Goal: Information Seeking & Learning: Compare options

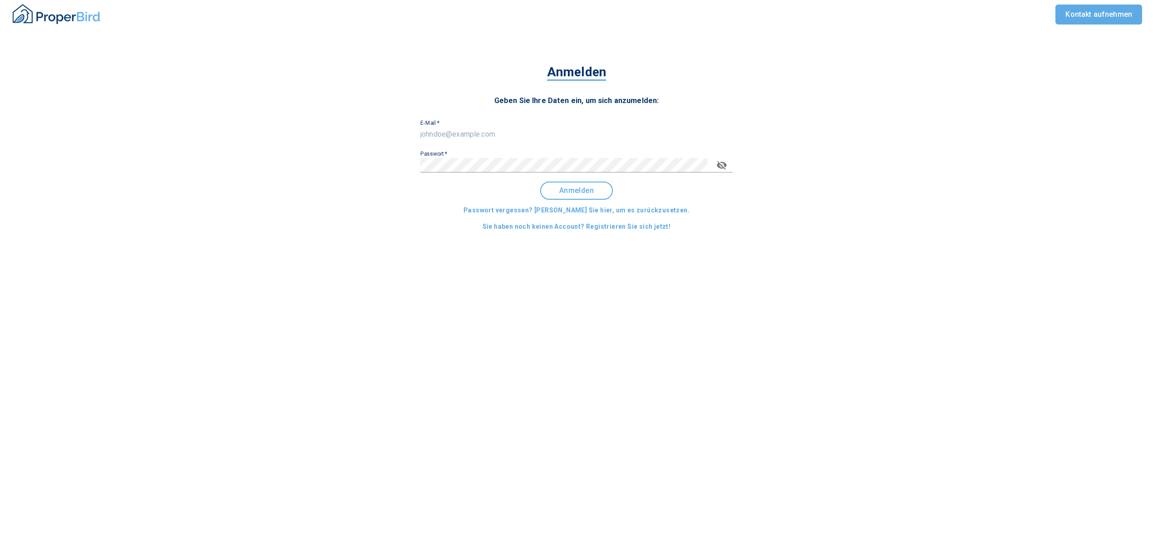
click at [453, 133] on input "E-Mail   *" at bounding box center [576, 134] width 312 height 15
type input "[EMAIL_ADDRESS][DOMAIN_NAME]"
click at [591, 194] on span "Anmelden" at bounding box center [576, 191] width 56 height 8
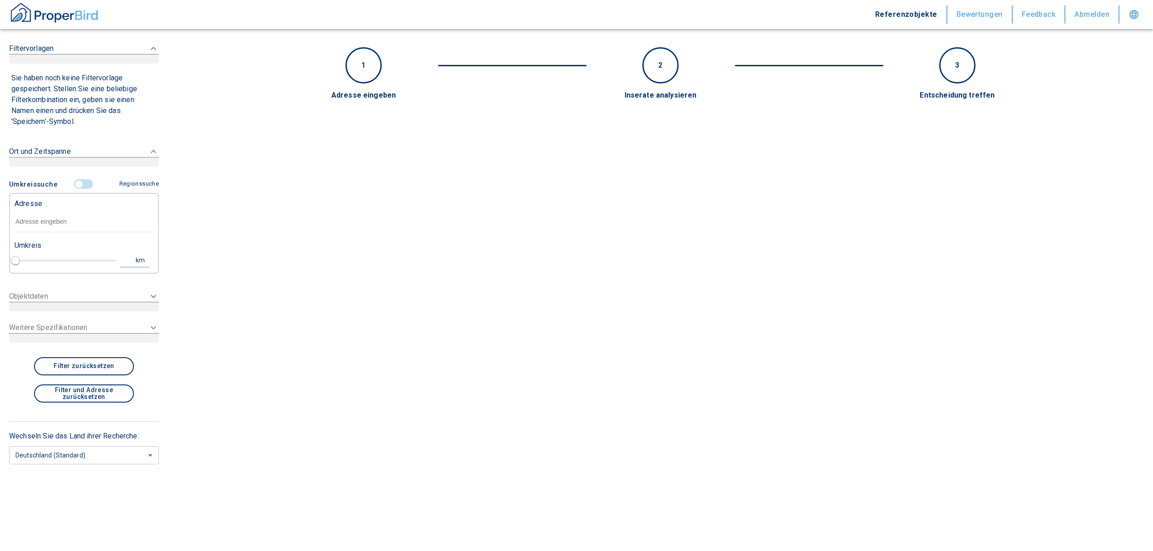
click at [45, 223] on input "text" at bounding box center [84, 222] width 139 height 21
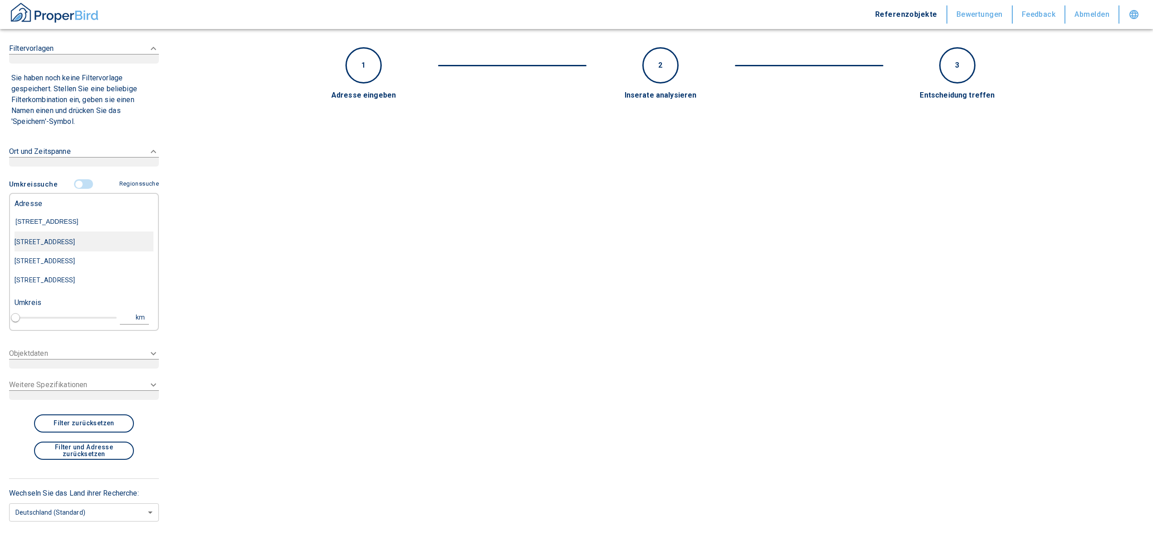
click at [53, 242] on div "[STREET_ADDRESS]" at bounding box center [84, 241] width 139 height 19
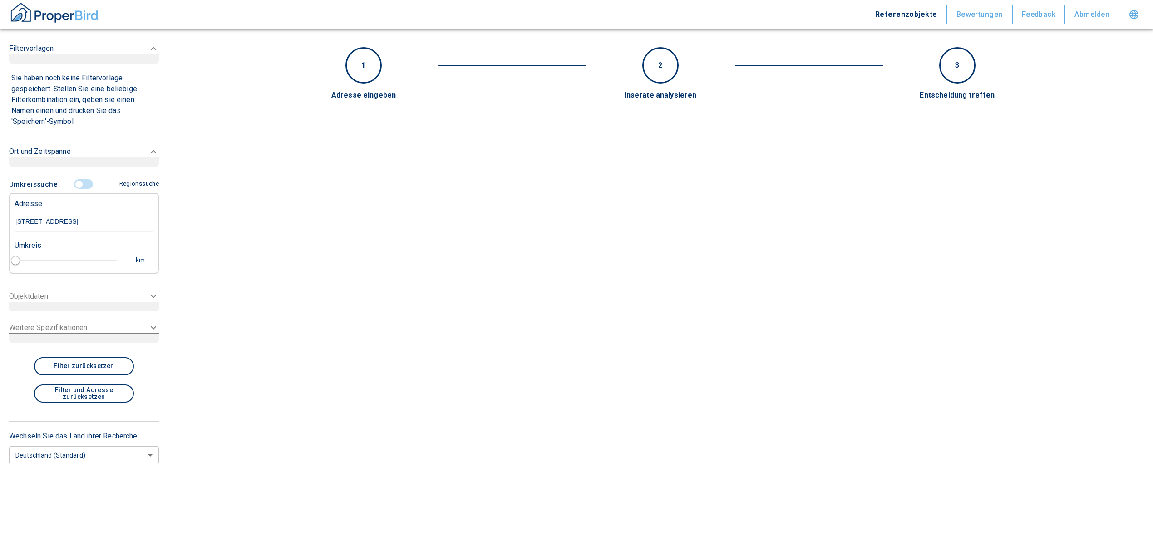
type input "[STREET_ADDRESS]"
type input "1"
type input "2020"
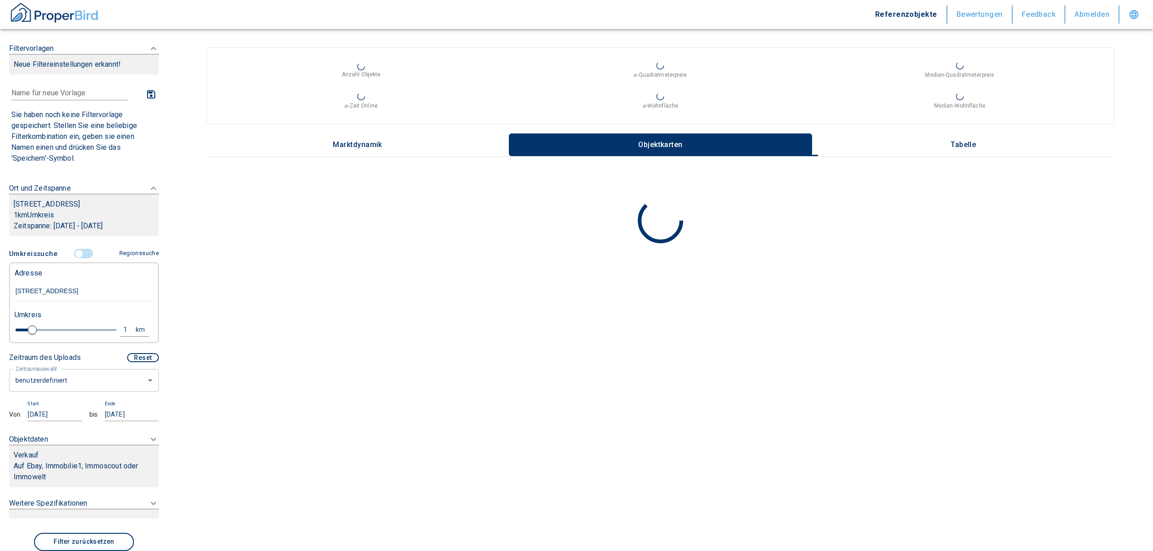
scroll to position [60, 0]
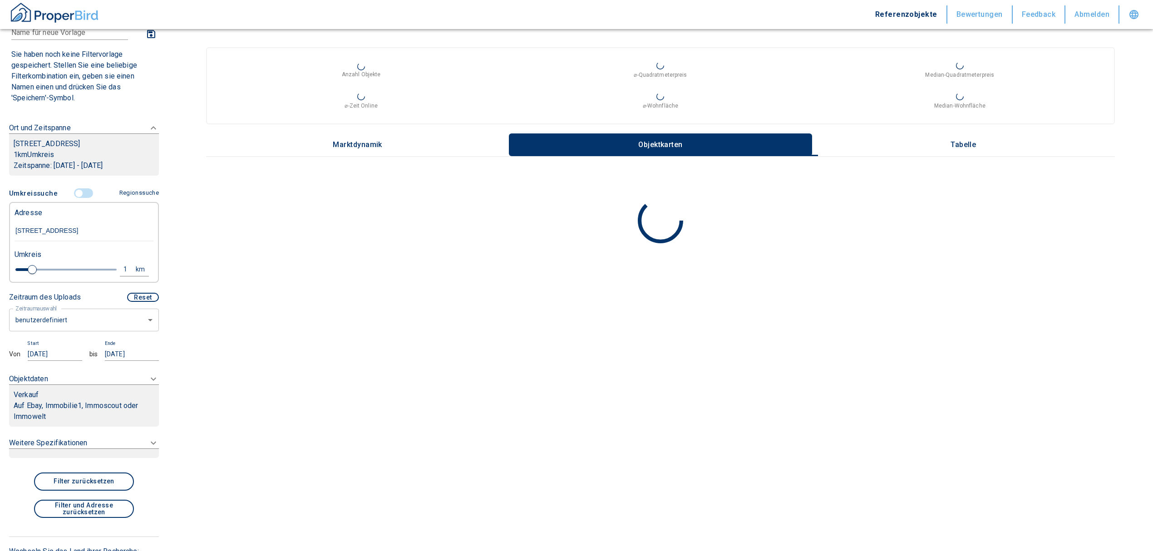
type input "[STREET_ADDRESS]"
click at [91, 334] on body "Referenzobjekte Bewertungen Feedback Abmelden Filtervorlagen Neue Filtereinstel…" at bounding box center [576, 275] width 1153 height 551
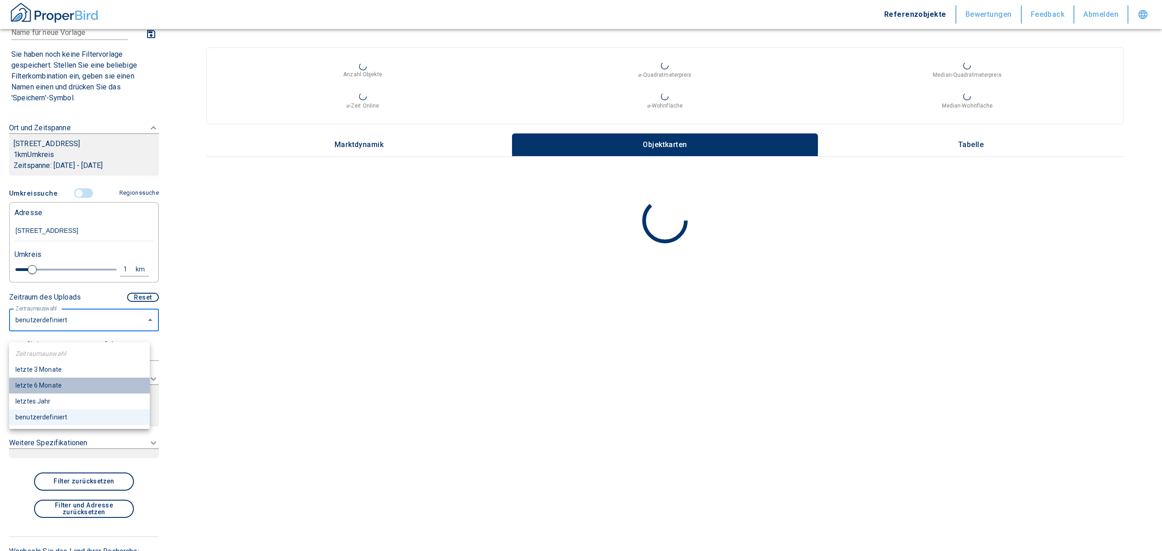
click at [69, 387] on li "letzte 6 Monate" at bounding box center [79, 386] width 141 height 16
type input "2020"
type input "6"
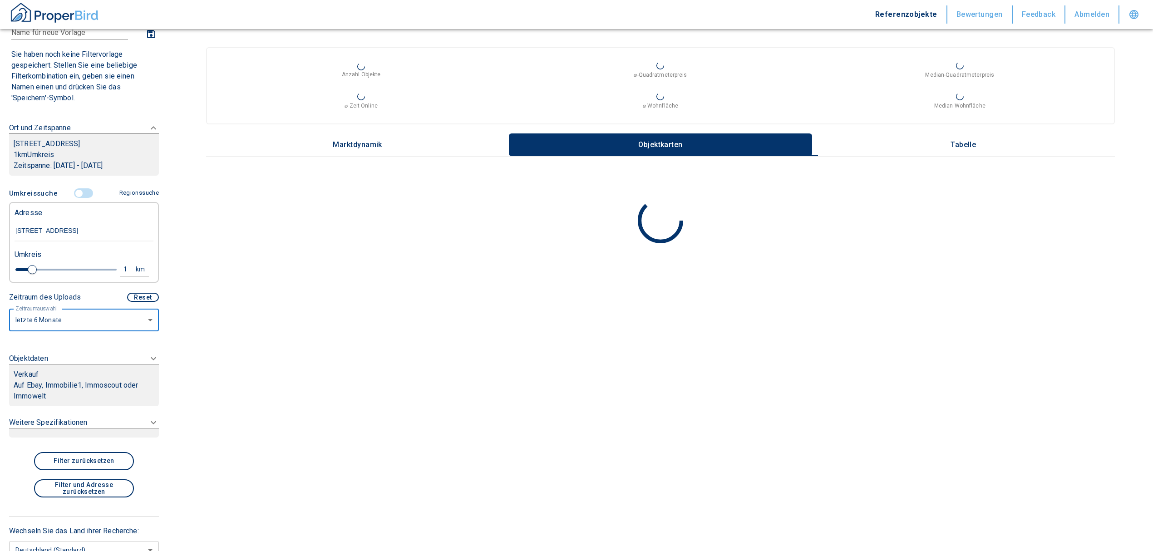
scroll to position [40, 0]
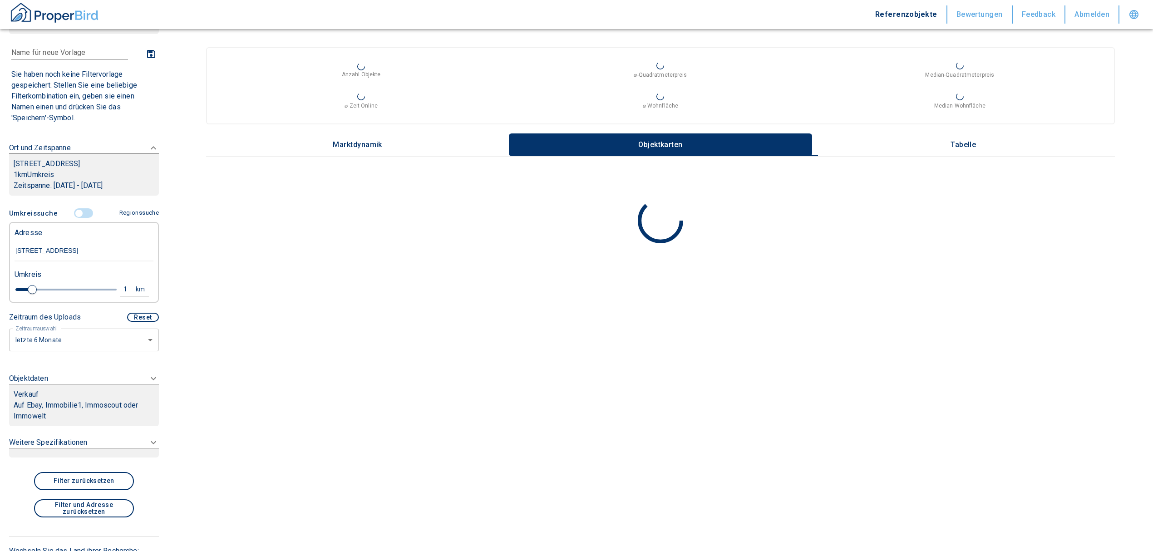
click at [72, 400] on div "Verkauf" at bounding box center [84, 394] width 141 height 11
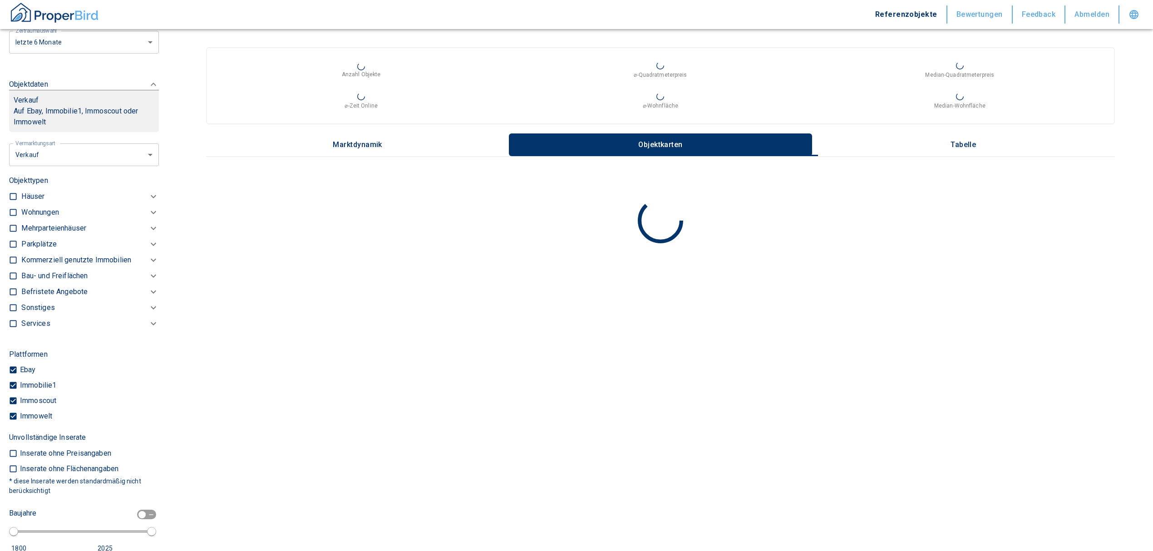
scroll to position [315, 0]
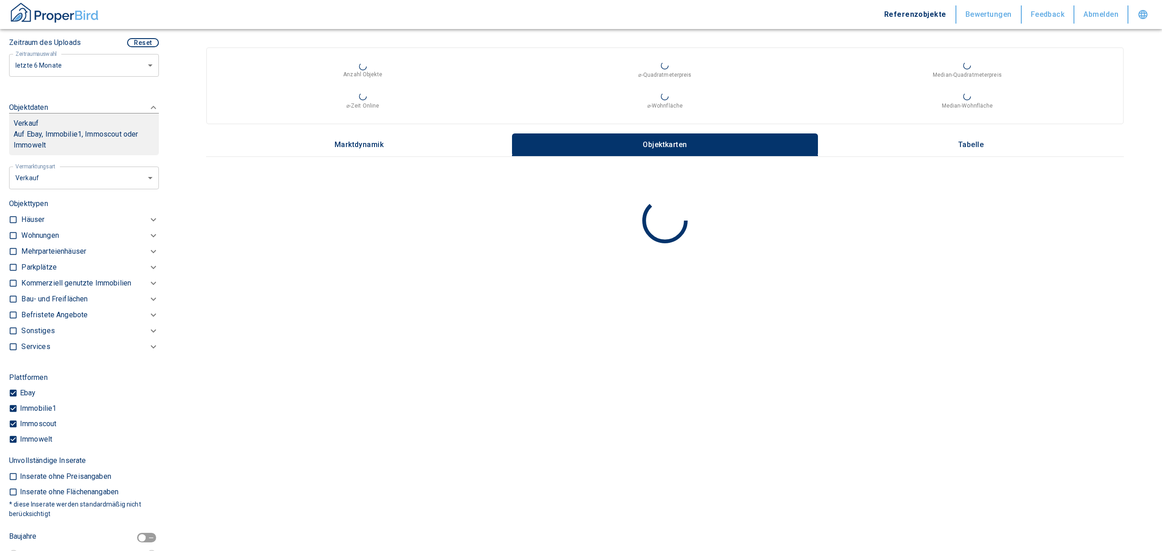
click at [89, 194] on body "Referenzobjekte Bewertungen Feedback Abmelden Filtervorlagen Neue Filtereinstel…" at bounding box center [581, 275] width 1162 height 551
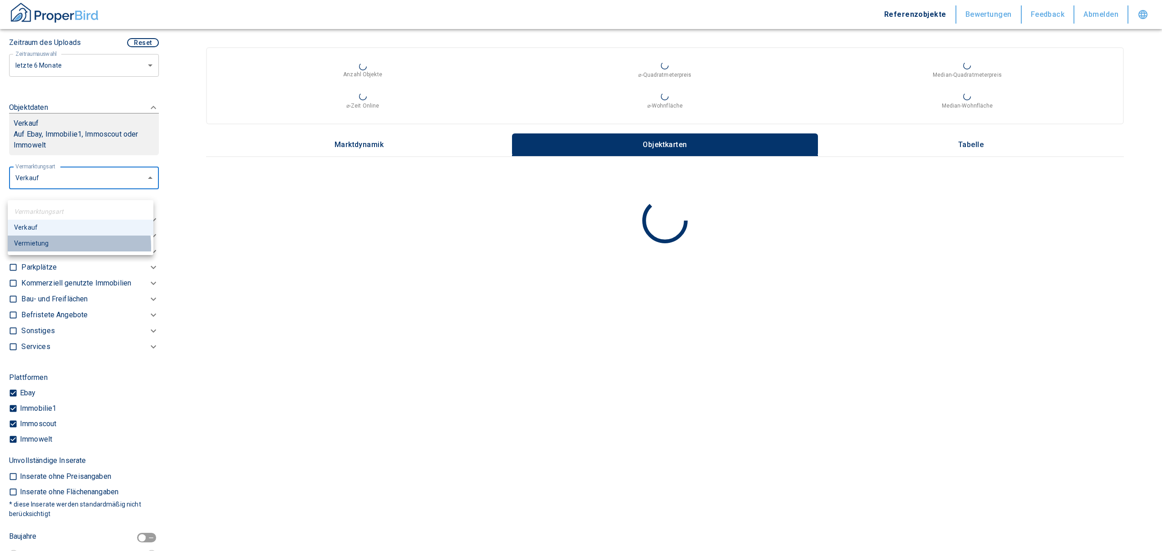
click at [44, 247] on li "Vermietung" at bounding box center [81, 244] width 146 height 16
type input "rent"
type input "2020"
click at [13, 240] on input "checkbox" at bounding box center [13, 235] width 9 height 9
checkbox input "true"
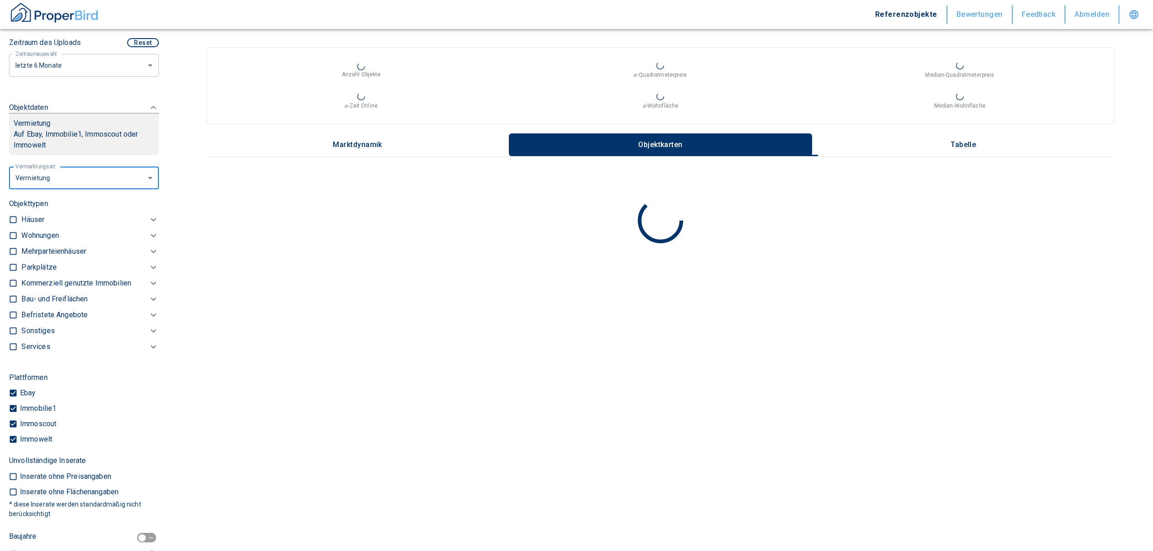
checkbox input "true"
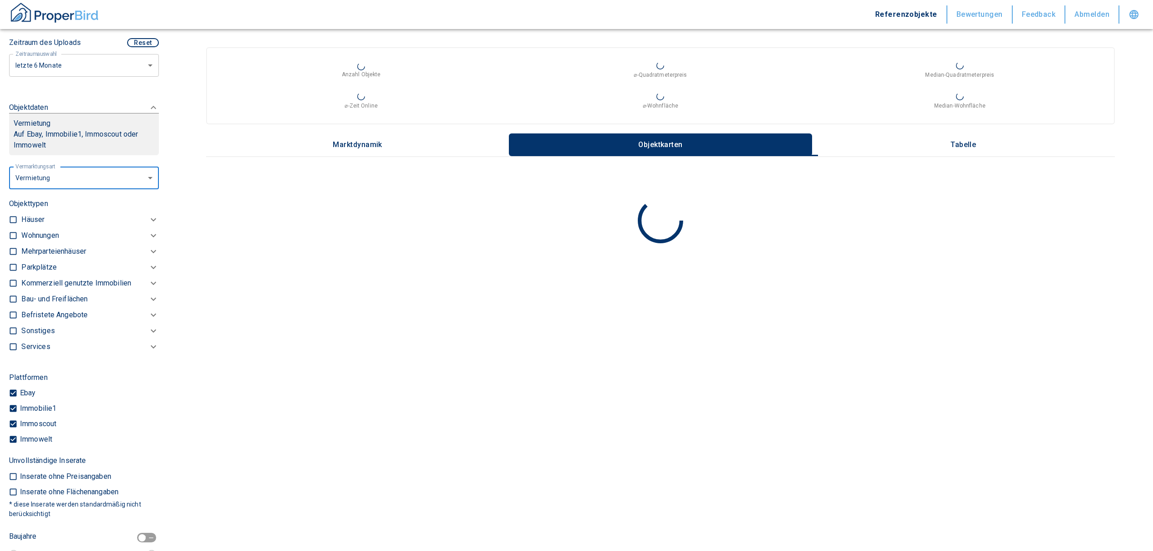
checkbox input "true"
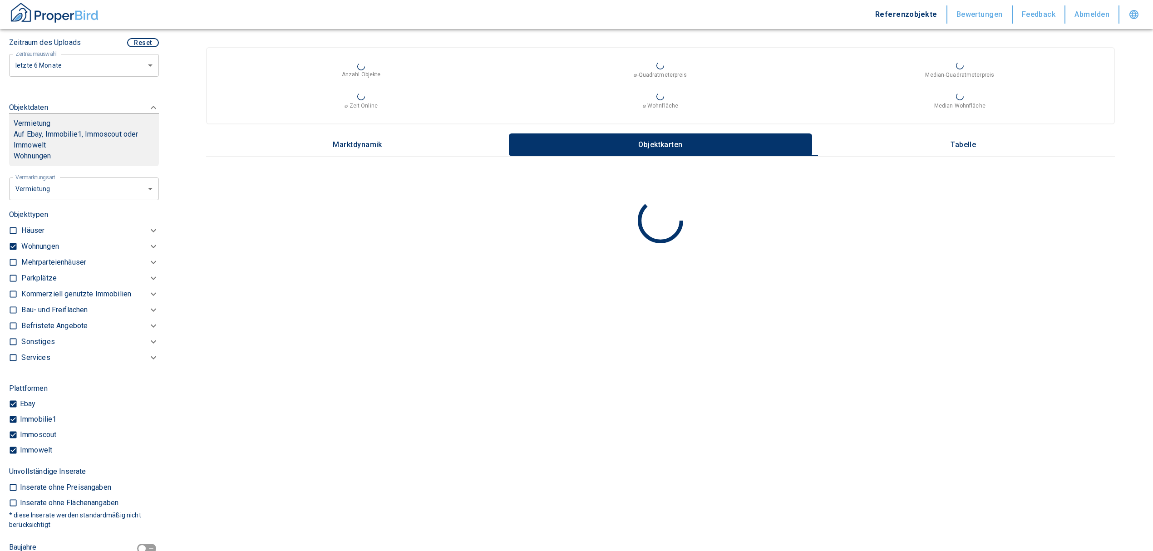
type input "2020"
click at [43, 252] on p "Wohnungen" at bounding box center [39, 246] width 37 height 11
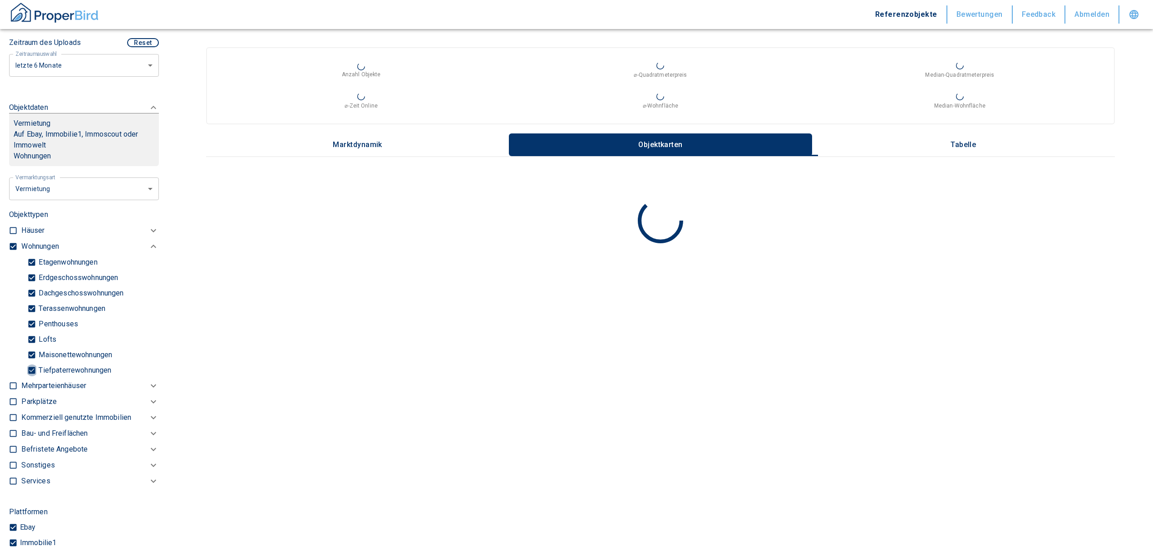
click at [34, 378] on input "Tiefpaterrewohnungen" at bounding box center [31, 370] width 9 height 16
checkbox input "false"
type input "2020"
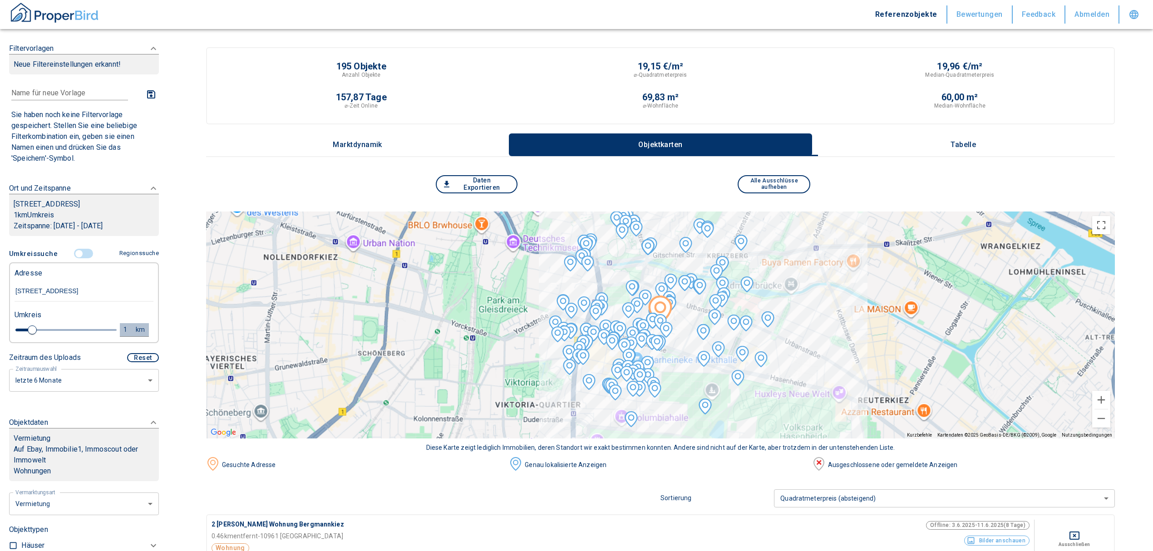
click at [120, 337] on button "1 km" at bounding box center [134, 330] width 29 height 14
drag, startPoint x: 36, startPoint y: 338, endPoint x: 25, endPoint y: 336, distance: 11.0
click at [25, 336] on div "1 km Neue Suchen" at bounding box center [76, 331] width 139 height 22
type input "0,5"
click at [110, 336] on button "Neue Suchen" at bounding box center [121, 329] width 50 height 13
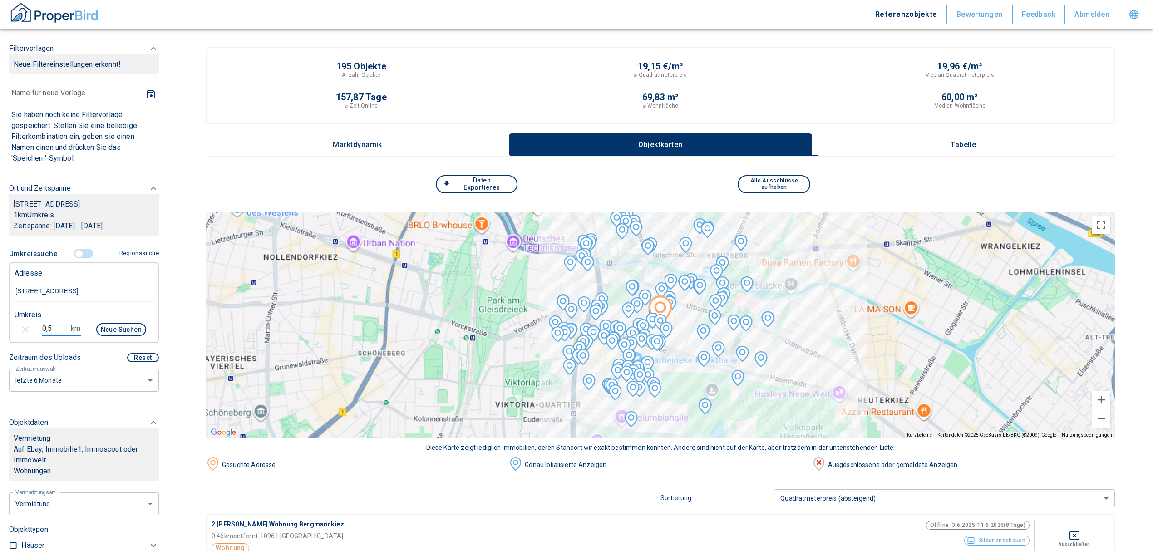
type input "2020"
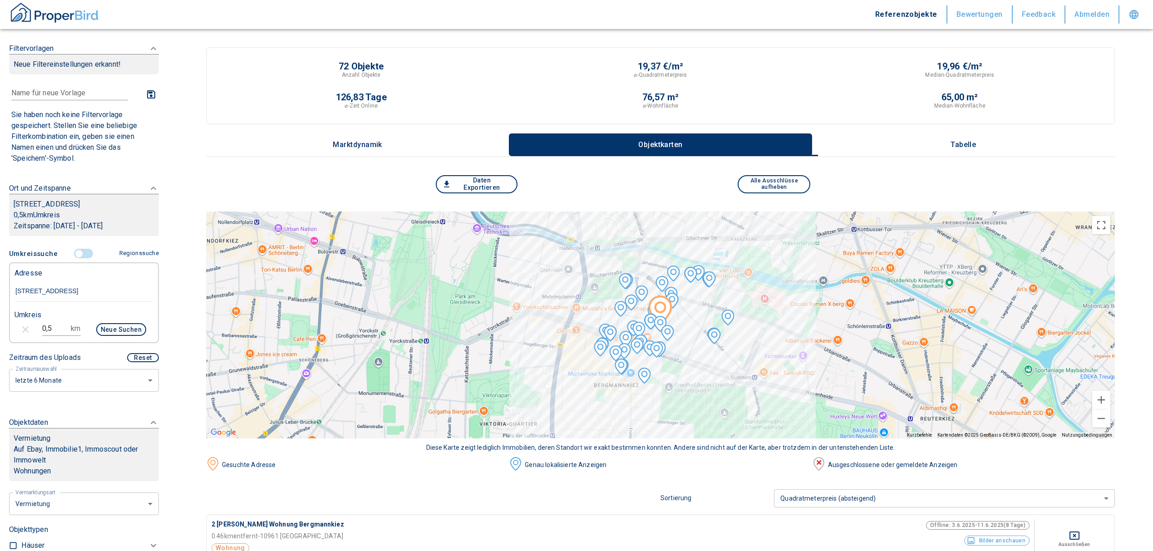
click at [981, 142] on p "Tabelle" at bounding box center [962, 145] width 45 height 8
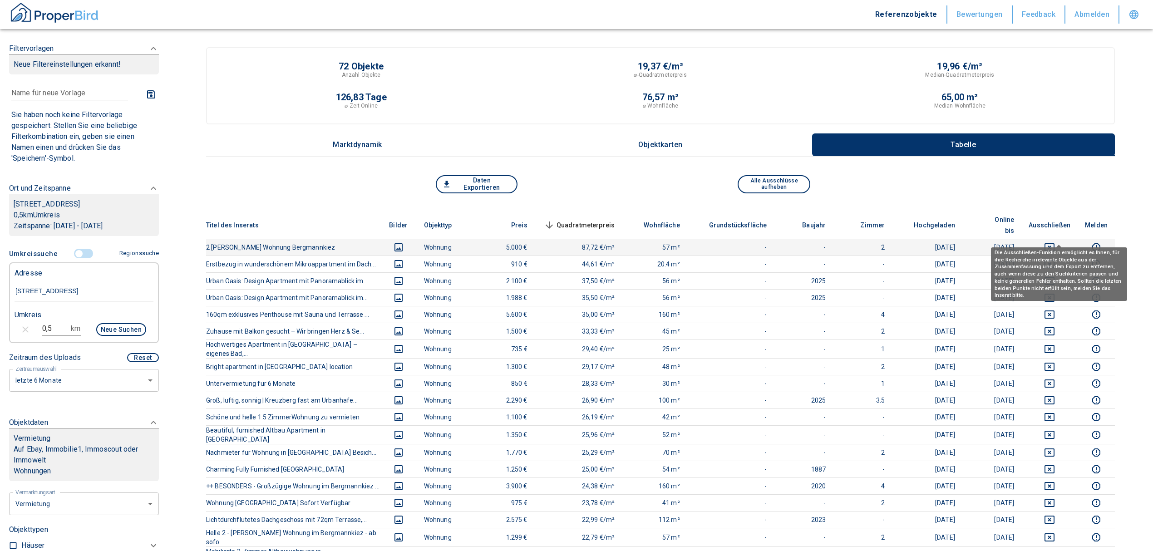
click at [1055, 242] on icon "deselect this listing" at bounding box center [1049, 247] width 11 height 11
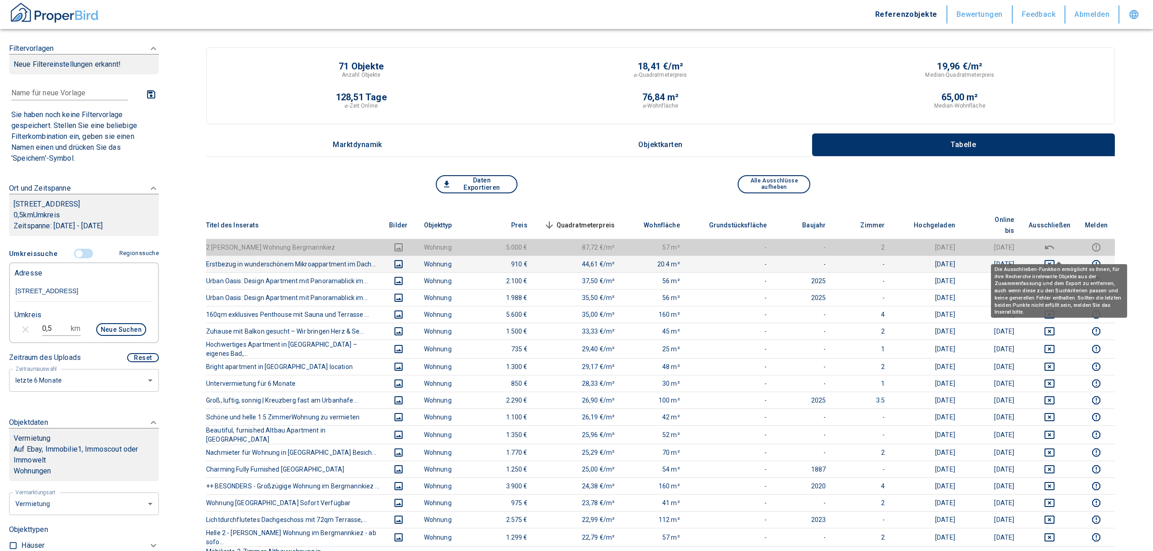
click at [1055, 259] on icon "deselect this listing" at bounding box center [1049, 264] width 11 height 11
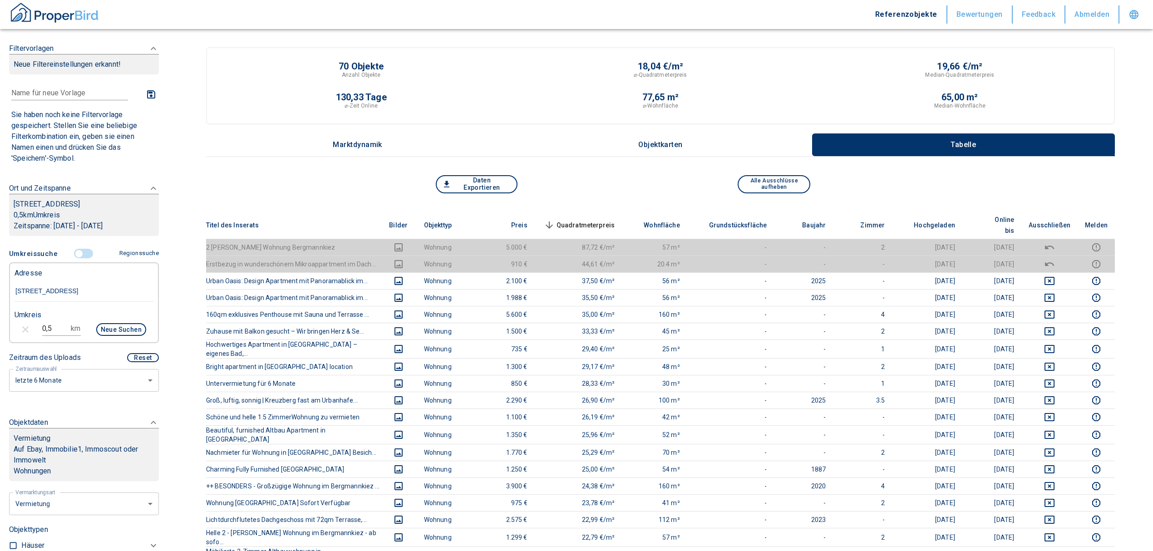
click at [580, 220] on span "Quadratmeterpreis sorted descending" at bounding box center [578, 225] width 73 height 11
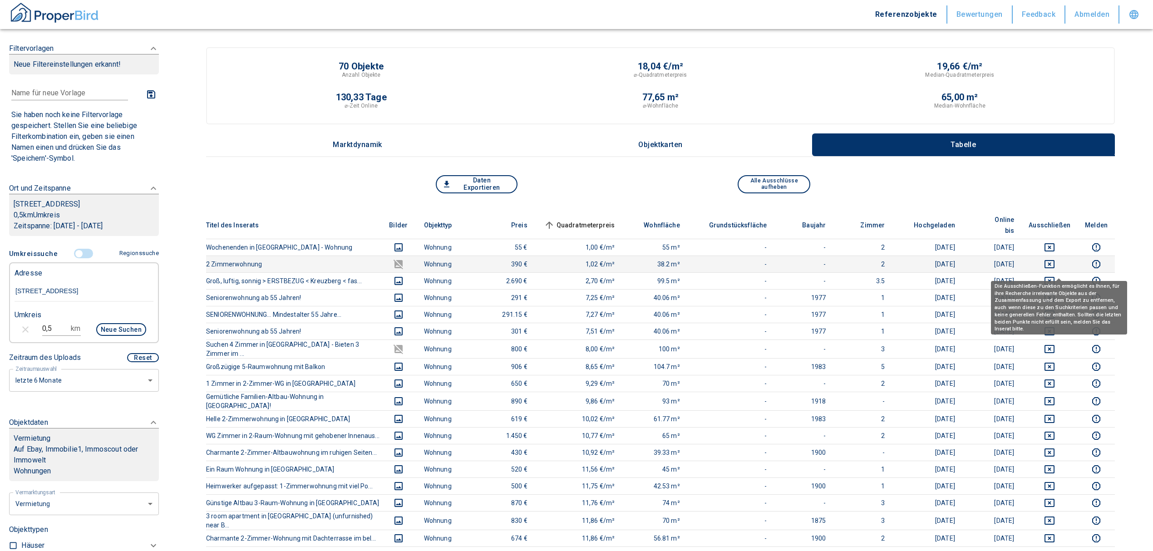
click at [1055, 275] on icon "deselect this listing" at bounding box center [1049, 280] width 11 height 11
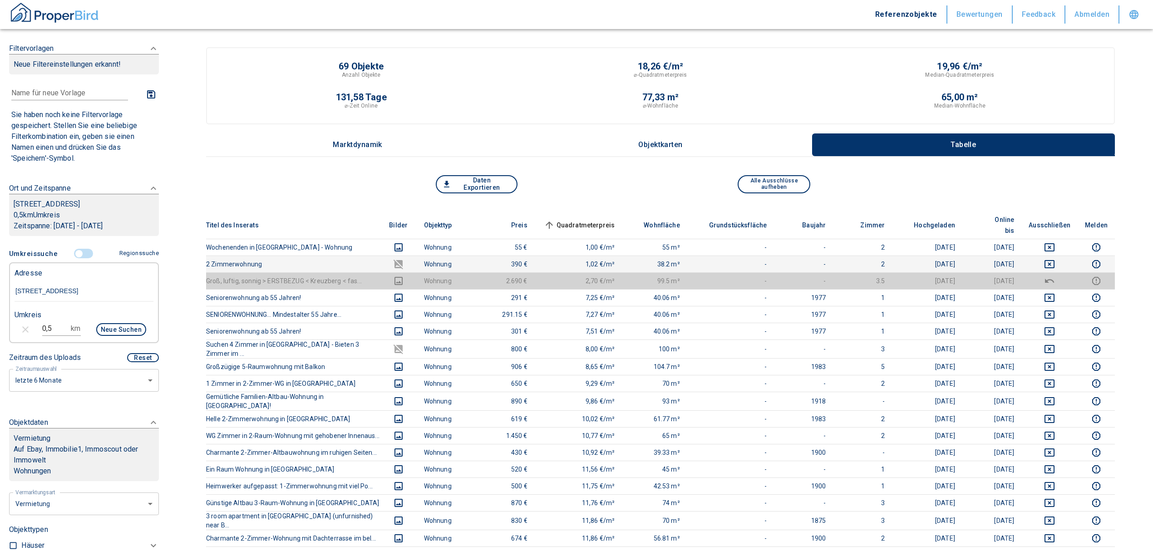
click at [1060, 256] on td at bounding box center [1049, 264] width 56 height 17
click at [1058, 241] on td at bounding box center [1049, 247] width 56 height 17
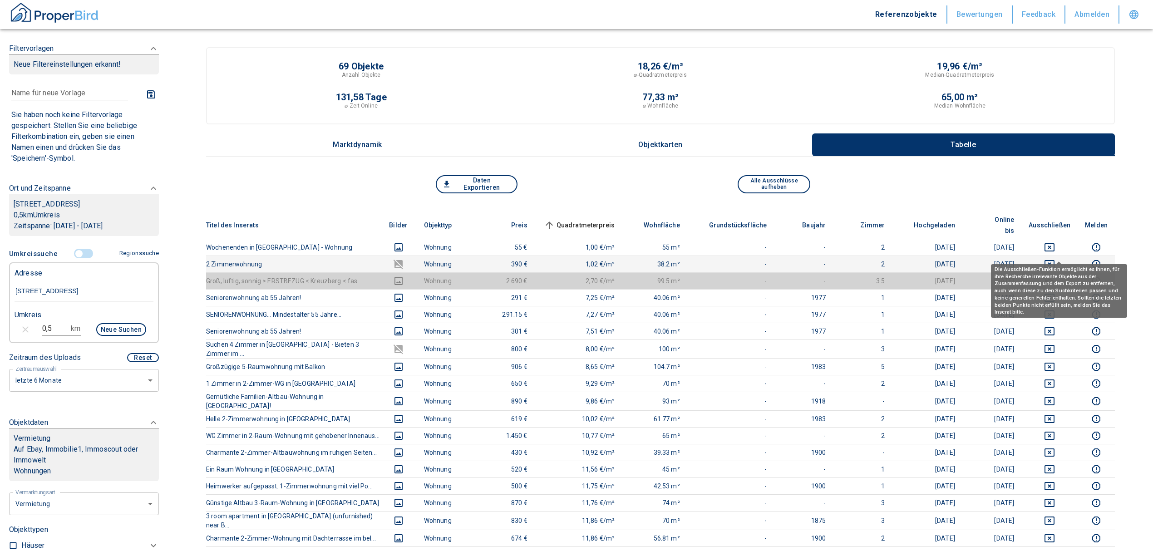
click at [1054, 260] on icon "deselect this listing" at bounding box center [1049, 264] width 10 height 8
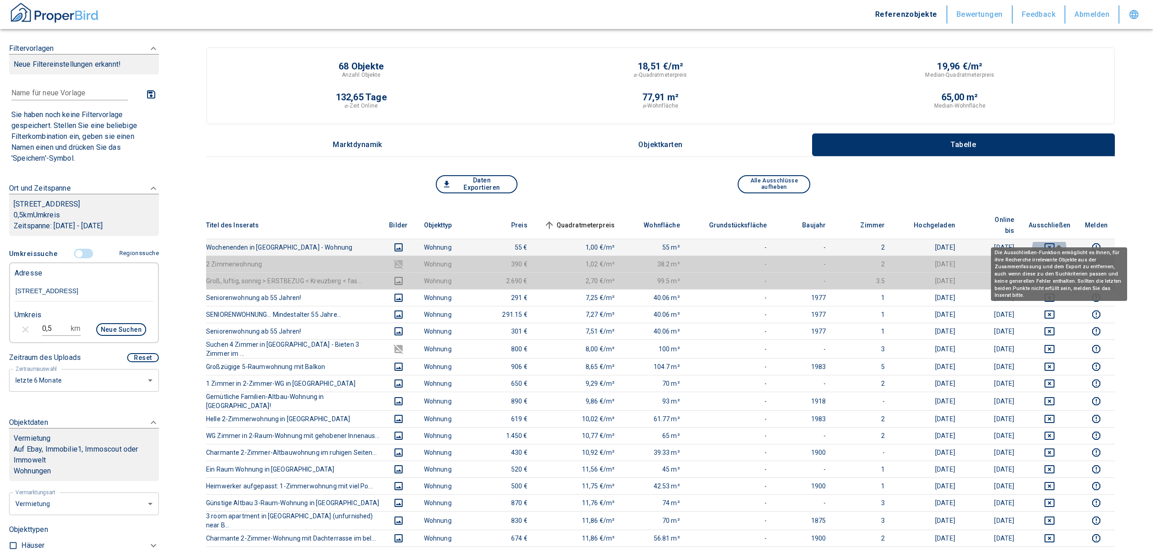
click at [1050, 242] on button "deselect this listing" at bounding box center [1049, 247] width 42 height 11
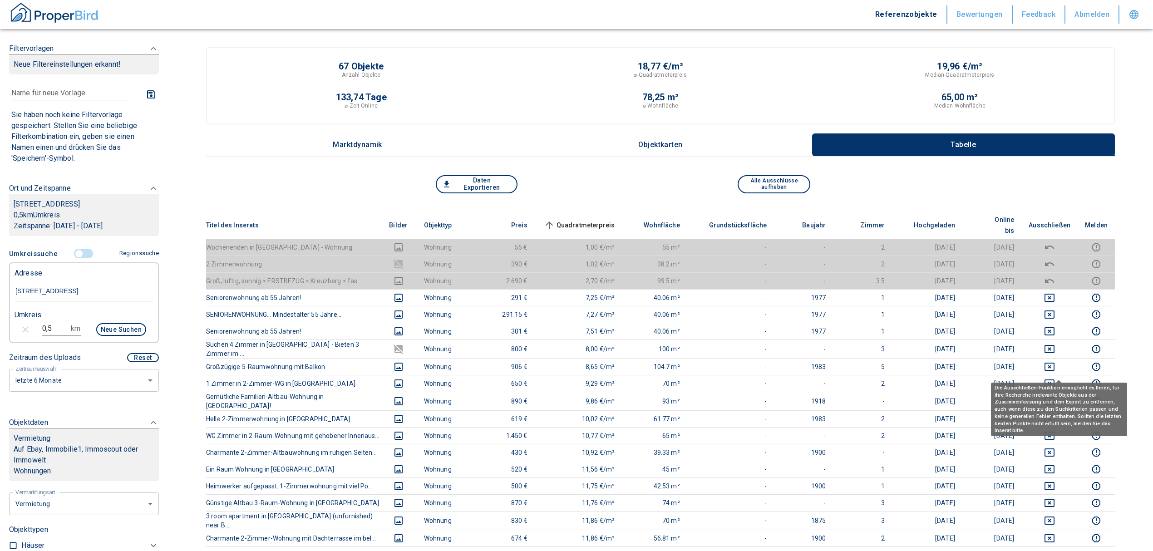
scroll to position [60, 0]
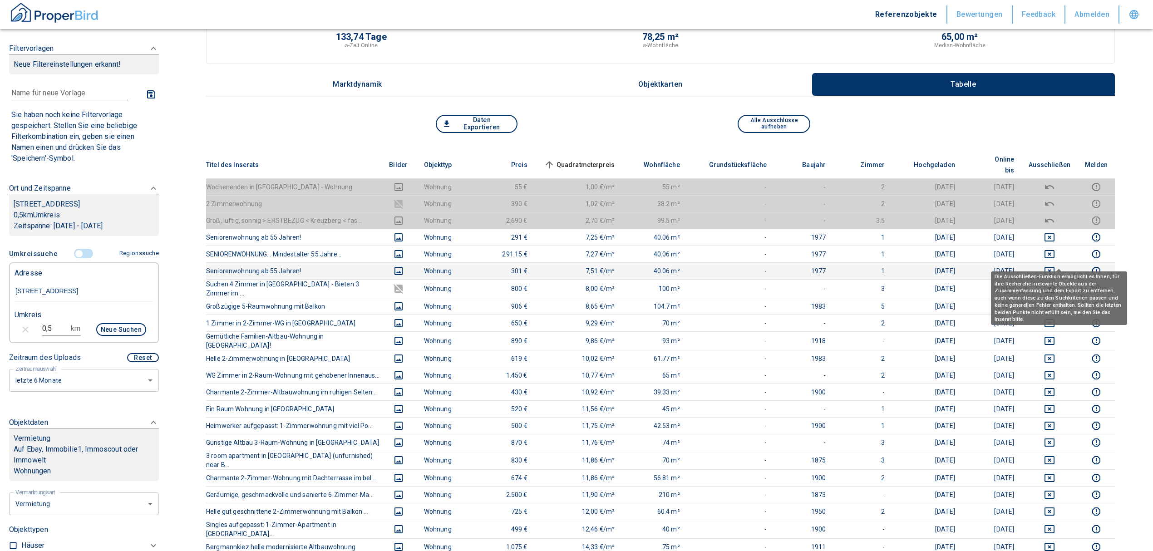
click at [1055, 266] on icon "deselect this listing" at bounding box center [1049, 271] width 11 height 11
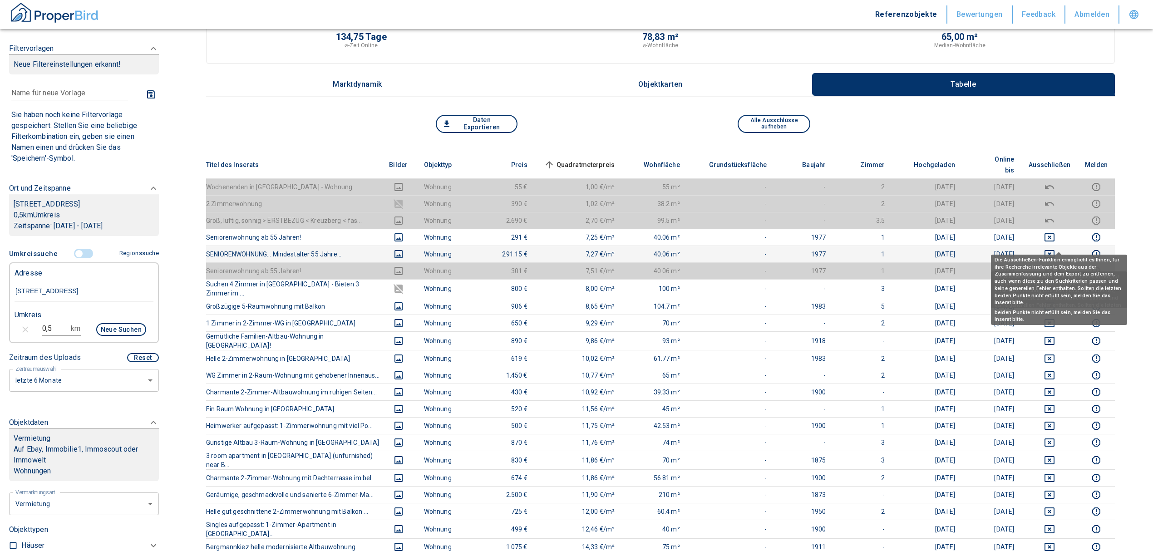
click at [1054, 250] on icon "deselect this listing" at bounding box center [1049, 254] width 10 height 8
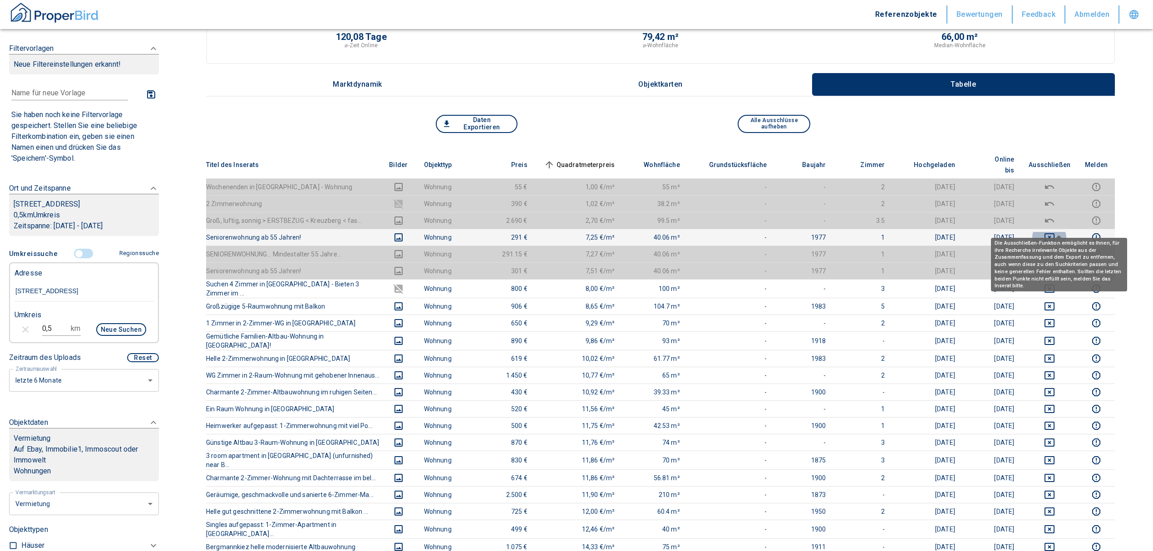
click at [1054, 233] on icon "deselect this listing" at bounding box center [1049, 237] width 10 height 8
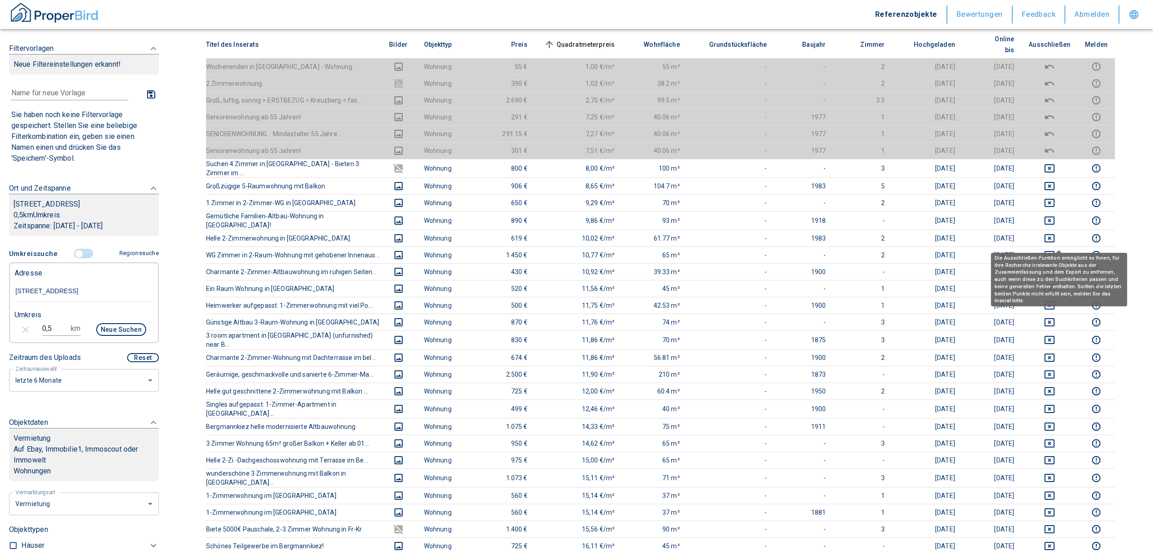
scroll to position [182, 0]
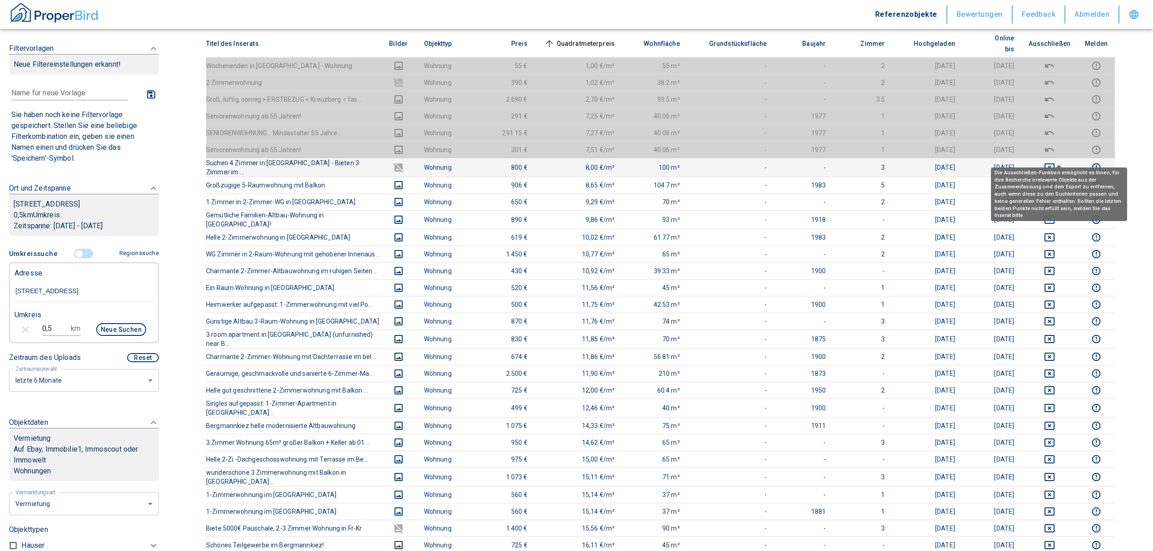
click at [1055, 162] on icon "deselect this listing" at bounding box center [1049, 167] width 11 height 11
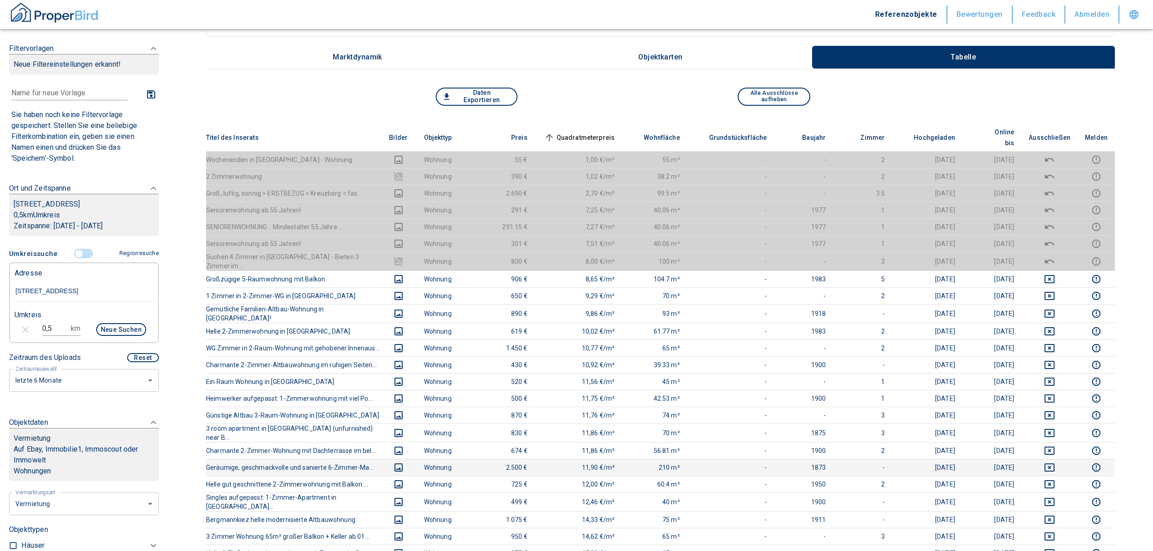
scroll to position [0, 0]
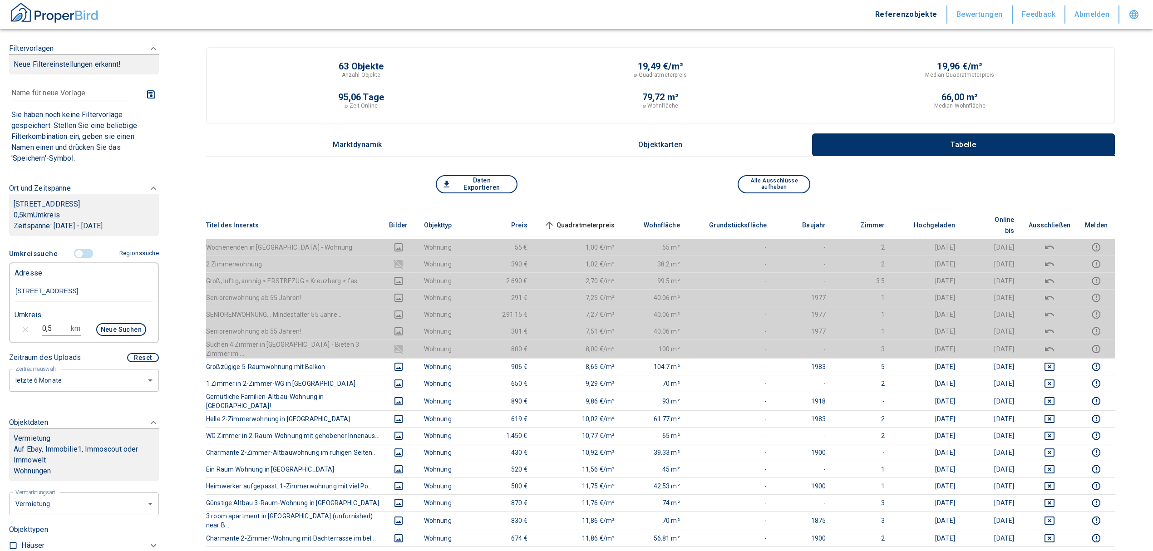
click at [601, 220] on span "Quadratmeterpreis sorted ascending" at bounding box center [578, 225] width 73 height 11
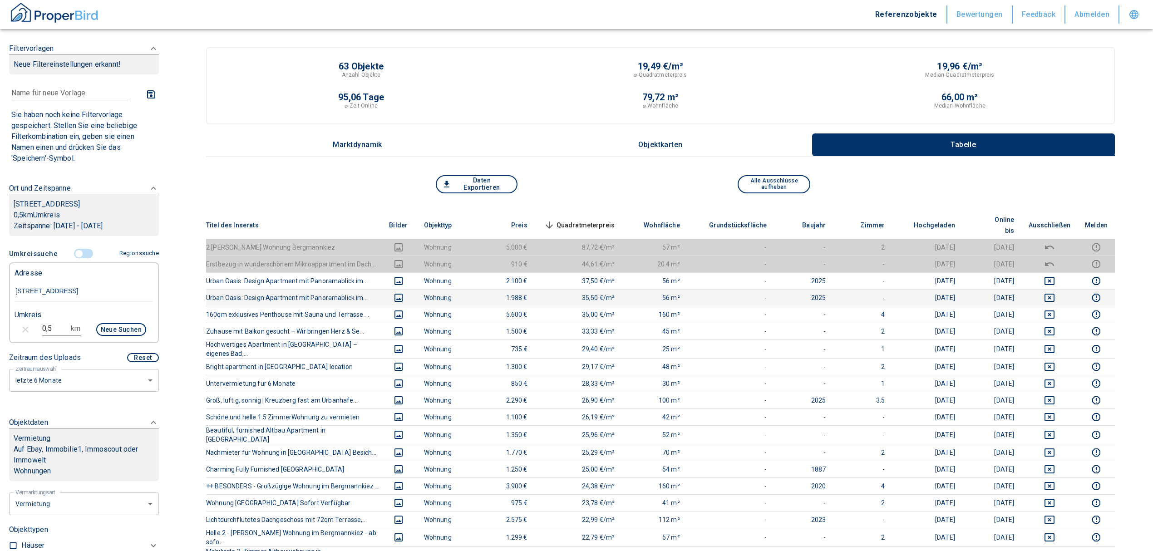
click at [1054, 294] on icon "deselect this listing" at bounding box center [1049, 298] width 10 height 8
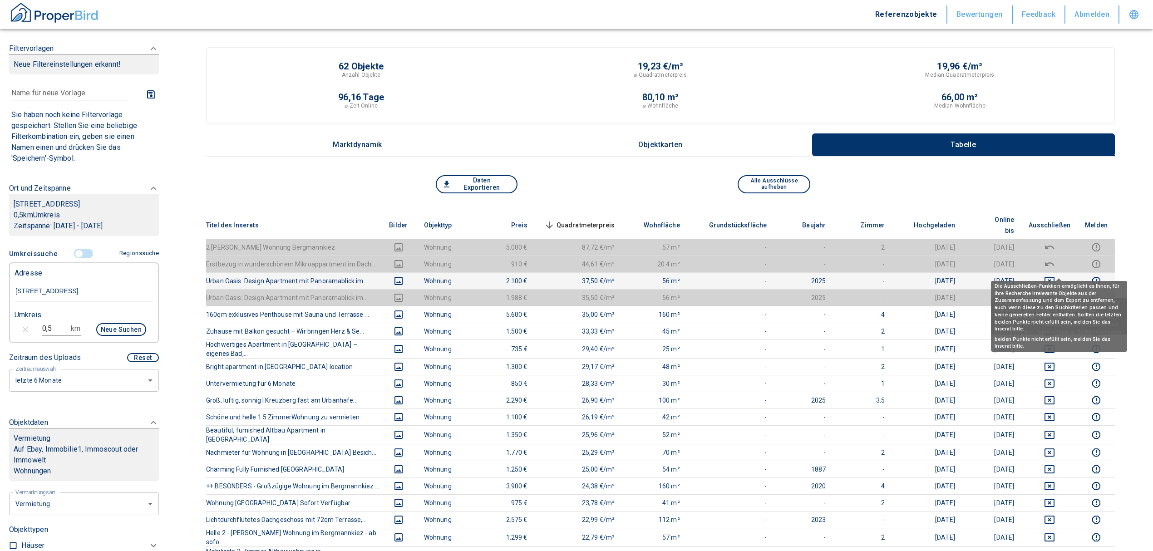
click at [1055, 275] on icon "deselect this listing" at bounding box center [1049, 280] width 11 height 11
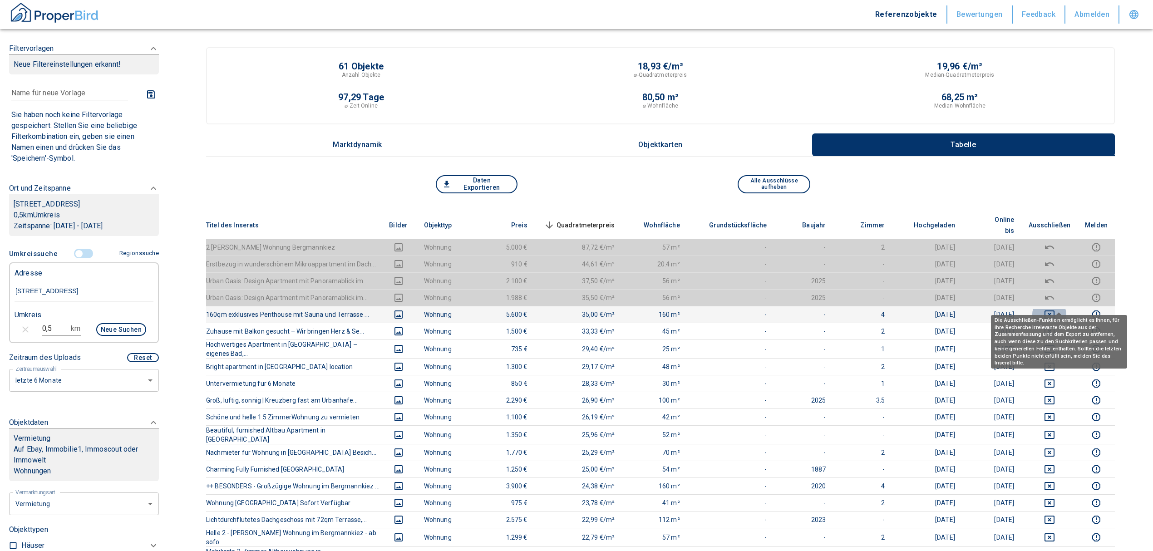
click at [1055, 309] on icon "deselect this listing" at bounding box center [1049, 314] width 11 height 11
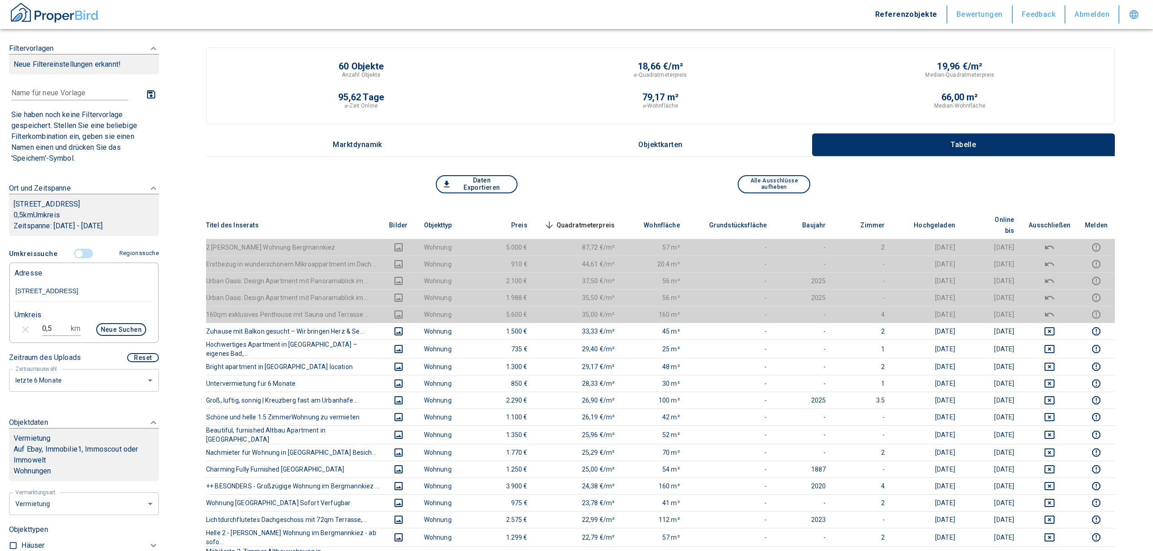
click at [581, 220] on span "Quadratmeterpreis sorted descending" at bounding box center [578, 225] width 73 height 11
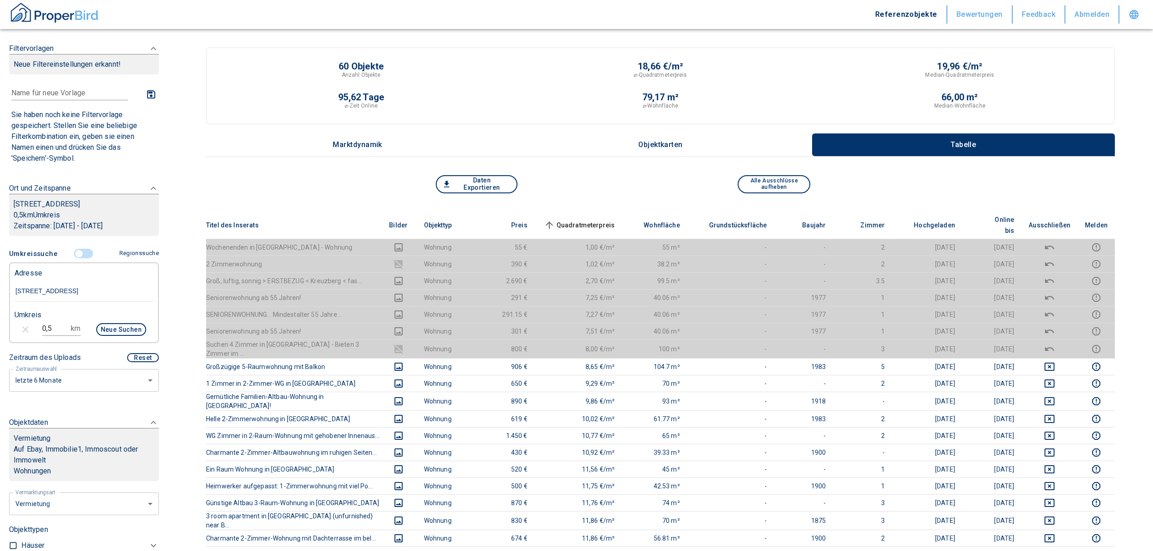
click at [75, 259] on input "controlled" at bounding box center [78, 254] width 27 height 10
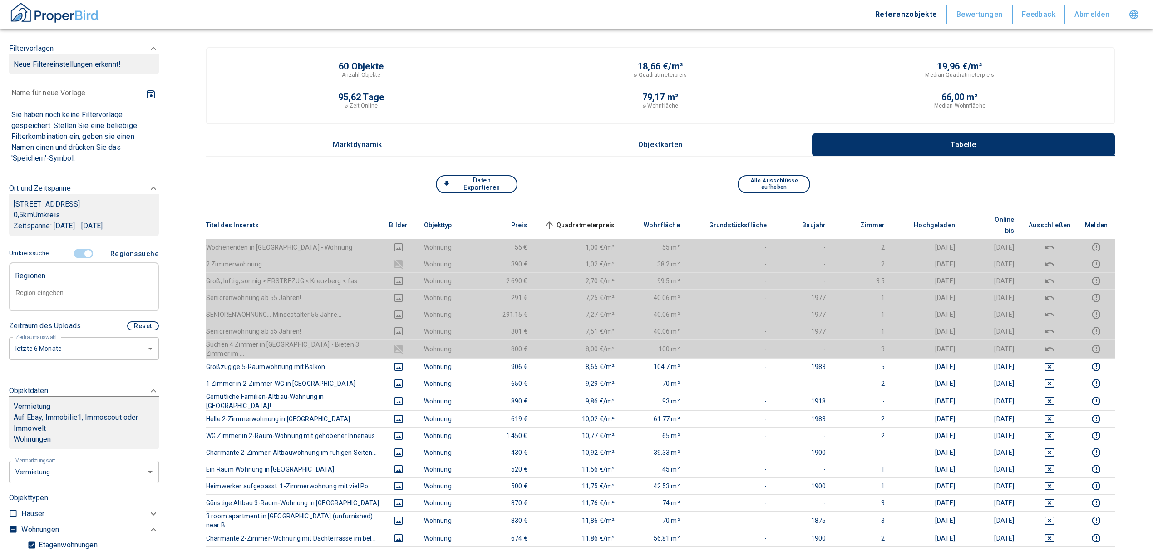
click at [53, 291] on form at bounding box center [84, 292] width 139 height 34
click at [46, 297] on input "text" at bounding box center [84, 293] width 139 height 8
click at [51, 329] on li "10961 [GEOGRAPHIC_DATA]" at bounding box center [79, 324] width 130 height 16
type input "10961"
type input "2020"
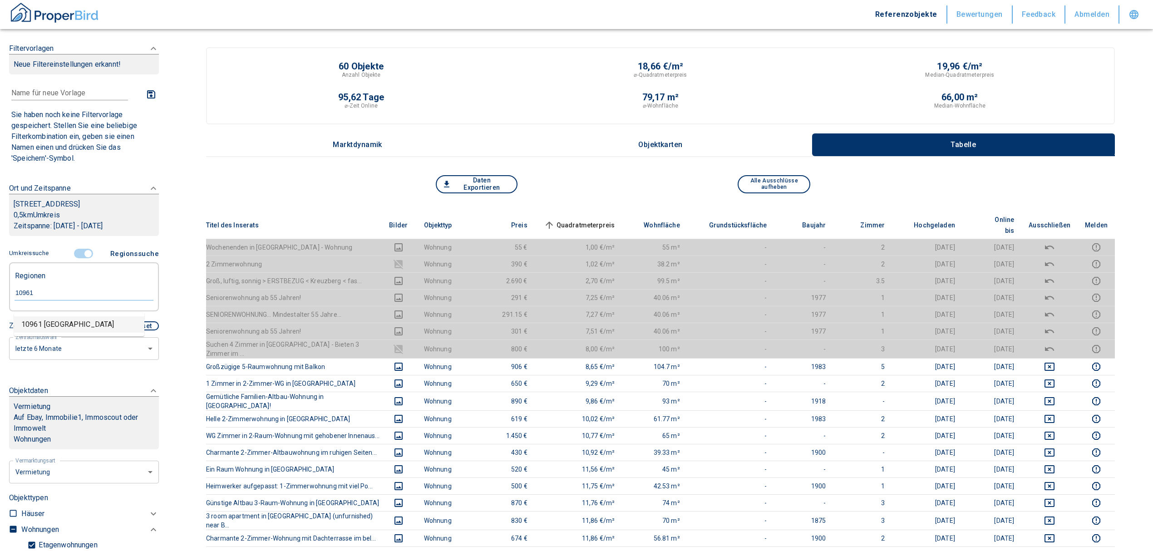
type input "10961 [GEOGRAPHIC_DATA]"
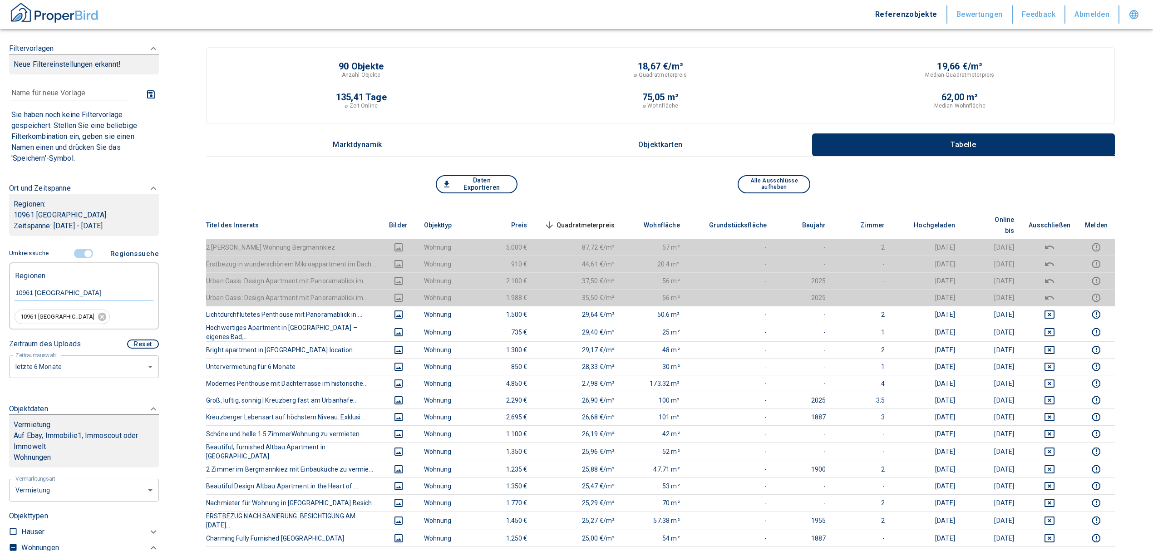
click at [604, 220] on span "Quadratmeterpreis sorted descending" at bounding box center [578, 225] width 73 height 11
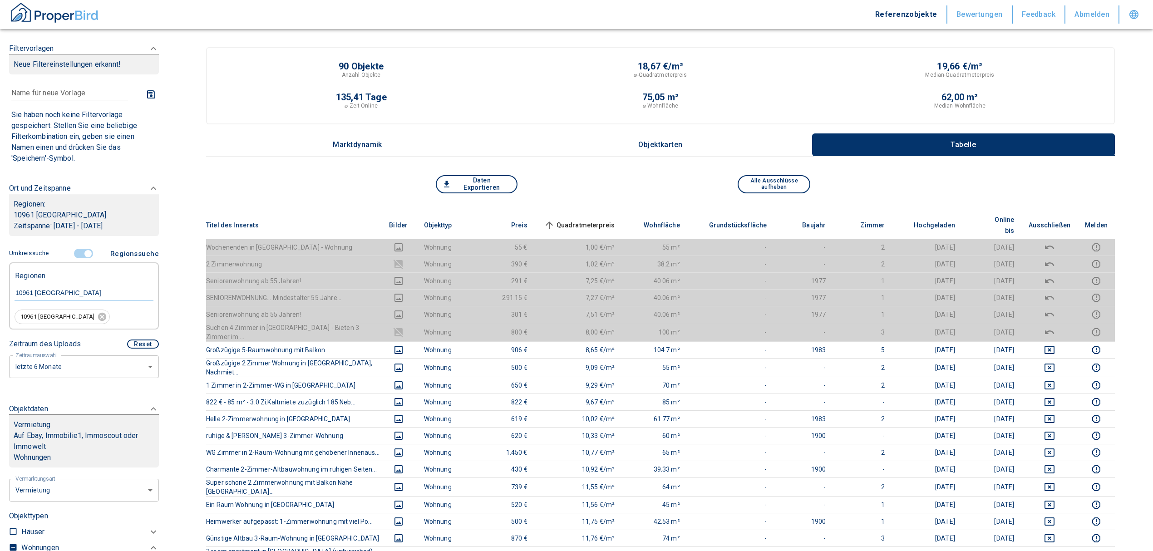
click at [84, 252] on input "controlled" at bounding box center [87, 254] width 27 height 10
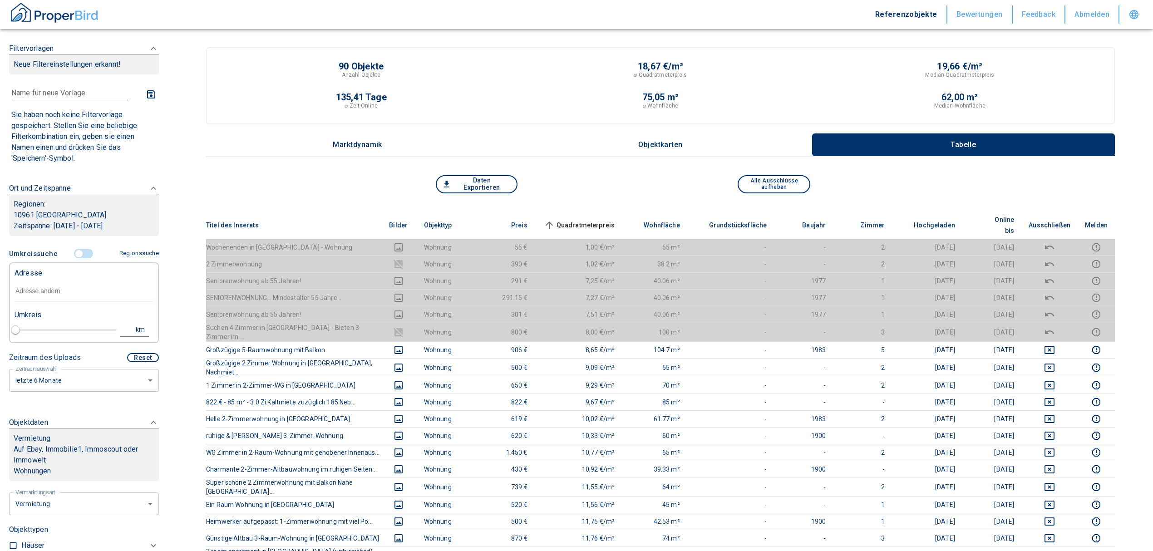
click at [53, 295] on input "text" at bounding box center [84, 291] width 139 height 21
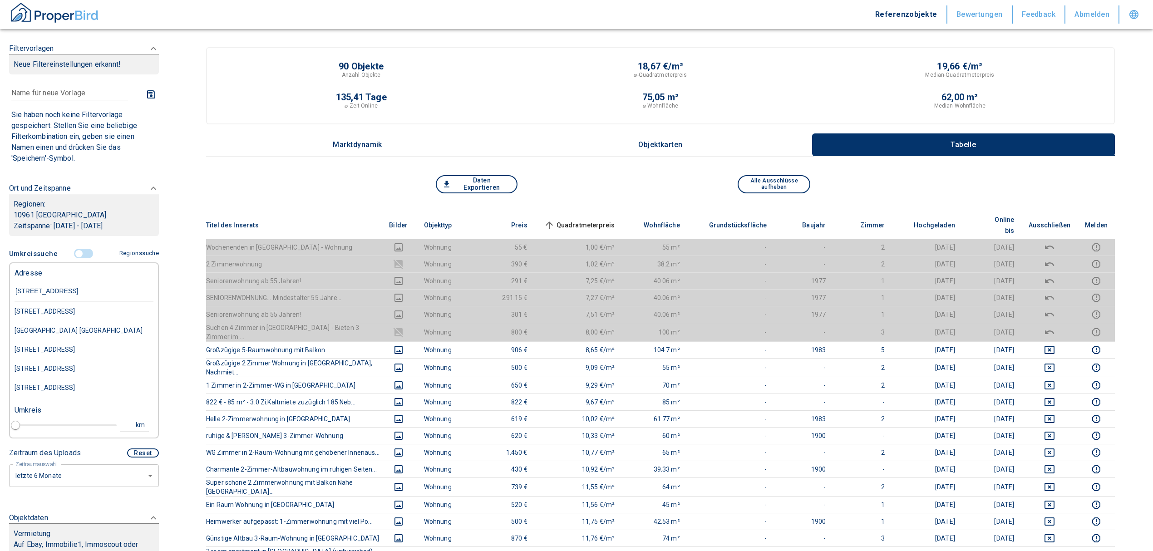
type input "[STREET_ADDRESS]"
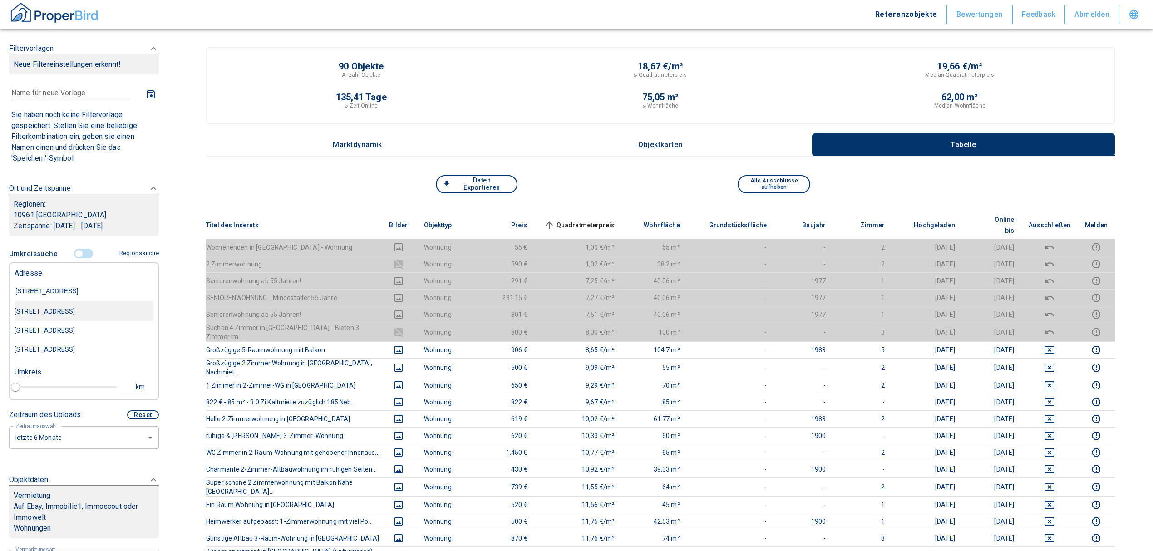
click at [75, 313] on div "[STREET_ADDRESS]" at bounding box center [84, 311] width 139 height 19
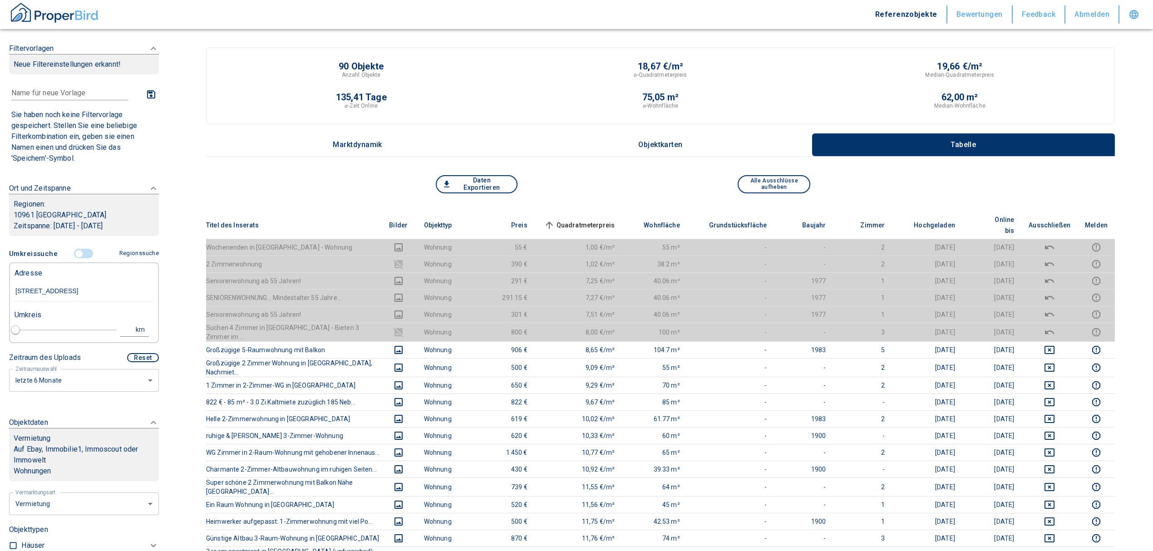
type input "2020"
type input "[STREET_ADDRESS]"
type input "1"
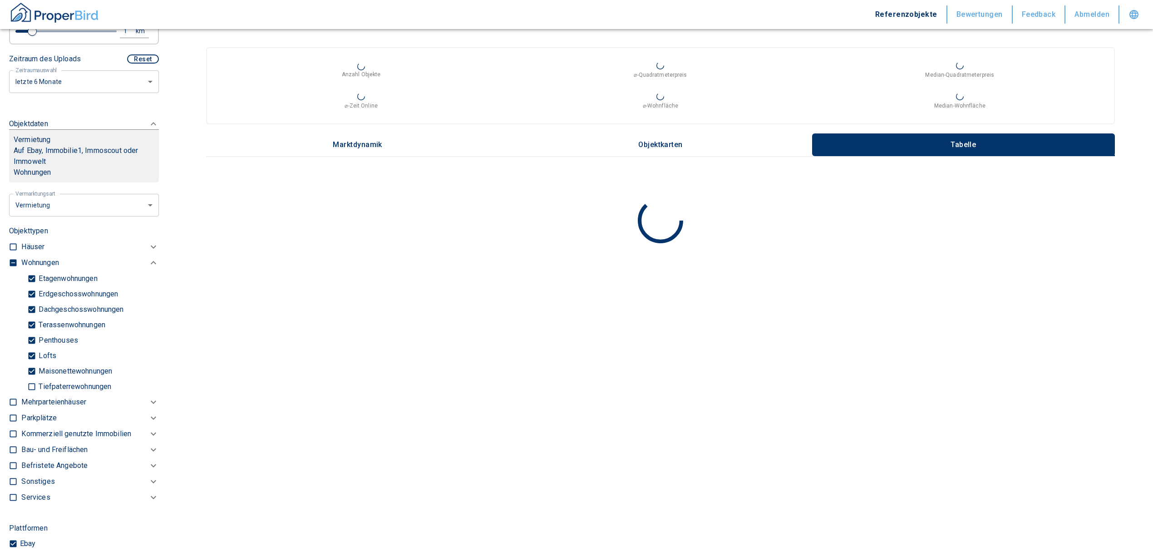
scroll to position [302, 0]
type input "[STREET_ADDRESS]"
click at [16, 264] on input "checkbox" at bounding box center [13, 259] width 9 height 9
checkbox input "true"
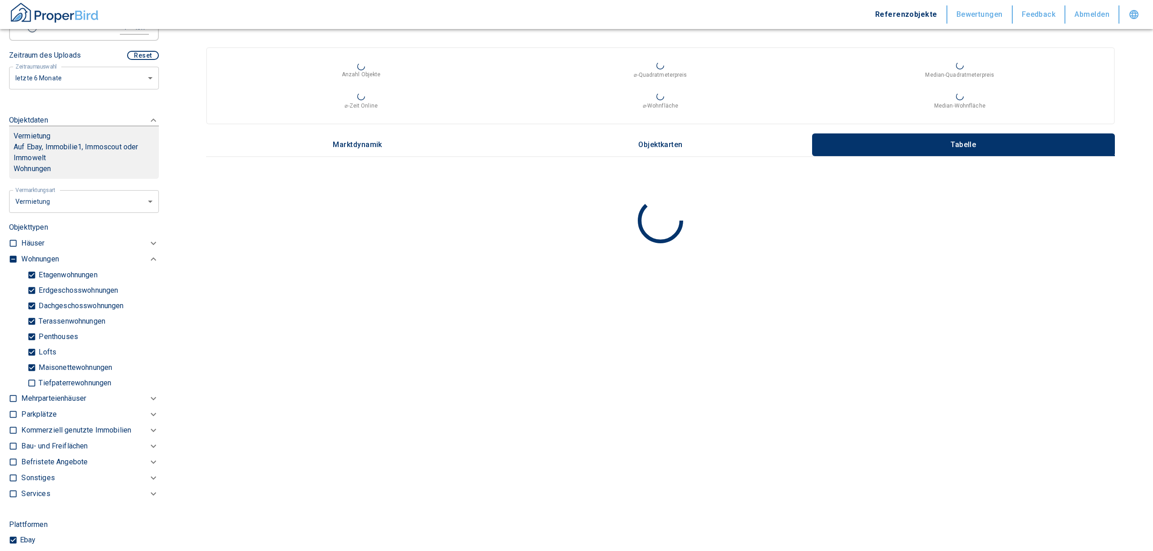
type input "2020"
click at [13, 264] on input "checkbox" at bounding box center [13, 259] width 9 height 9
checkbox input "false"
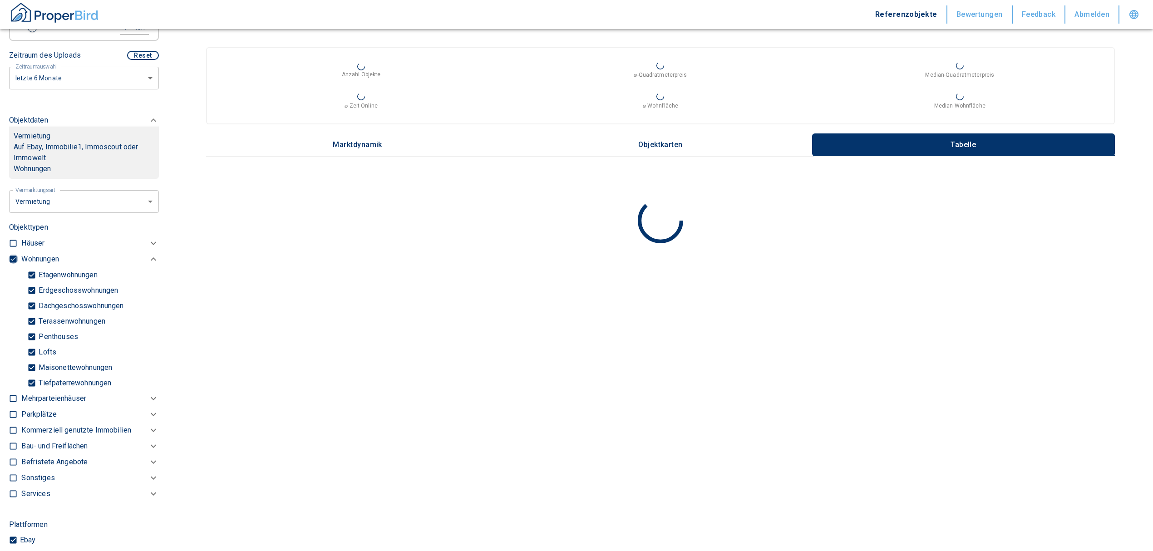
checkbox input "false"
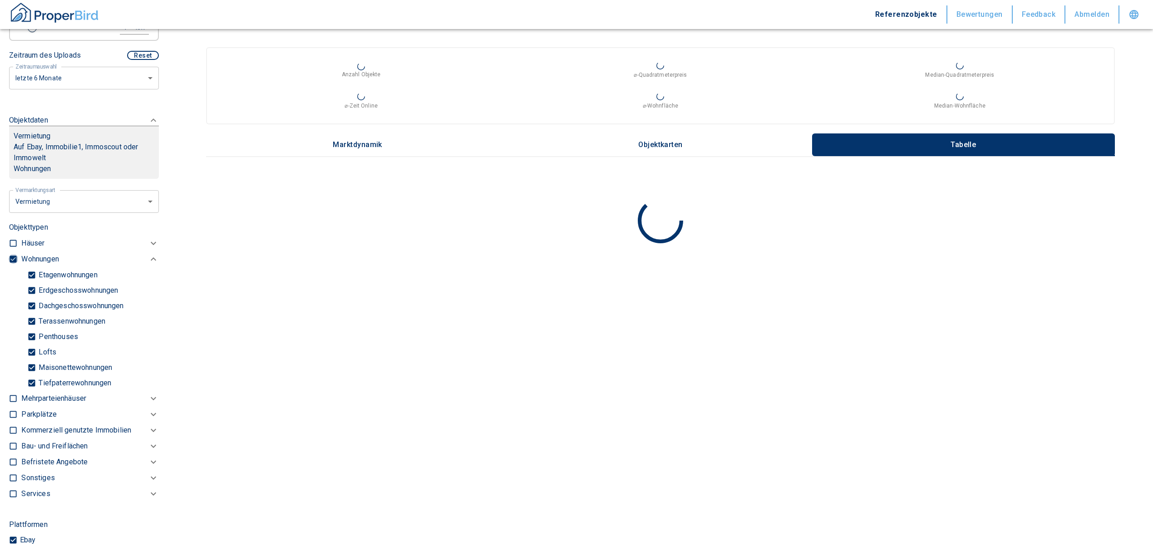
checkbox input "false"
type input "2020"
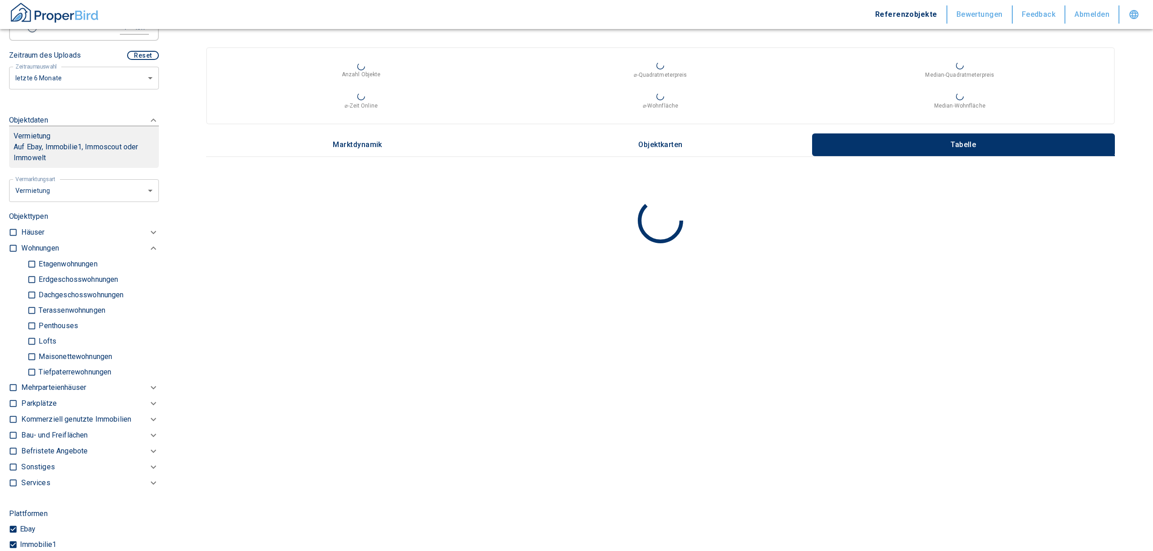
scroll to position [363, 0]
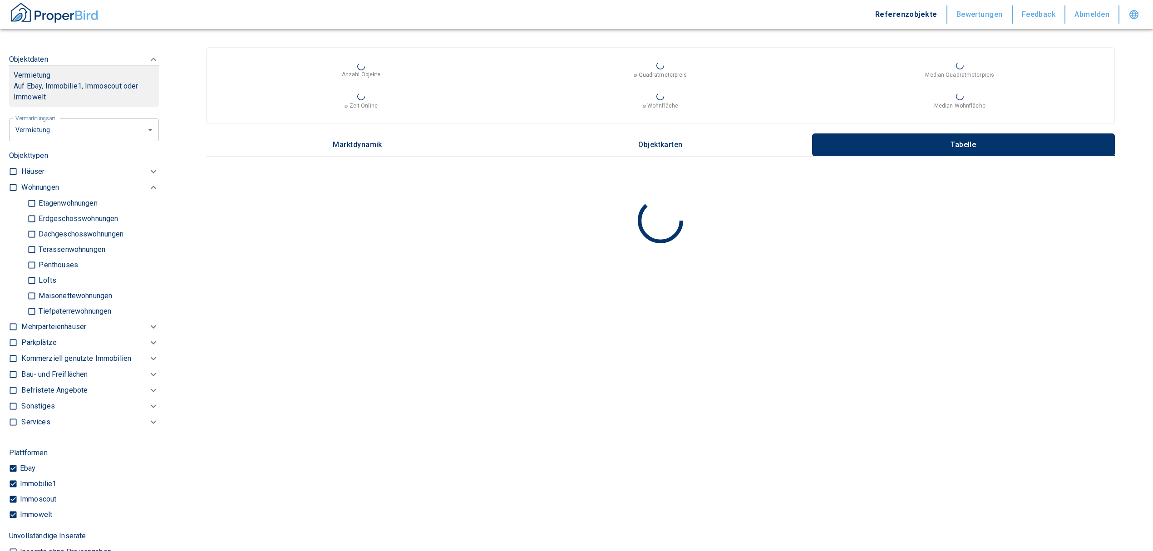
click at [60, 364] on p "Kommerziell genutzte Immobilien" at bounding box center [76, 358] width 110 height 11
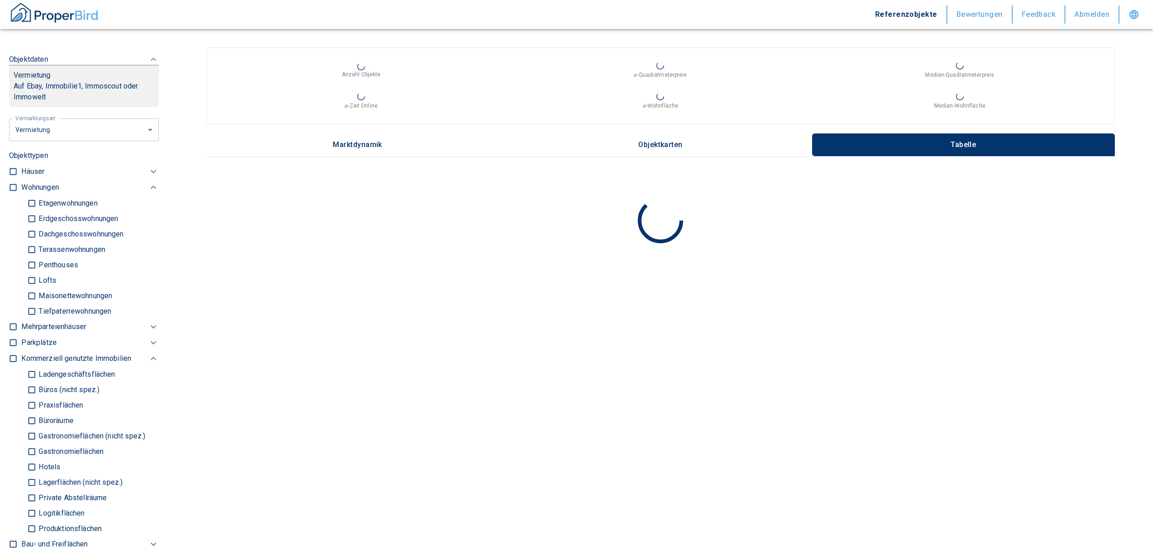
click at [24, 395] on div "Ladengeschäftsflächen Büros (nicht spez.) Praxisflächen Büroräume Gastronomiefl…" at bounding box center [90, 452] width 138 height 170
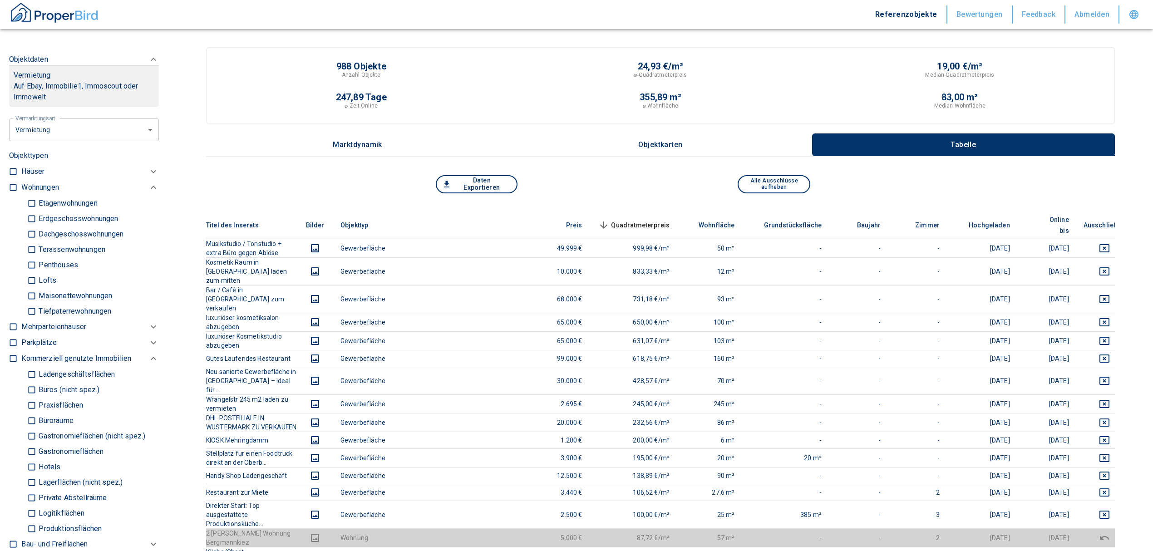
click at [29, 398] on input "Büros (nicht spez.)" at bounding box center [31, 390] width 9 height 16
checkbox input "true"
type input "2020"
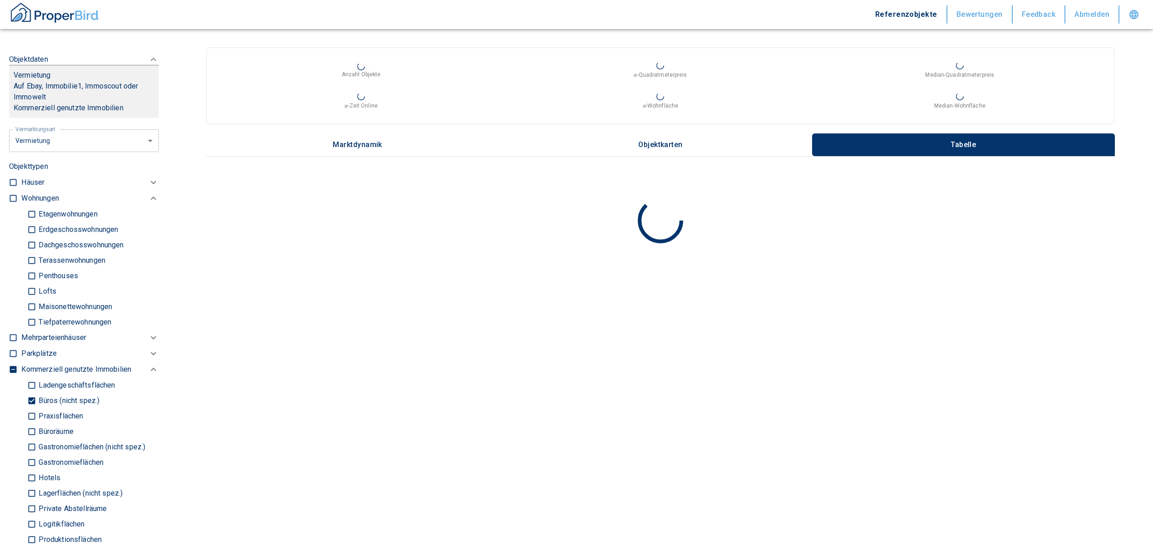
click at [31, 439] on input "Büroräume" at bounding box center [31, 431] width 9 height 16
checkbox input "true"
type input "2020"
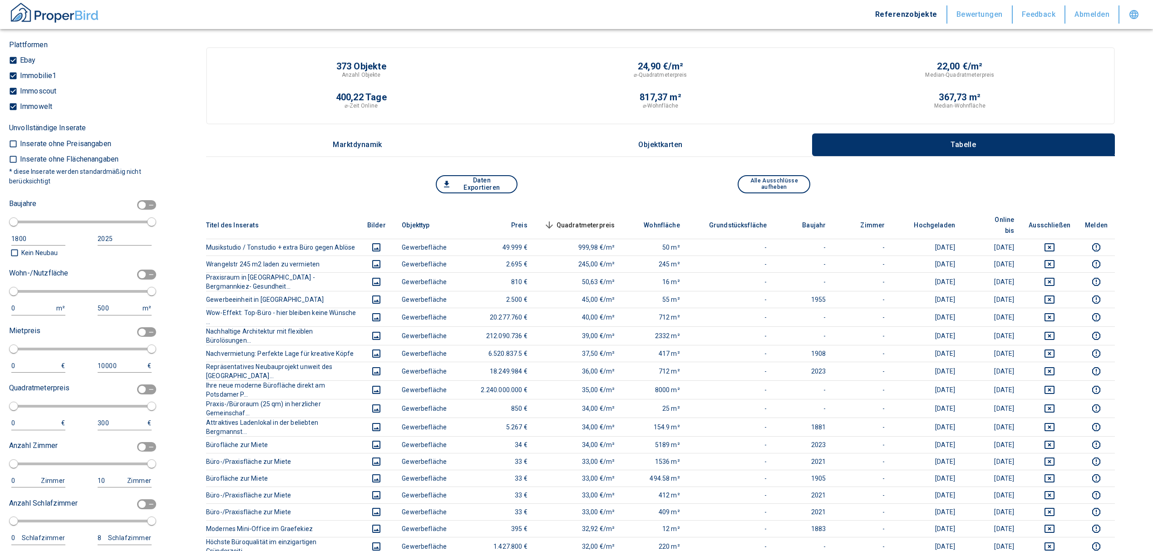
scroll to position [946, 0]
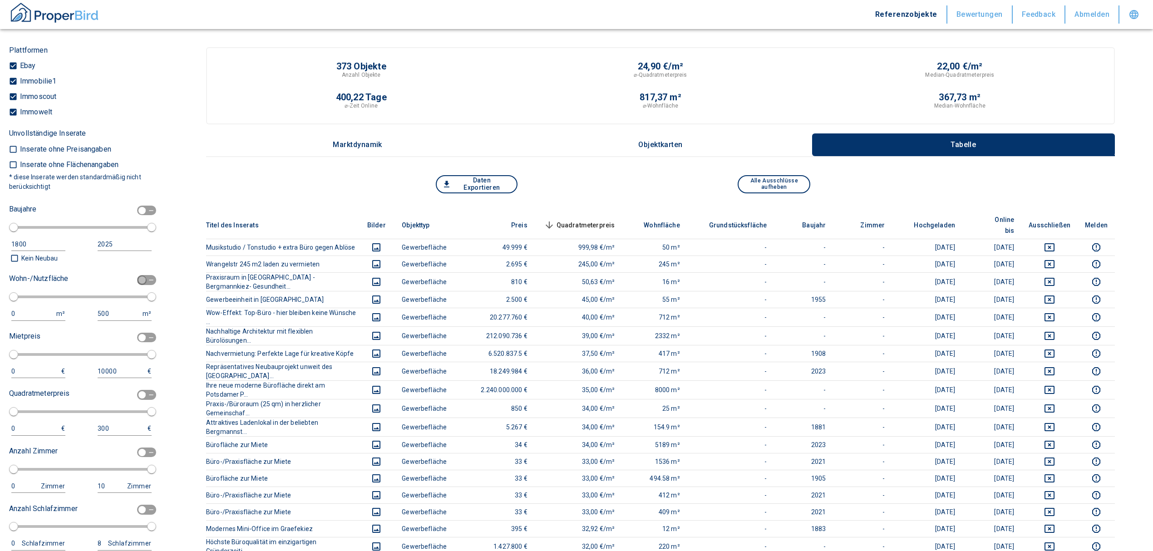
click at [139, 285] on input "checkbox" at bounding box center [141, 280] width 27 height 10
checkbox input "true"
type input "2020"
type input "50"
type input "150"
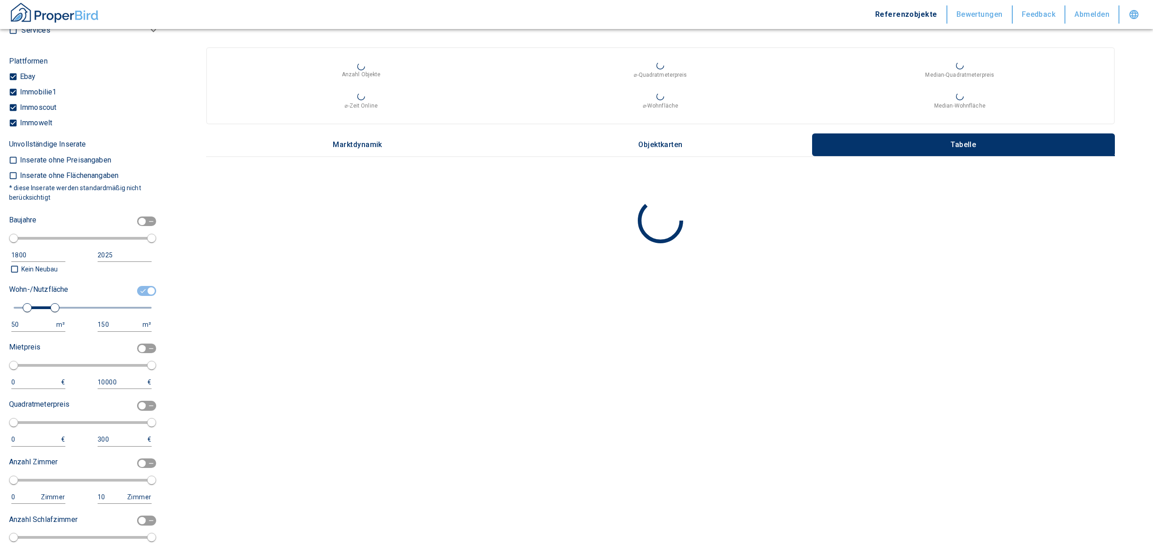
click at [103, 330] on div "150" at bounding box center [116, 324] width 36 height 11
drag, startPoint x: 106, startPoint y: 332, endPoint x: 84, endPoint y: 336, distance: 23.1
click at [84, 331] on div "50 m² 150 m²" at bounding box center [80, 324] width 143 height 13
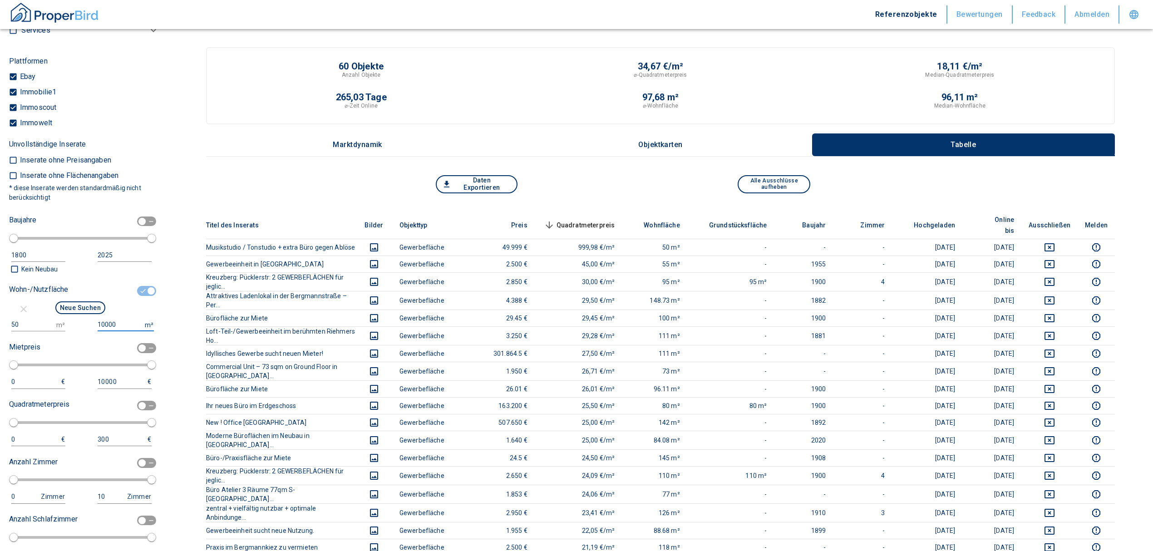
type input "100000"
click at [68, 314] on button "Neue Suchen" at bounding box center [80, 307] width 50 height 13
type input "2020"
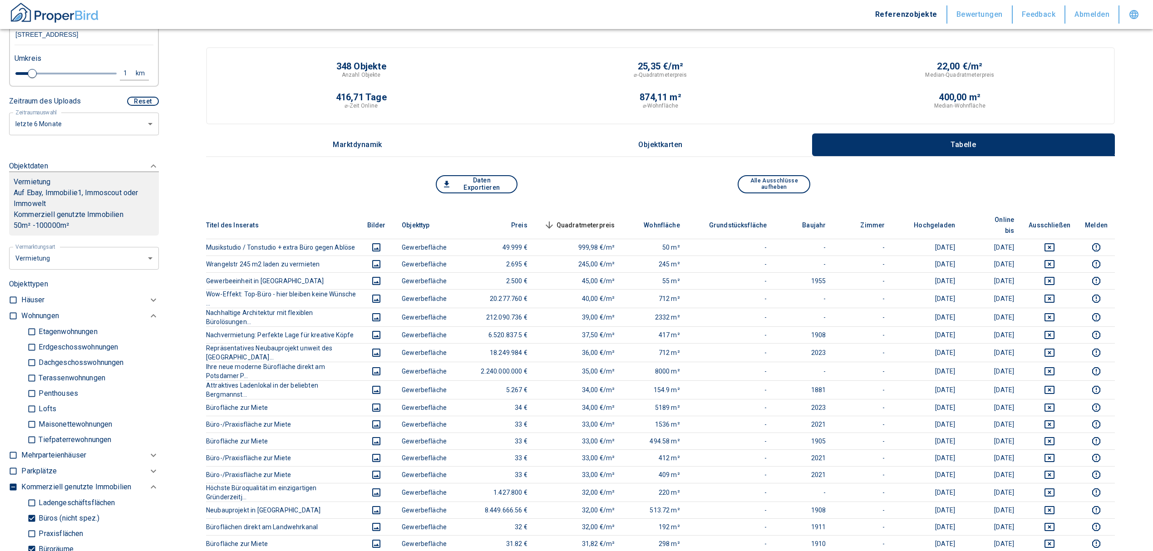
scroll to position [160, 0]
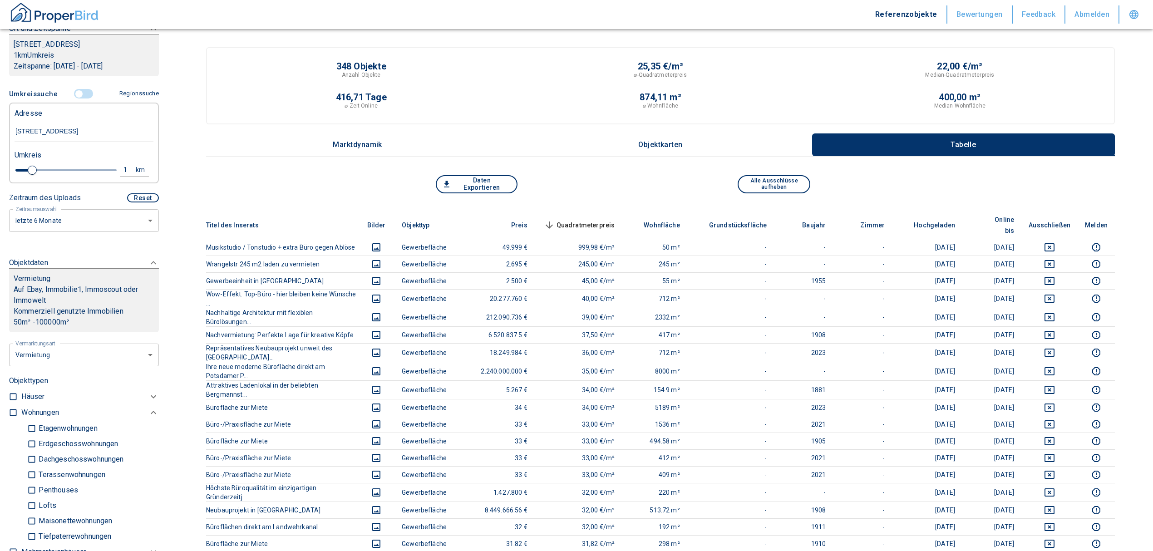
click at [122, 176] on div "1" at bounding box center [130, 169] width 16 height 11
drag, startPoint x: 15, startPoint y: 182, endPoint x: -3, endPoint y: 181, distance: 17.8
click at [48, 176] on input "1" at bounding box center [54, 169] width 25 height 15
type input "0,5"
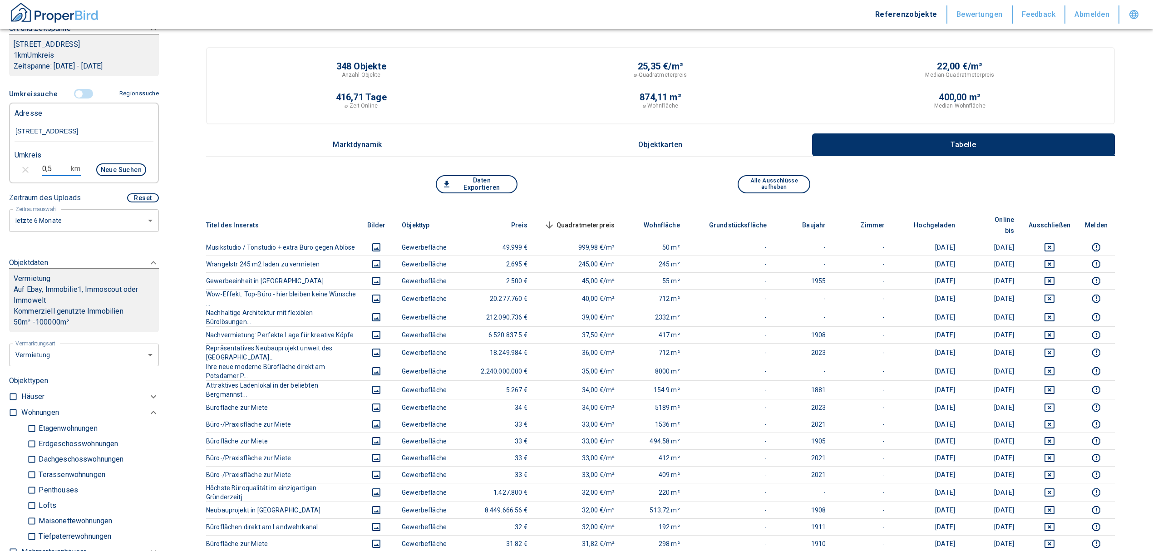
click at [119, 176] on button "Neue Suchen" at bounding box center [121, 169] width 50 height 13
type input "2020"
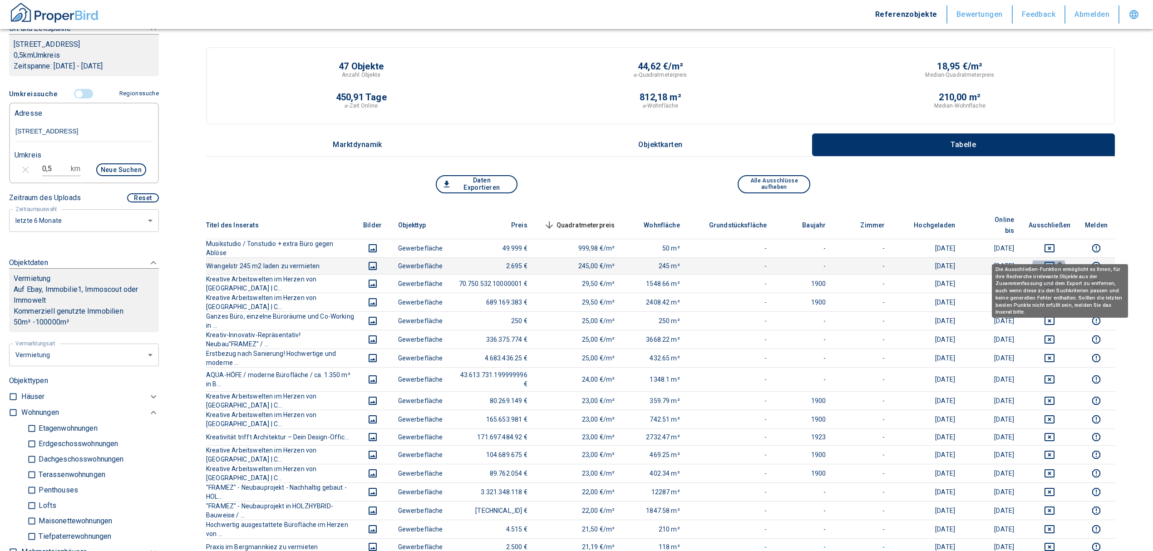
click at [1054, 262] on icon "deselect this listing" at bounding box center [1049, 266] width 10 height 8
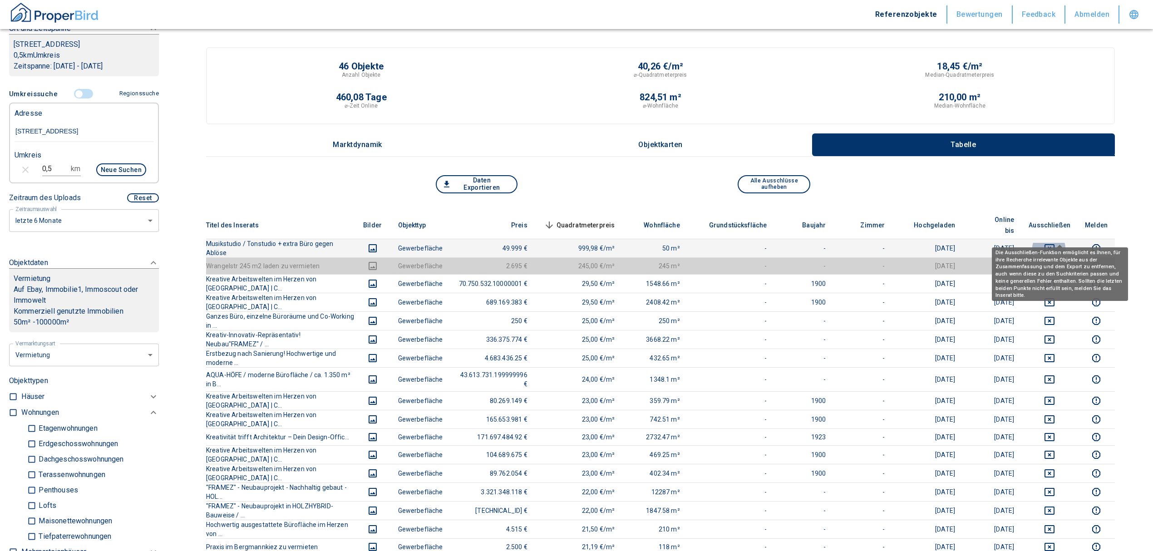
click at [1055, 243] on icon "deselect this listing" at bounding box center [1049, 248] width 11 height 11
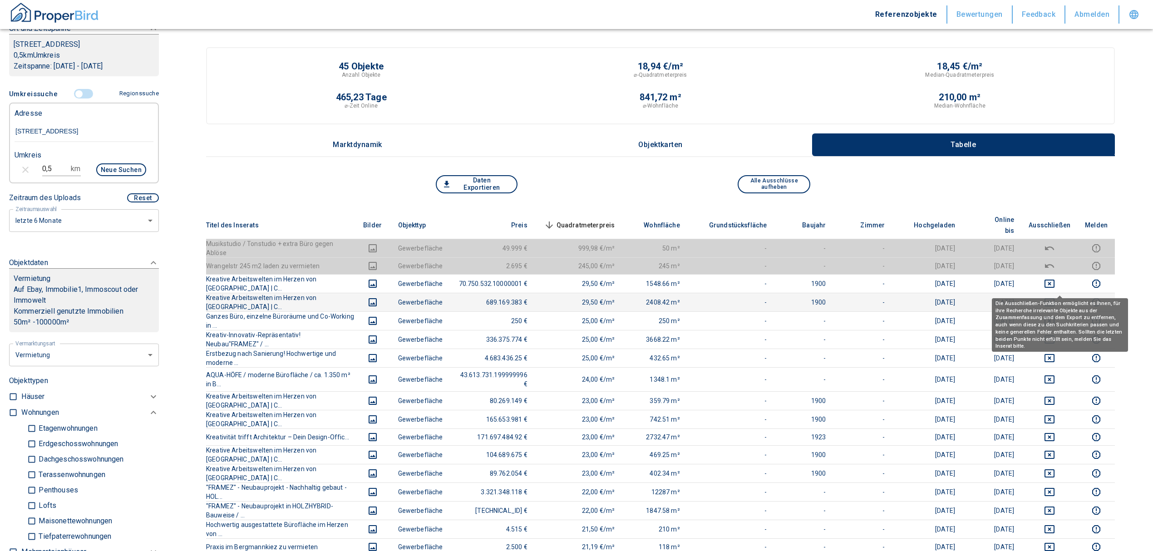
click at [1055, 297] on icon "deselect this listing" at bounding box center [1049, 302] width 11 height 11
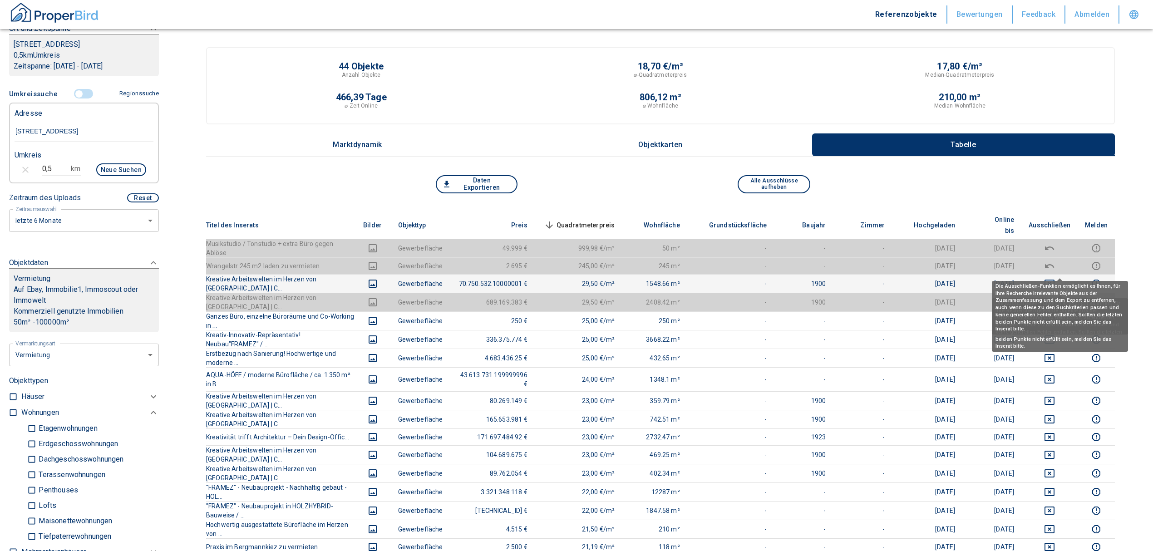
click at [1054, 280] on icon "deselect this listing" at bounding box center [1049, 284] width 10 height 8
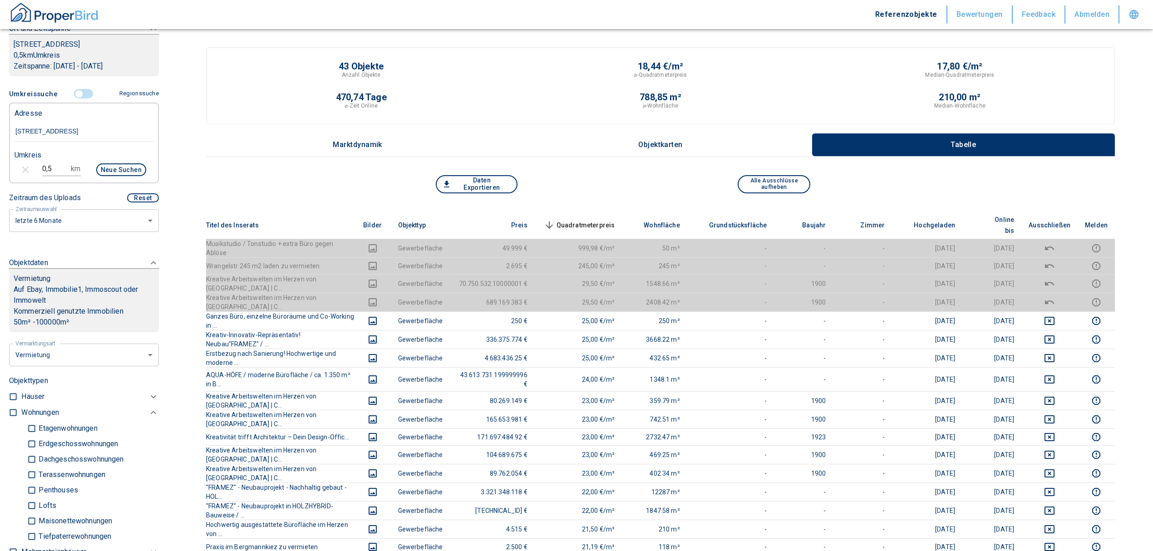
click at [612, 220] on span "Quadratmeterpreis sorted descending" at bounding box center [578, 225] width 73 height 11
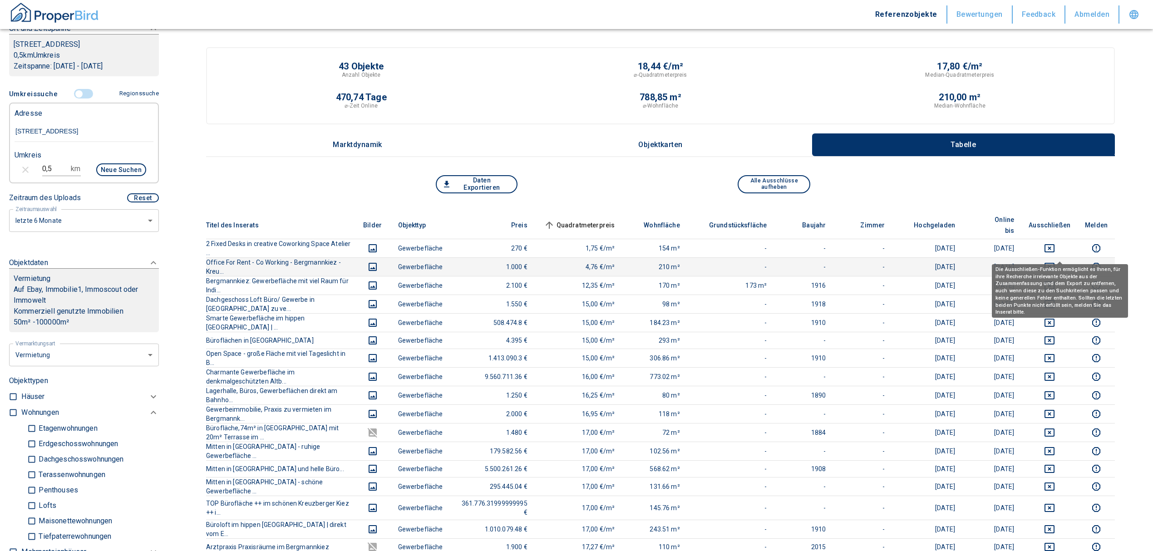
click at [1054, 263] on icon "deselect this listing" at bounding box center [1049, 267] width 10 height 8
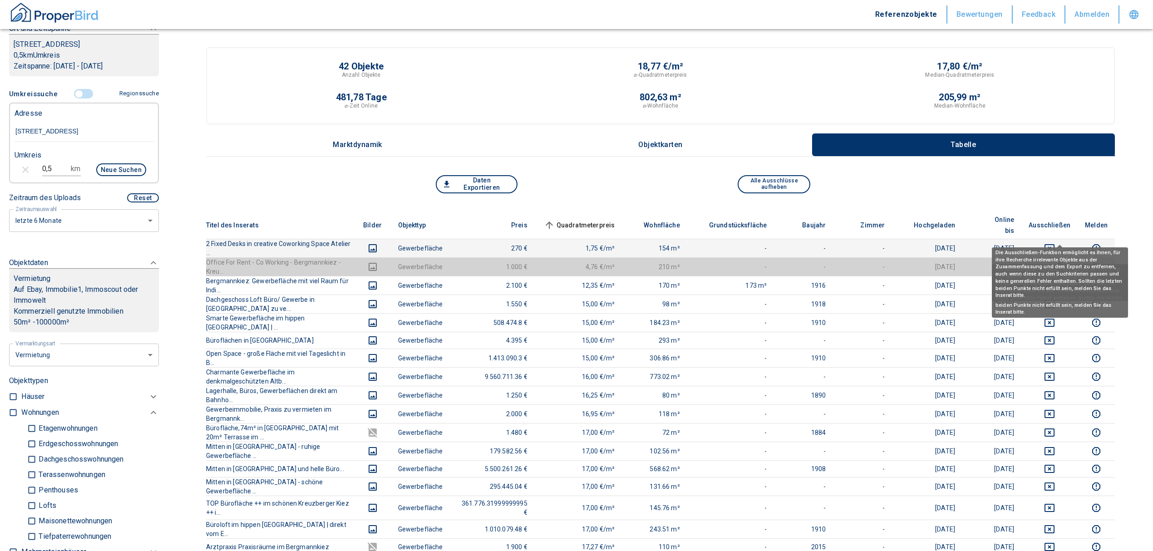
click at [1055, 243] on icon "deselect this listing" at bounding box center [1049, 248] width 11 height 11
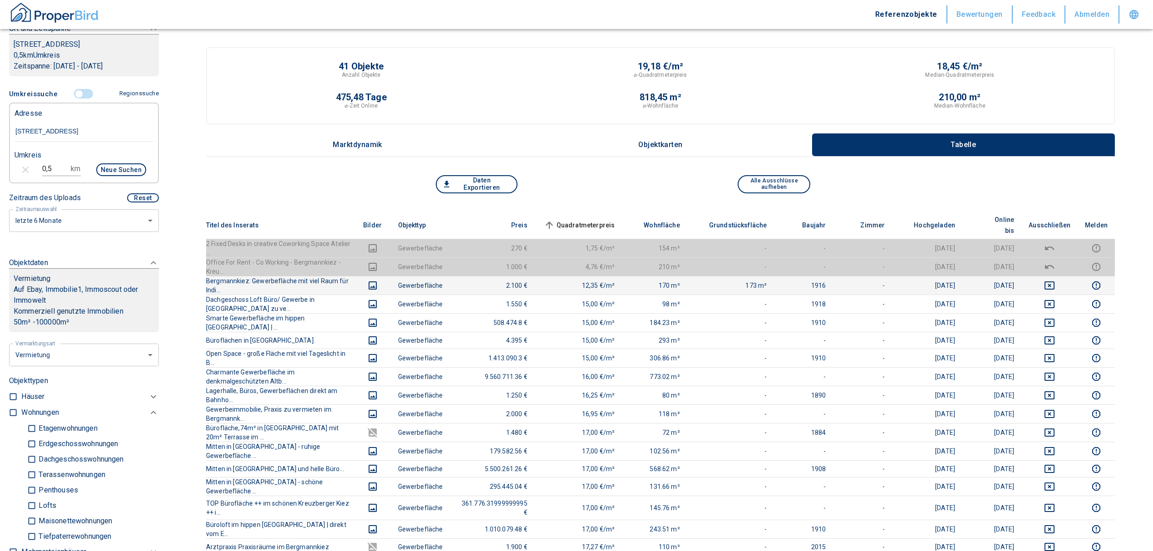
click at [1054, 281] on icon "deselect this listing" at bounding box center [1049, 285] width 10 height 8
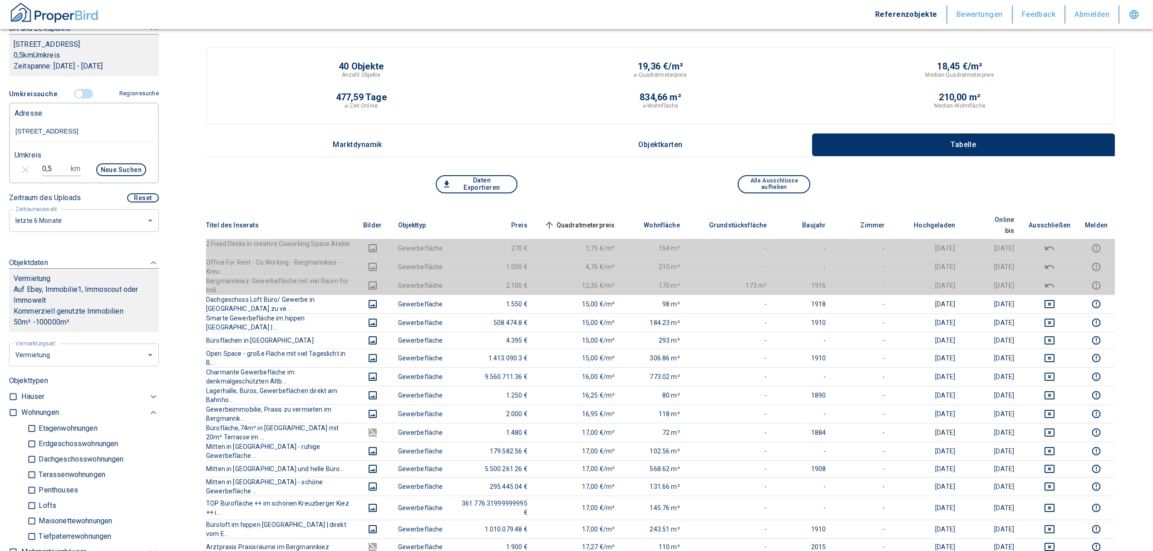
click at [609, 220] on span "Quadratmeterpreis sorted ascending" at bounding box center [578, 225] width 73 height 11
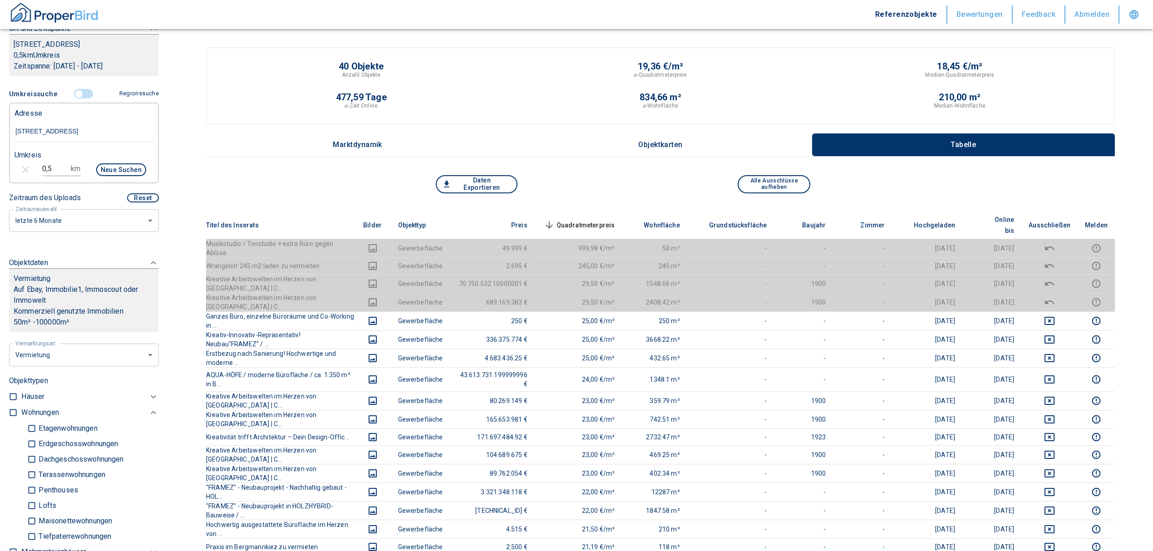
click at [601, 220] on span "Quadratmeterpreis sorted descending" at bounding box center [578, 225] width 73 height 11
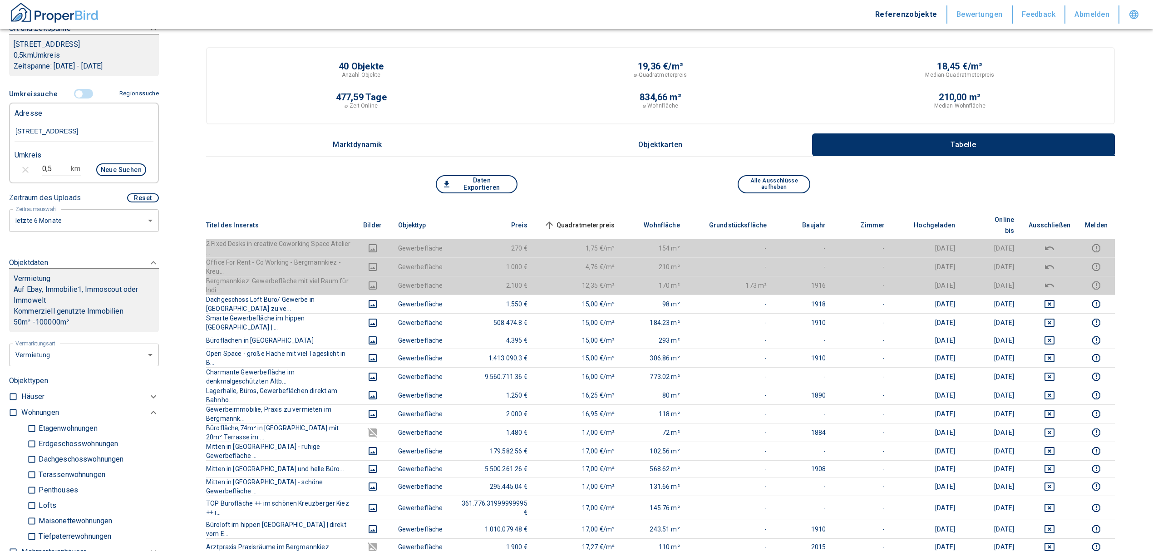
click at [73, 99] on input "controlled" at bounding box center [78, 94] width 27 height 10
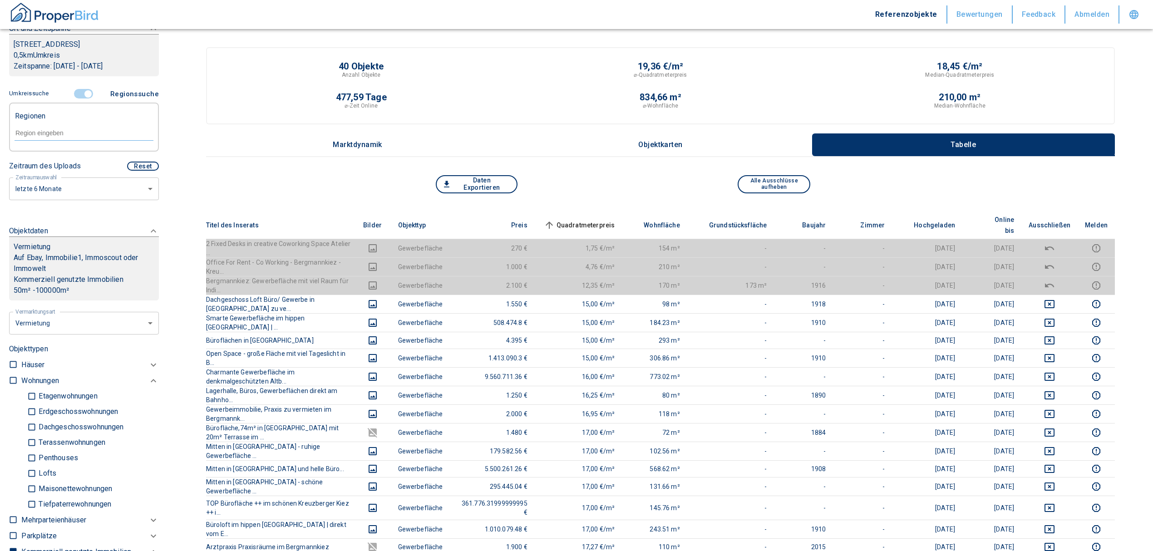
click at [34, 137] on input "text" at bounding box center [84, 133] width 139 height 8
click at [49, 158] on li "10961 [GEOGRAPHIC_DATA]" at bounding box center [79, 165] width 130 height 16
type input "10961"
type input "2020"
type input "10961 [GEOGRAPHIC_DATA]"
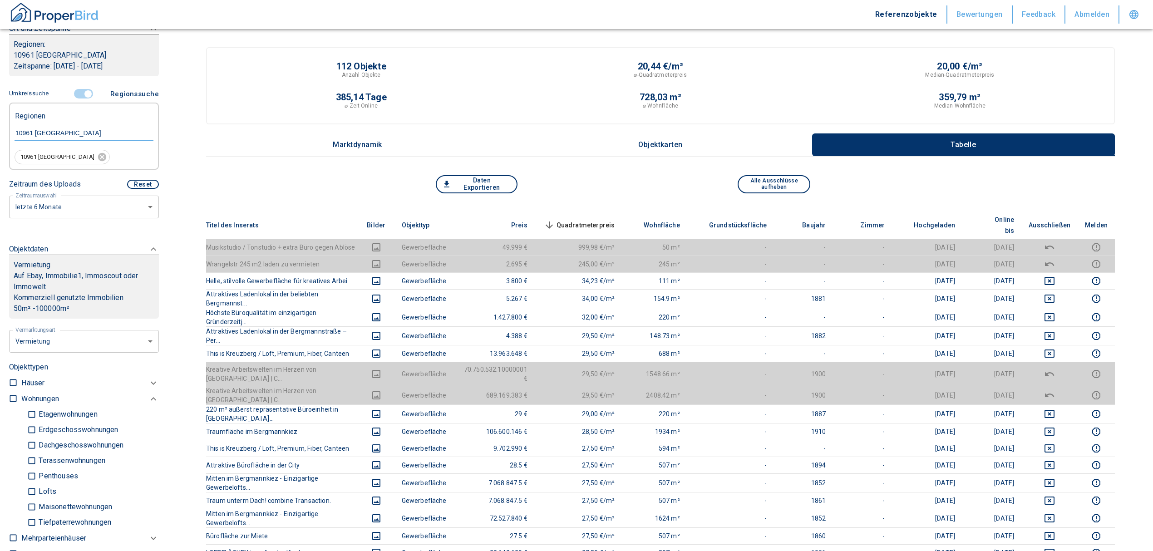
click at [615, 220] on span "Quadratmeterpreis sorted descending" at bounding box center [578, 225] width 73 height 11
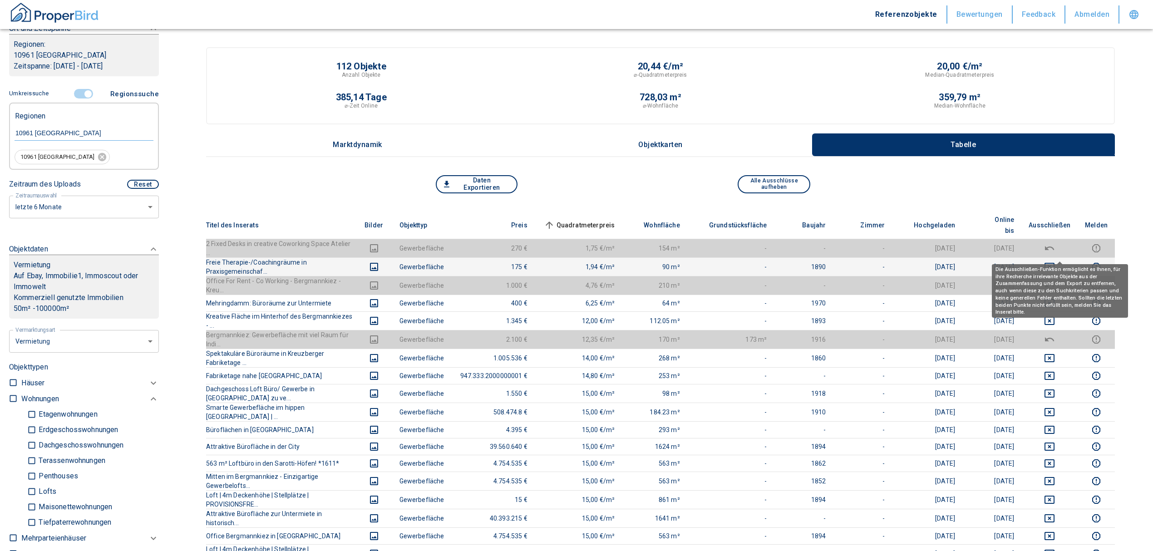
click at [1055, 261] on icon "deselect this listing" at bounding box center [1049, 266] width 11 height 11
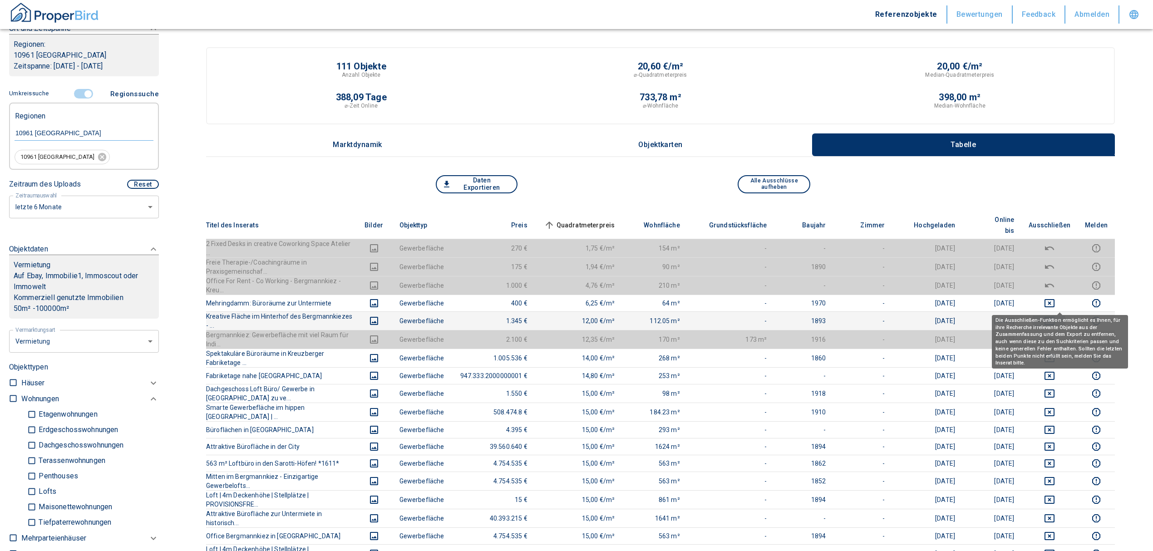
click at [1054, 317] on icon "deselect this listing" at bounding box center [1049, 321] width 10 height 8
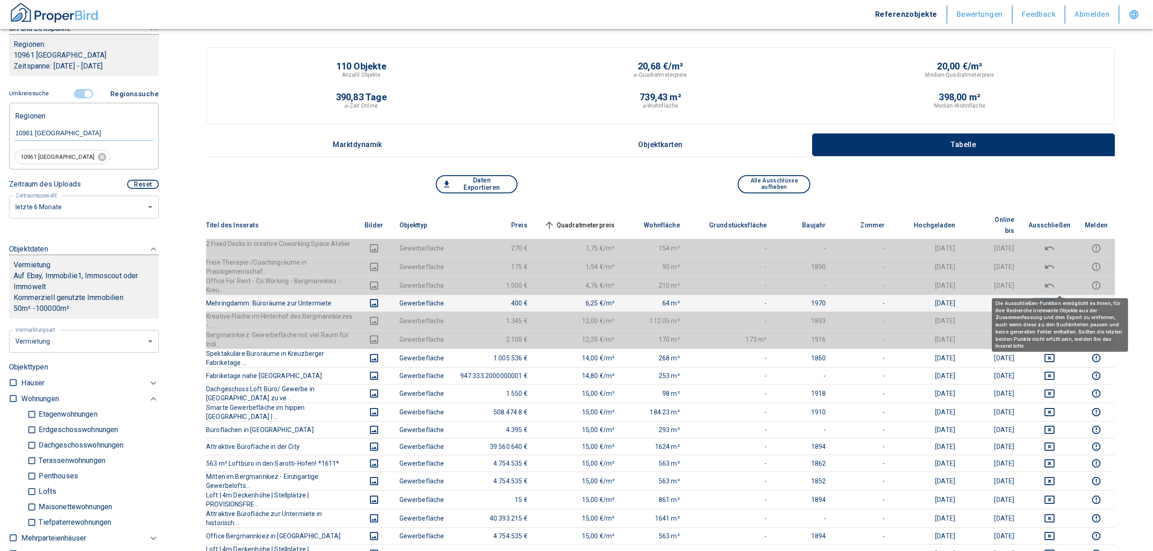
click at [1054, 299] on icon "deselect this listing" at bounding box center [1049, 303] width 10 height 8
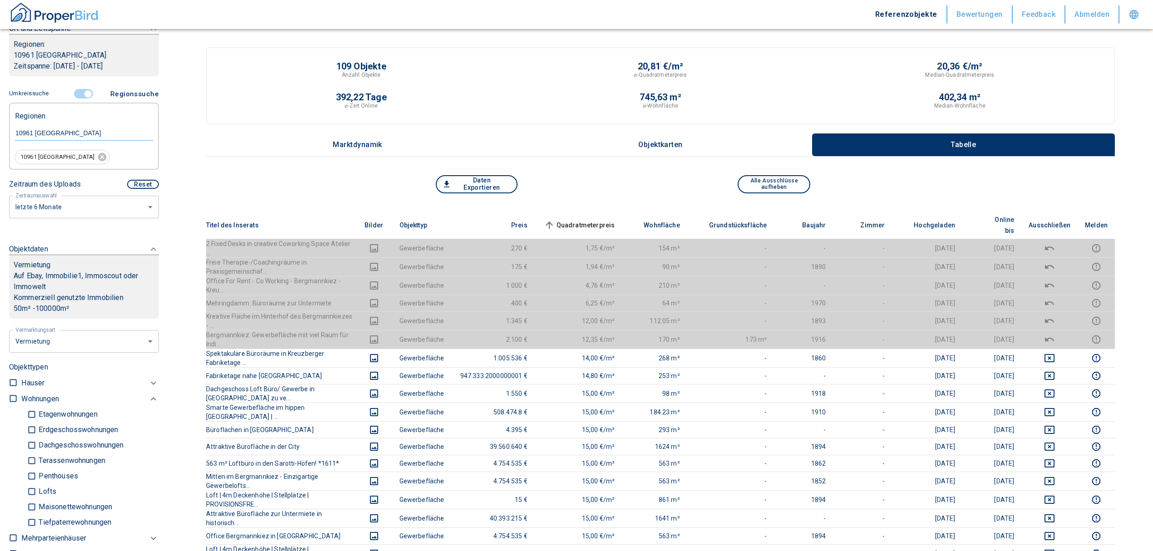
click at [610, 212] on th "Quadratmeterpreis sorted ascending" at bounding box center [579, 226] width 88 height 28
click at [609, 220] on span "Quadratmeterpreis sorted ascending" at bounding box center [578, 225] width 73 height 11
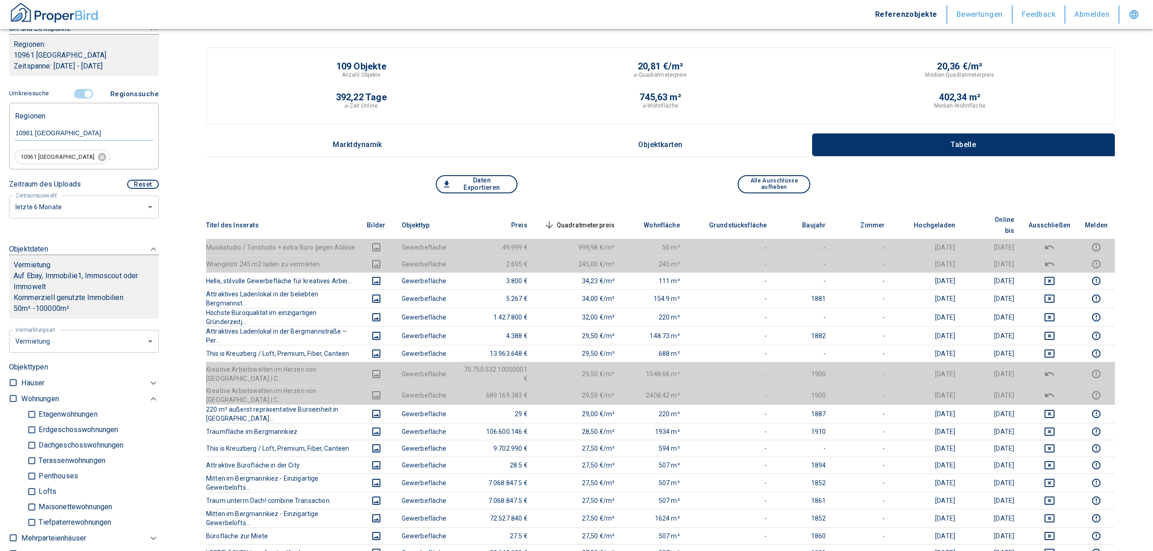
click at [615, 221] on span "Quadratmeterpreis sorted descending" at bounding box center [578, 225] width 73 height 11
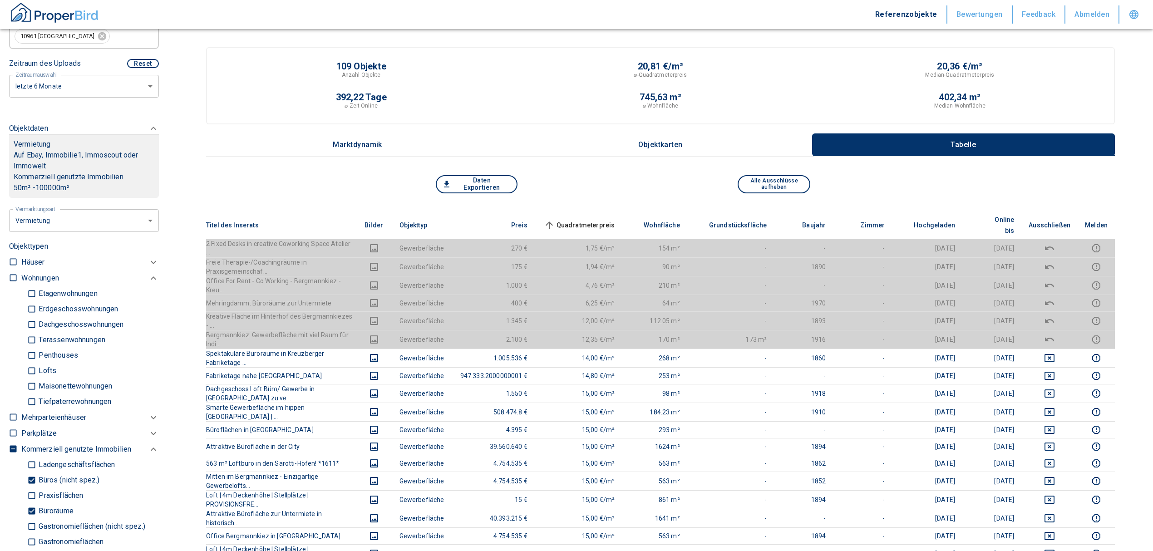
scroll to position [402, 0]
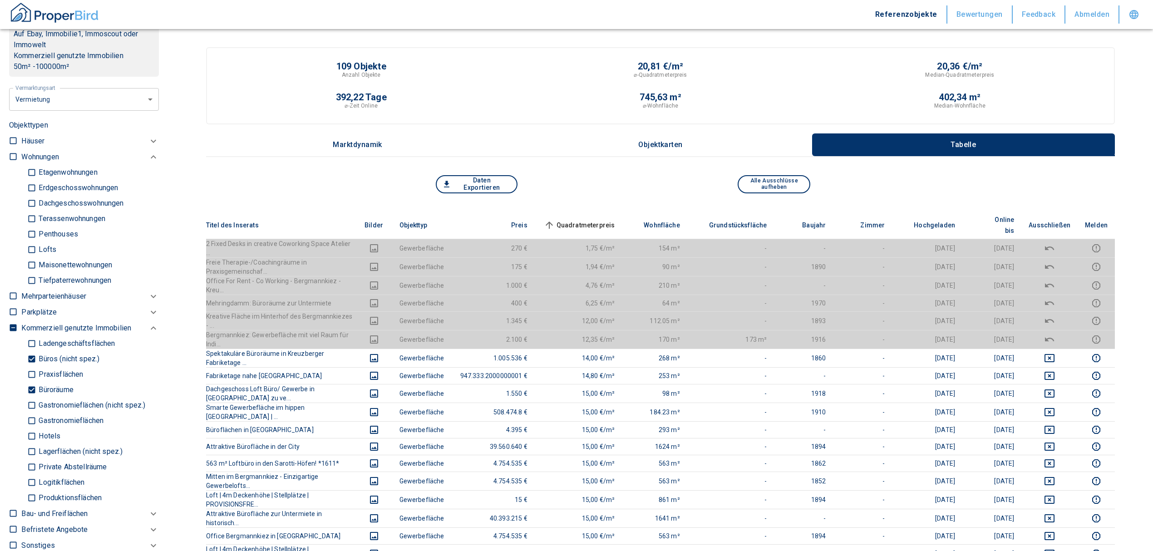
click at [31, 387] on input "Büroräume" at bounding box center [31, 390] width 9 height 16
checkbox input "false"
type input "2020"
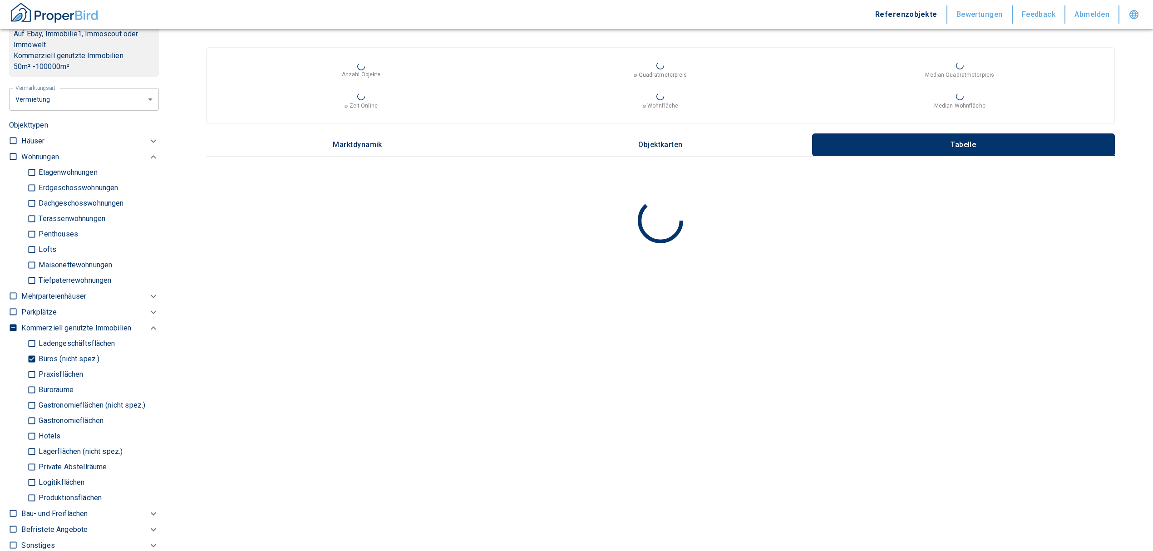
click at [28, 354] on input "Büros (nicht spez.)" at bounding box center [31, 359] width 9 height 16
checkbox input "false"
type input "2020"
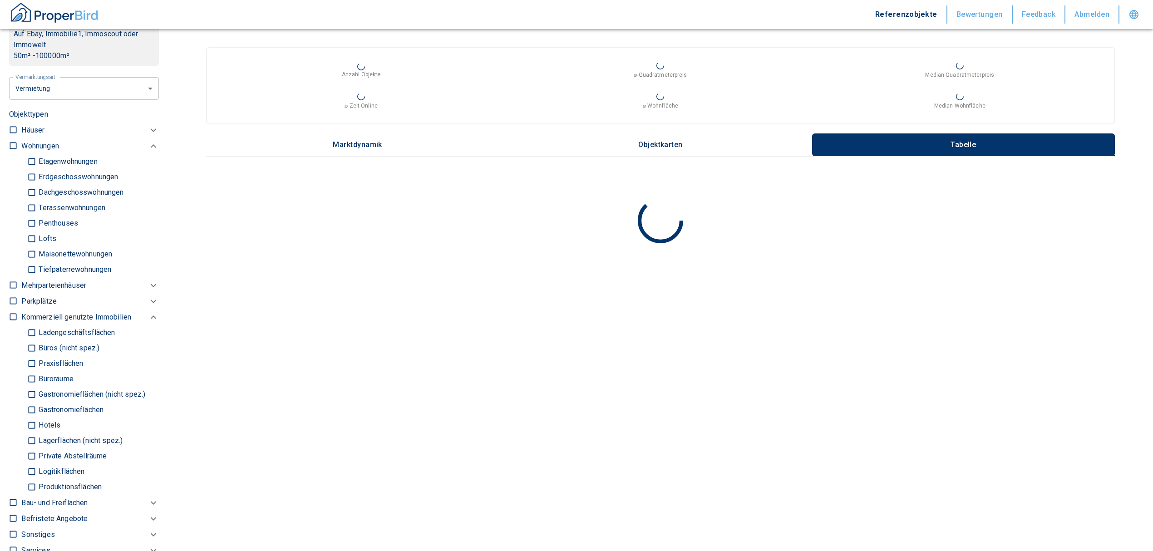
click at [32, 335] on input "Ladengeschäftsflächen" at bounding box center [31, 333] width 9 height 16
checkbox input "true"
type input "2020"
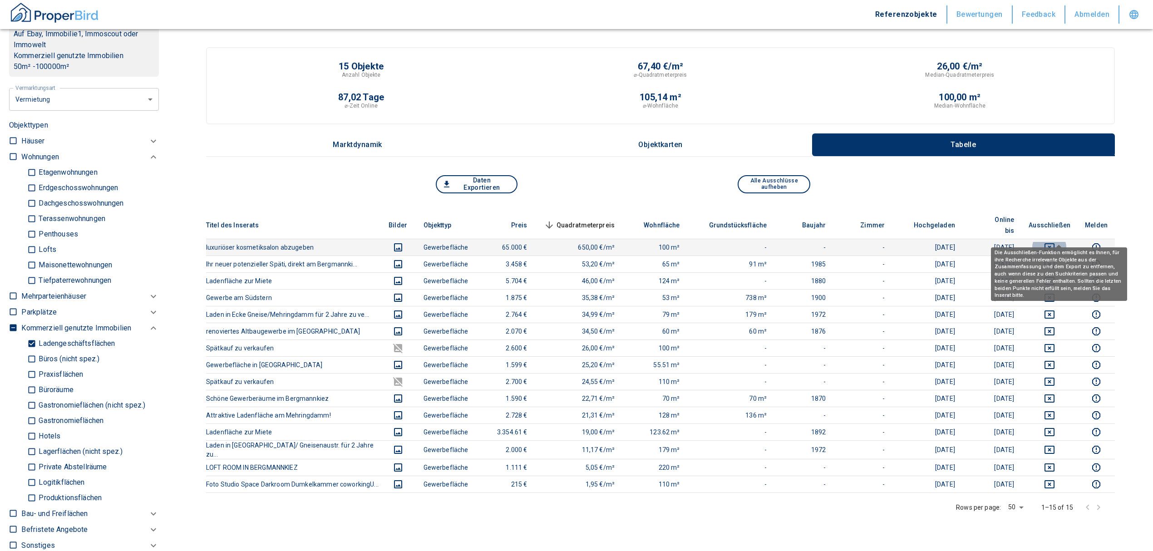
click at [1055, 242] on icon "deselect this listing" at bounding box center [1049, 247] width 11 height 11
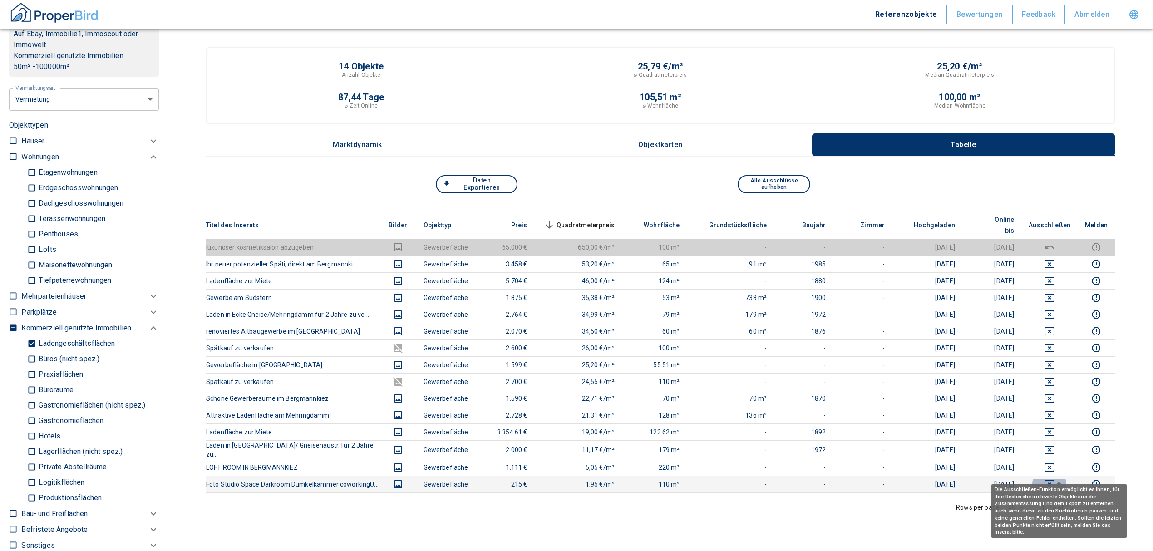
click at [1066, 479] on button "deselect this listing" at bounding box center [1049, 484] width 42 height 11
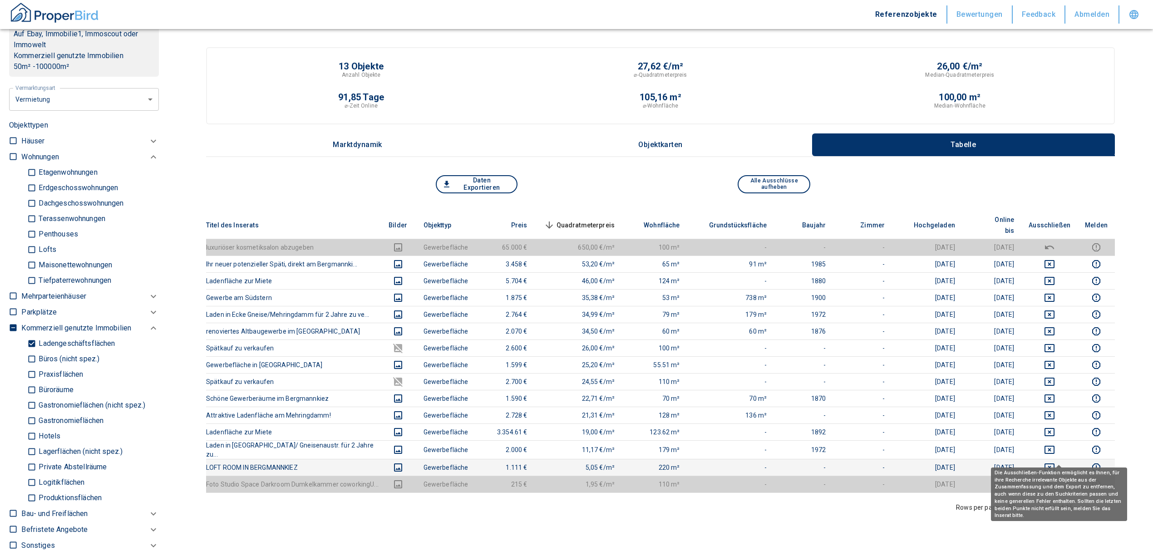
click at [1054, 463] on icon "deselect this listing" at bounding box center [1049, 467] width 10 height 8
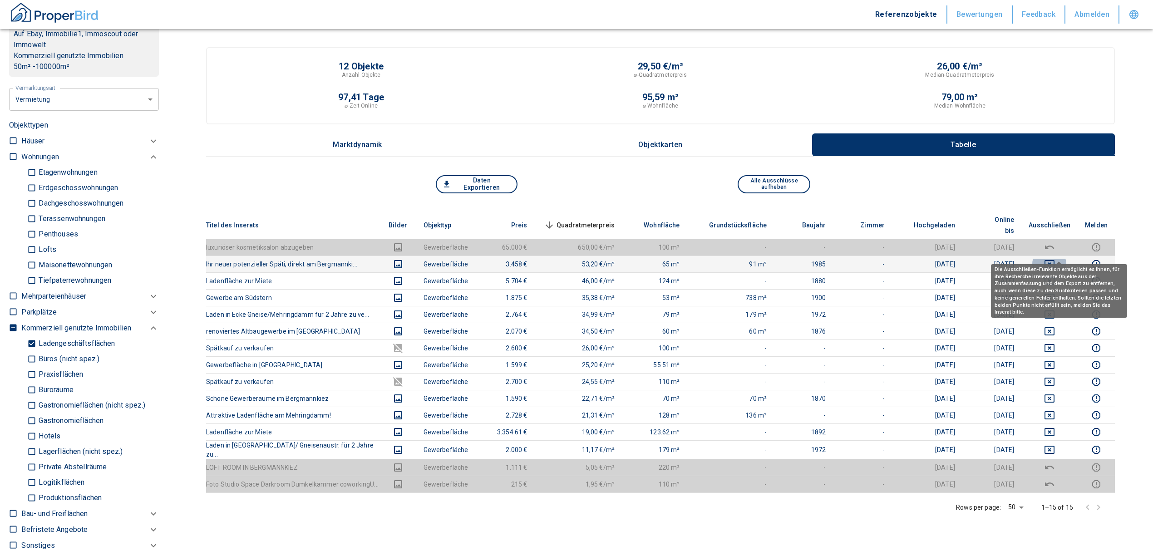
click at [1055, 259] on icon "deselect this listing" at bounding box center [1049, 264] width 11 height 11
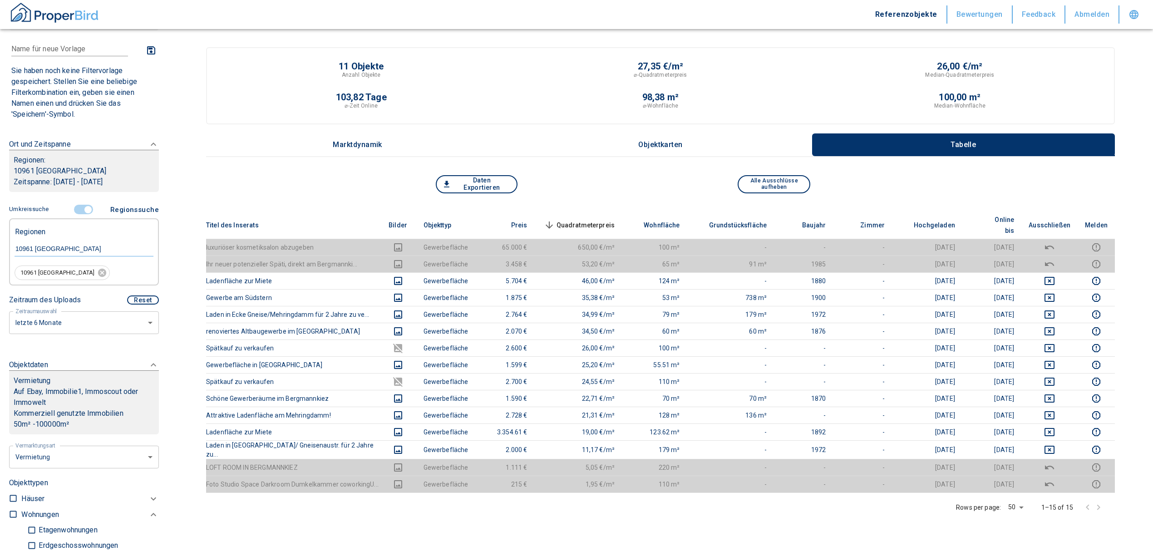
scroll to position [39, 0]
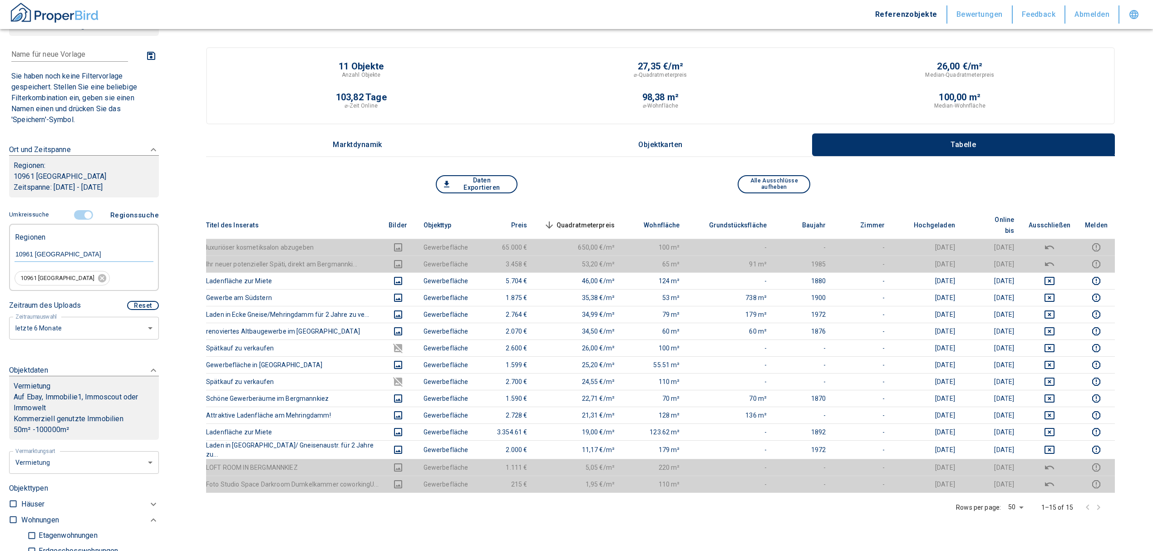
click at [84, 214] on input "controlled" at bounding box center [87, 215] width 27 height 10
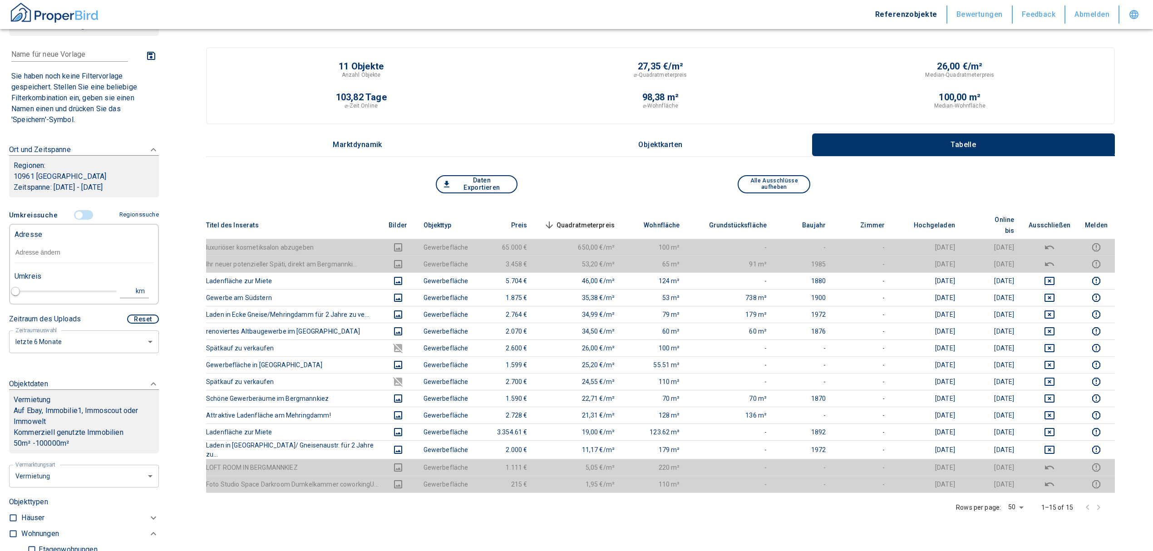
click at [46, 255] on input "text" at bounding box center [84, 252] width 139 height 21
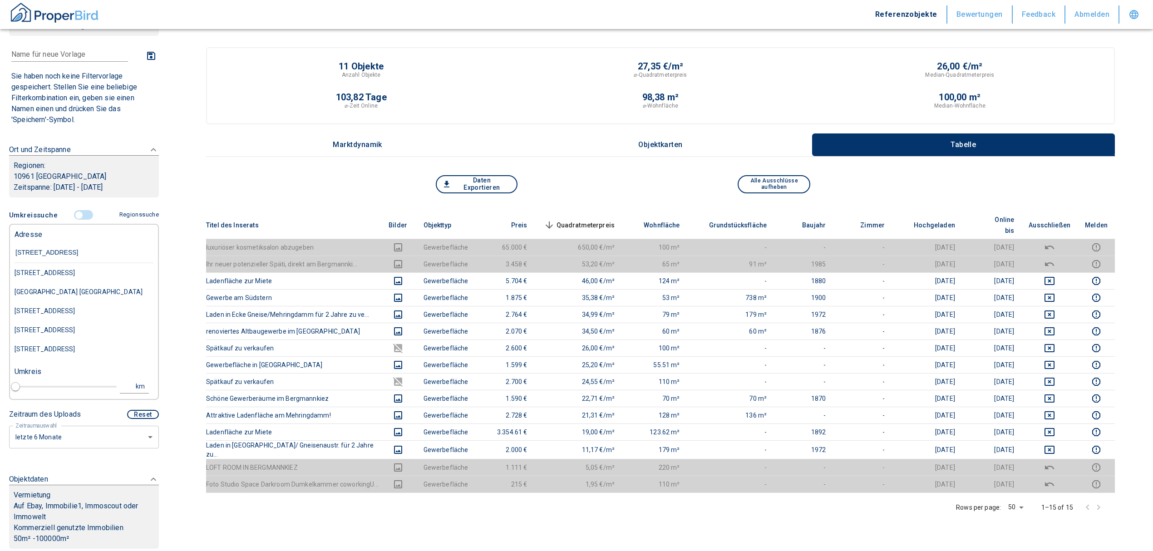
type input "[STREET_ADDRESS]"
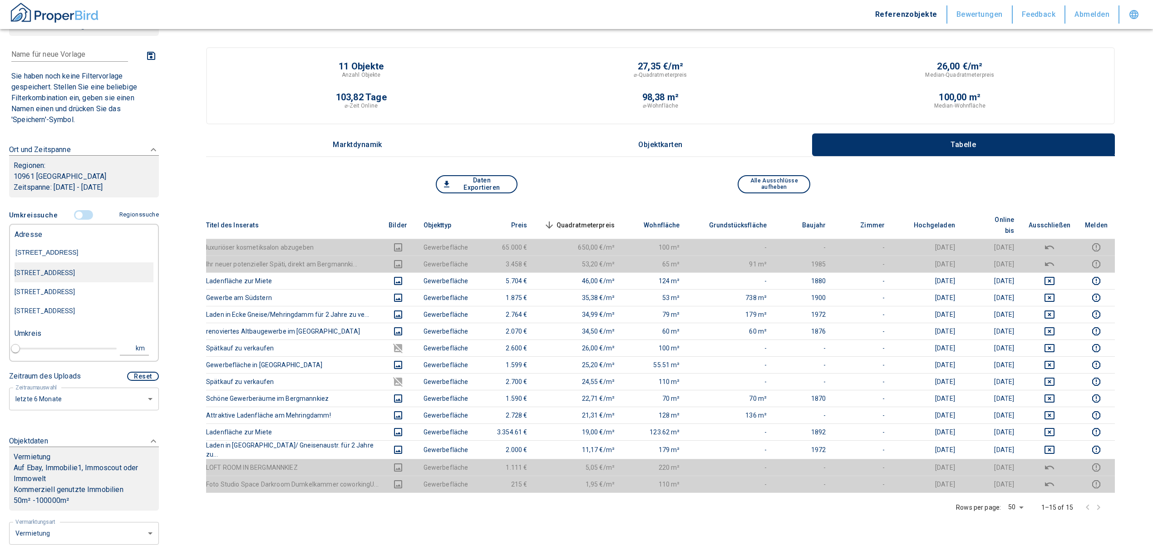
click at [81, 268] on div "[STREET_ADDRESS]" at bounding box center [84, 272] width 139 height 19
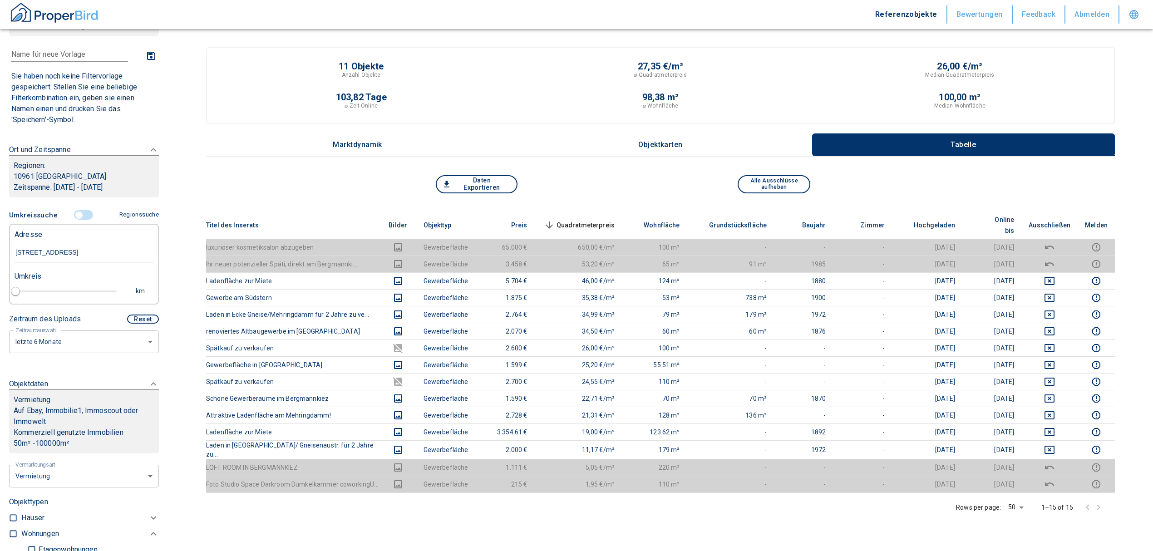
type input "2020"
type input "[STREET_ADDRESS]"
type input "1"
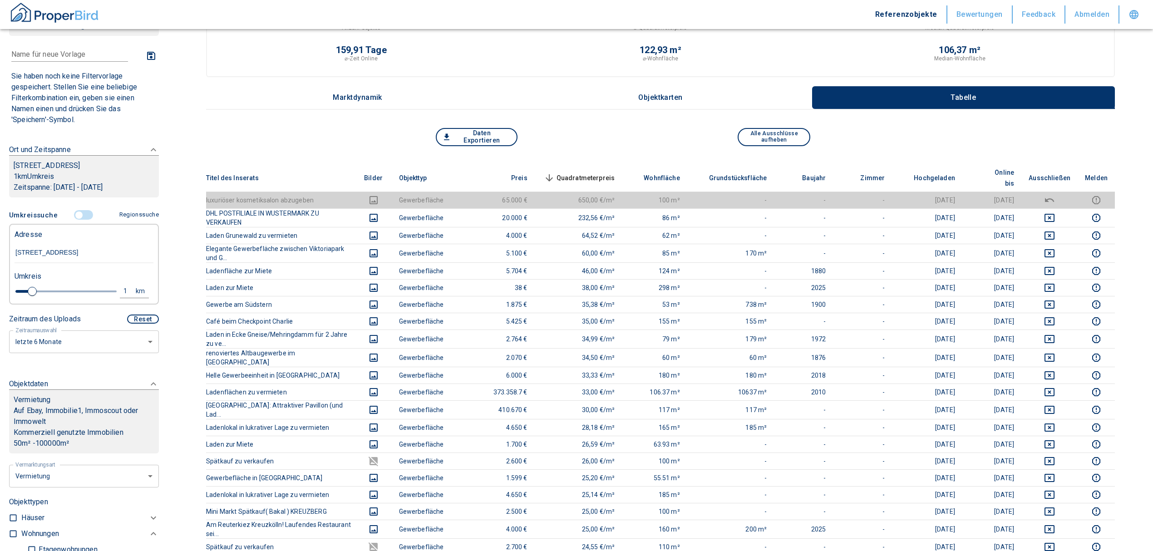
scroll to position [60, 0]
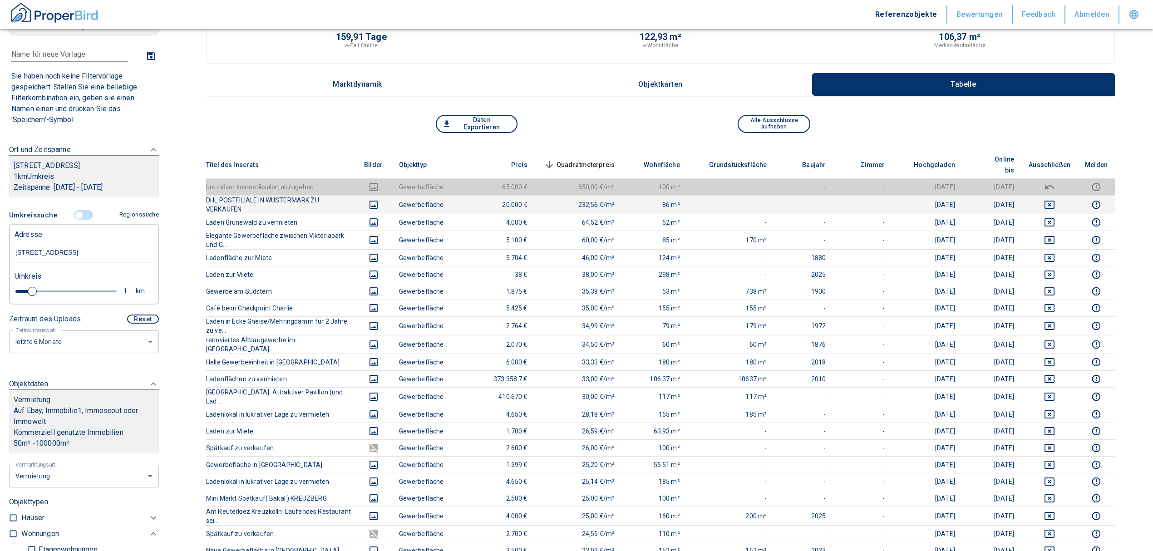
type input "[STREET_ADDRESS]"
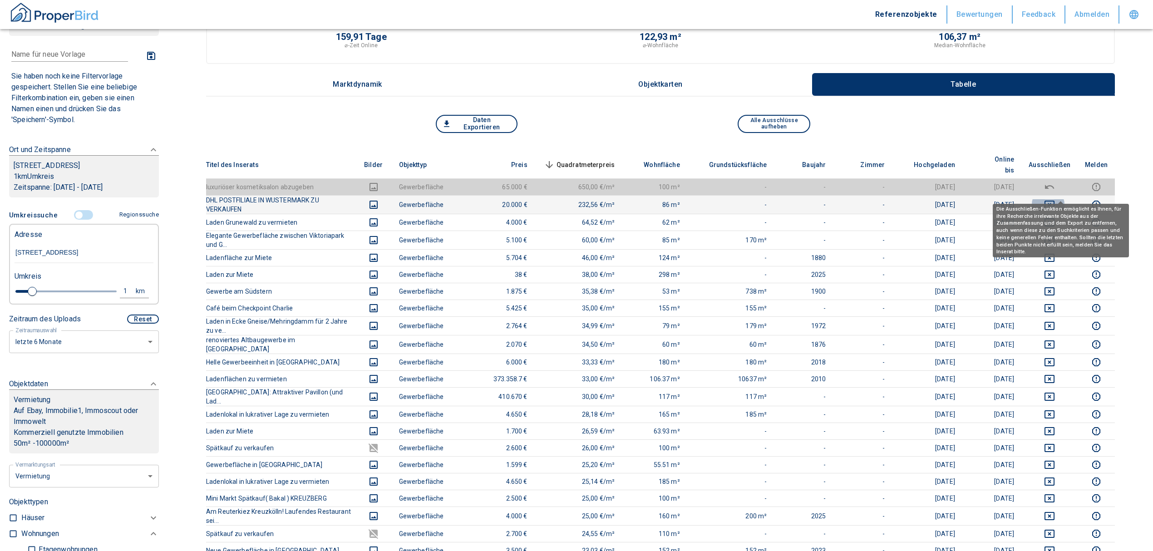
click at [1067, 199] on button "deselect this listing" at bounding box center [1049, 204] width 42 height 11
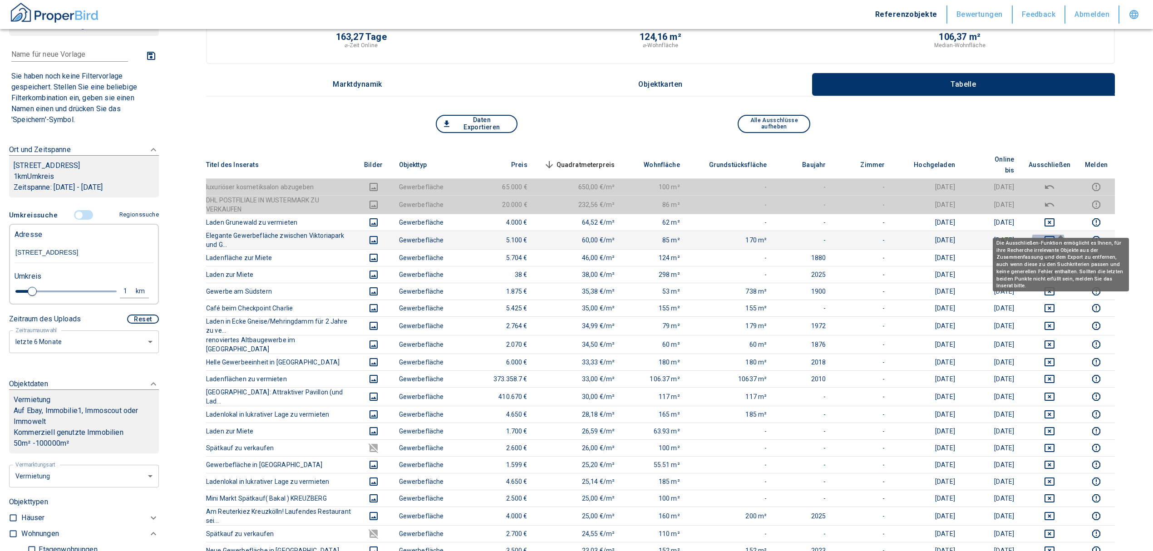
click at [1055, 235] on icon "deselect this listing" at bounding box center [1049, 240] width 11 height 11
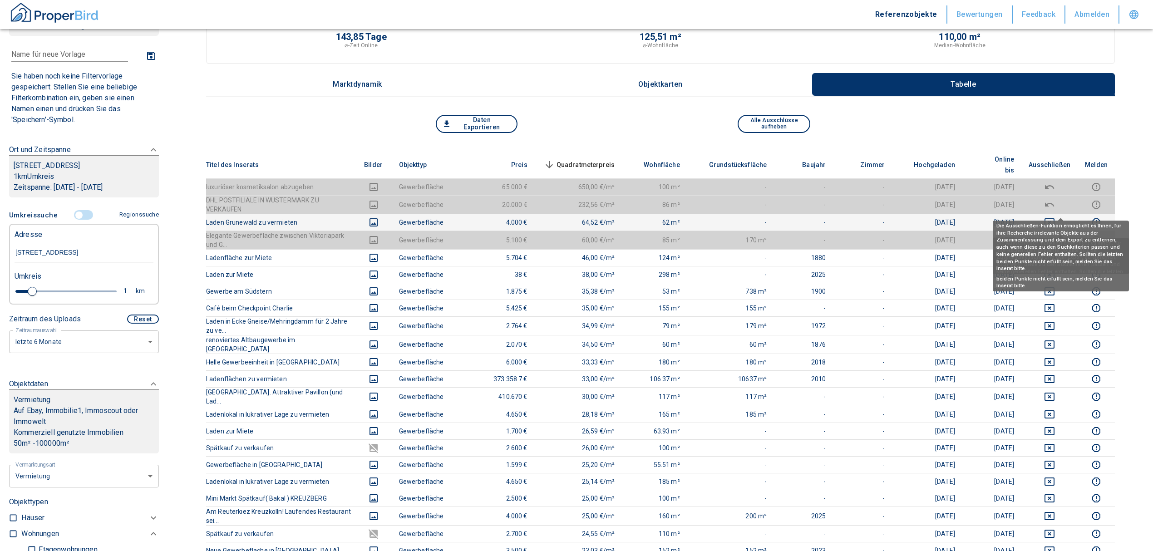
click at [1055, 217] on icon "deselect this listing" at bounding box center [1049, 222] width 11 height 11
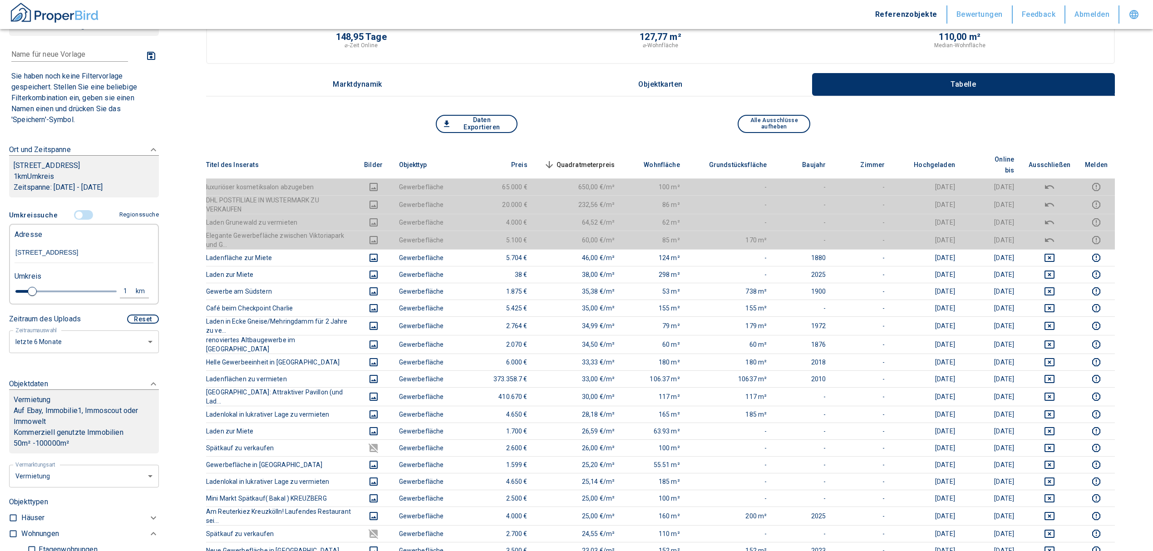
click at [605, 142] on div "Daten Exportieren Alle Ausschlüsse aufheben" at bounding box center [660, 133] width 909 height 36
click at [605, 151] on th "Quadratmeterpreis sorted descending" at bounding box center [579, 165] width 88 height 28
click at [609, 159] on span "Quadratmeterpreis sorted descending" at bounding box center [578, 164] width 73 height 11
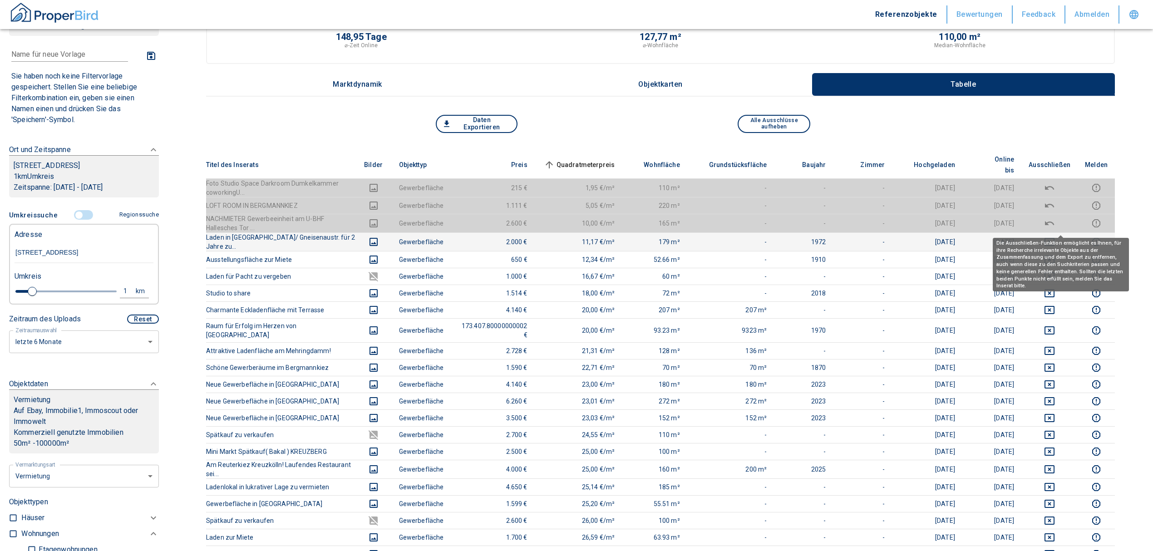
click at [1055, 236] on icon "deselect this listing" at bounding box center [1049, 241] width 11 height 11
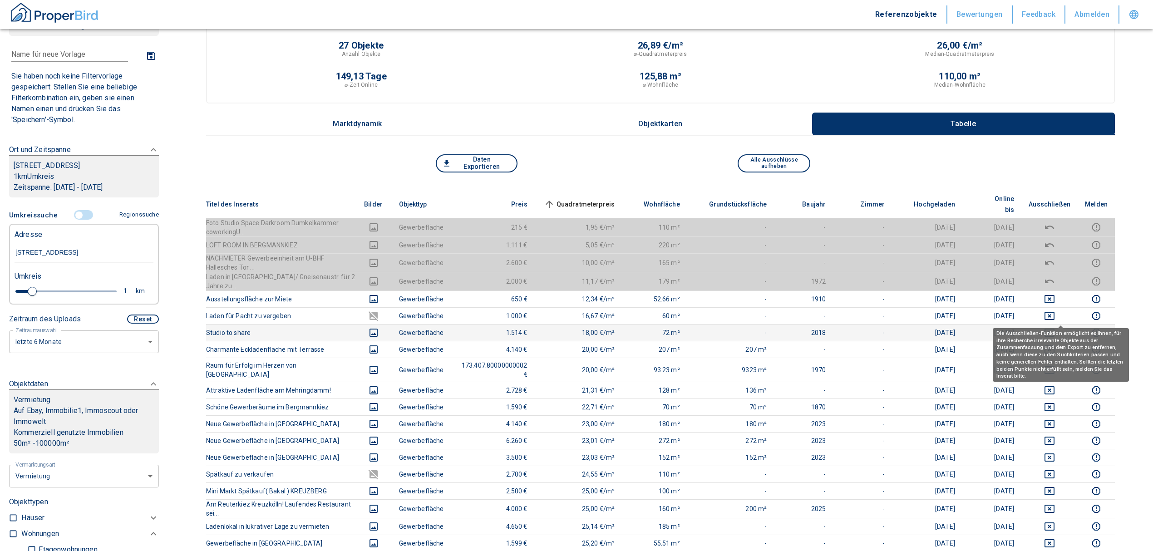
scroll to position [0, 0]
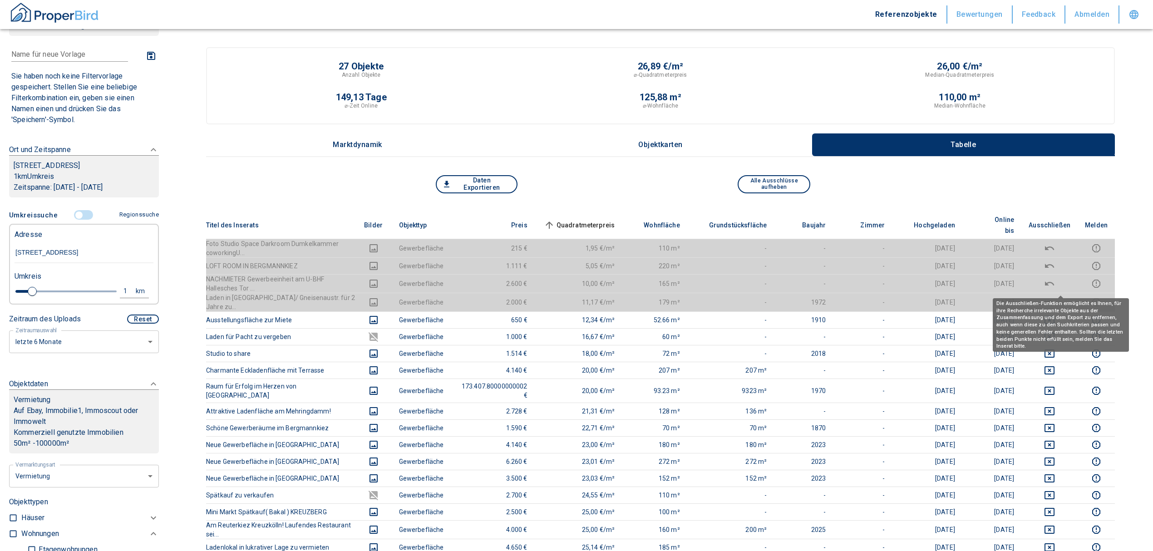
click at [1055, 297] on icon "deselect this listing" at bounding box center [1049, 302] width 11 height 11
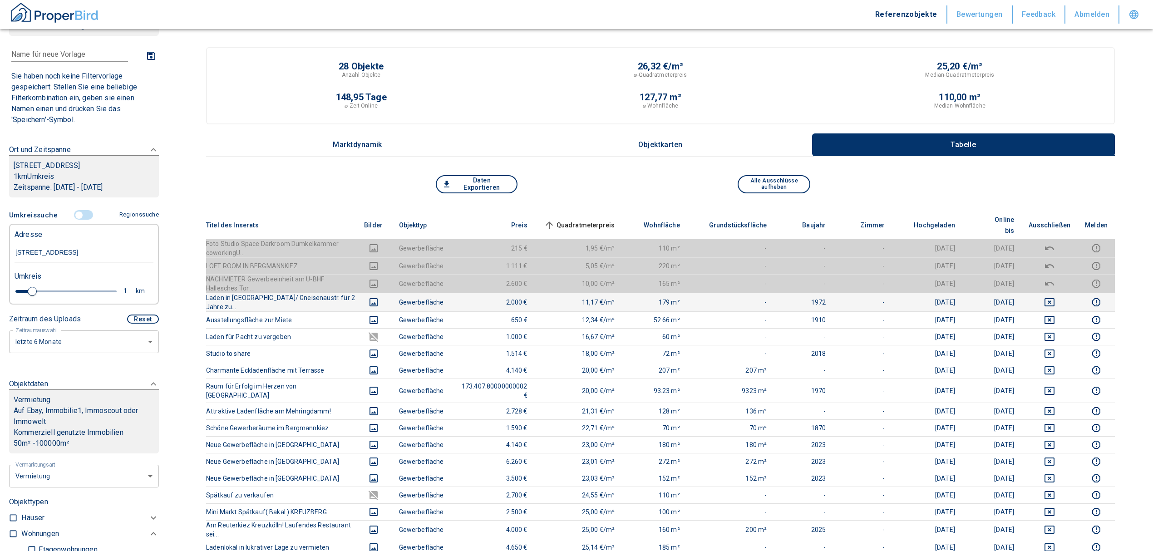
click at [585, 220] on span "Quadratmeterpreis sorted ascending" at bounding box center [578, 225] width 73 height 11
